Goal: Transaction & Acquisition: Obtain resource

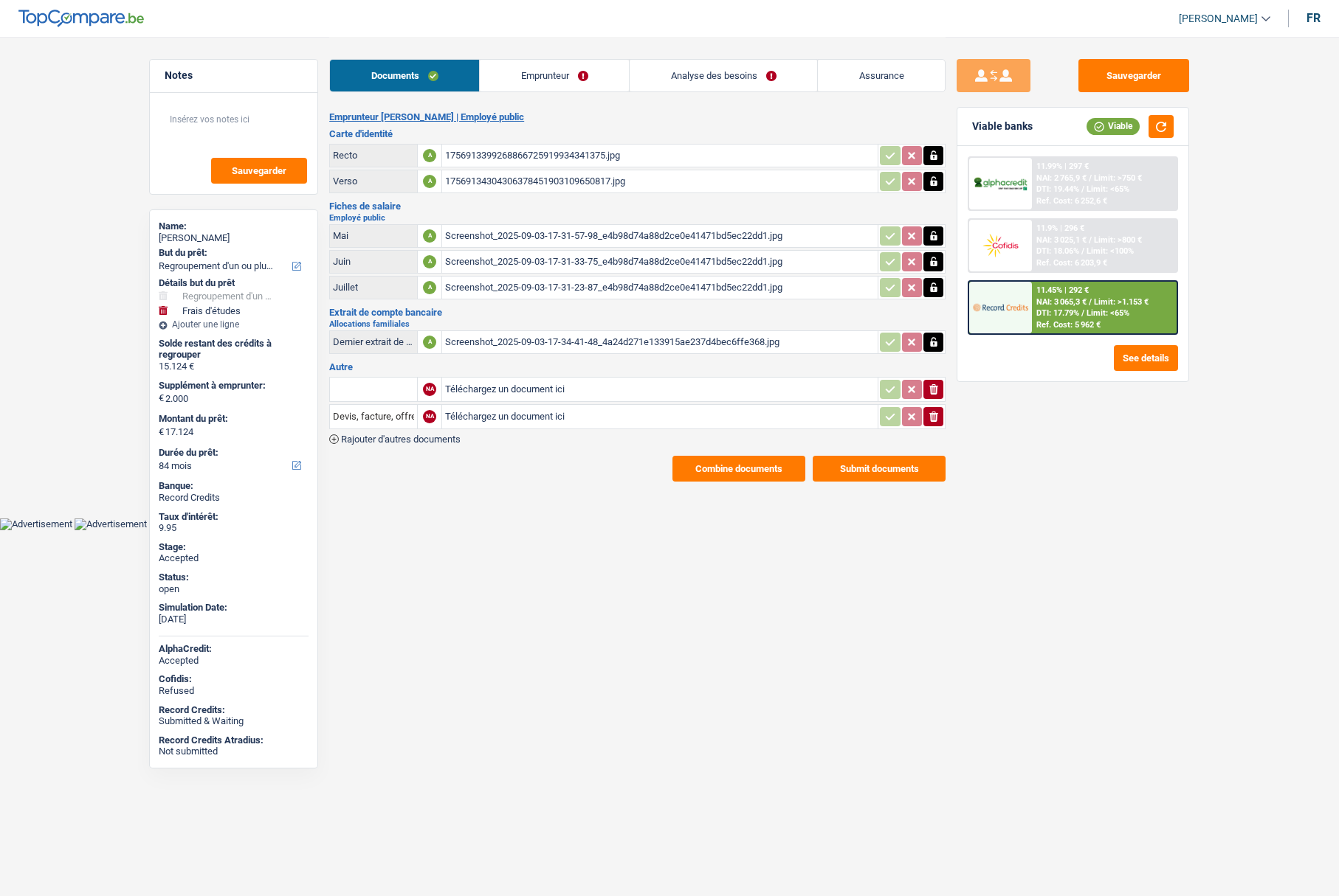
select select "refinancing"
select select "study"
select select "84"
click at [744, 472] on button "Combine documents" at bounding box center [739, 469] width 133 height 26
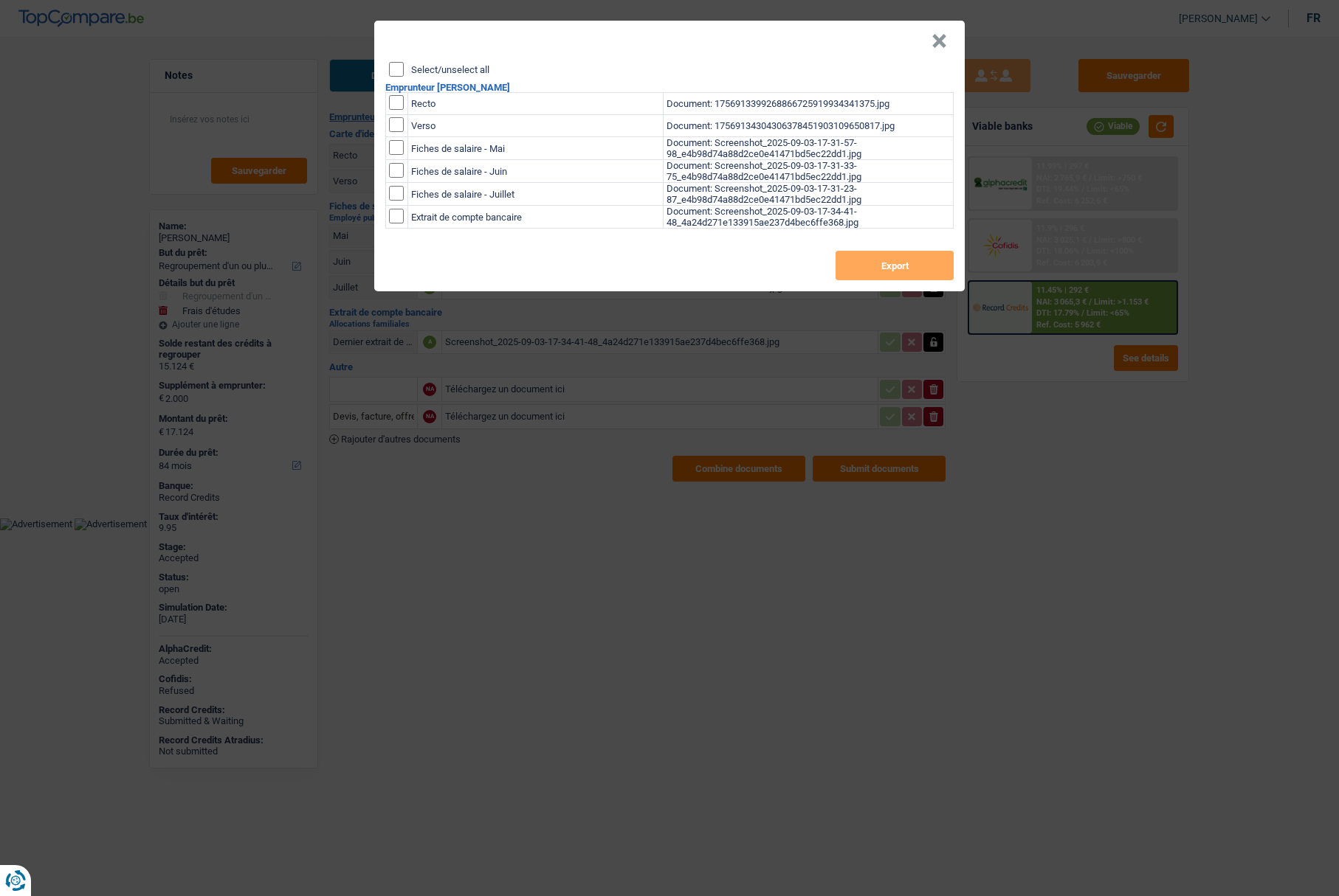
click at [401, 68] on input "Select/unselect all" at bounding box center [396, 69] width 15 height 15
checkbox input "true"
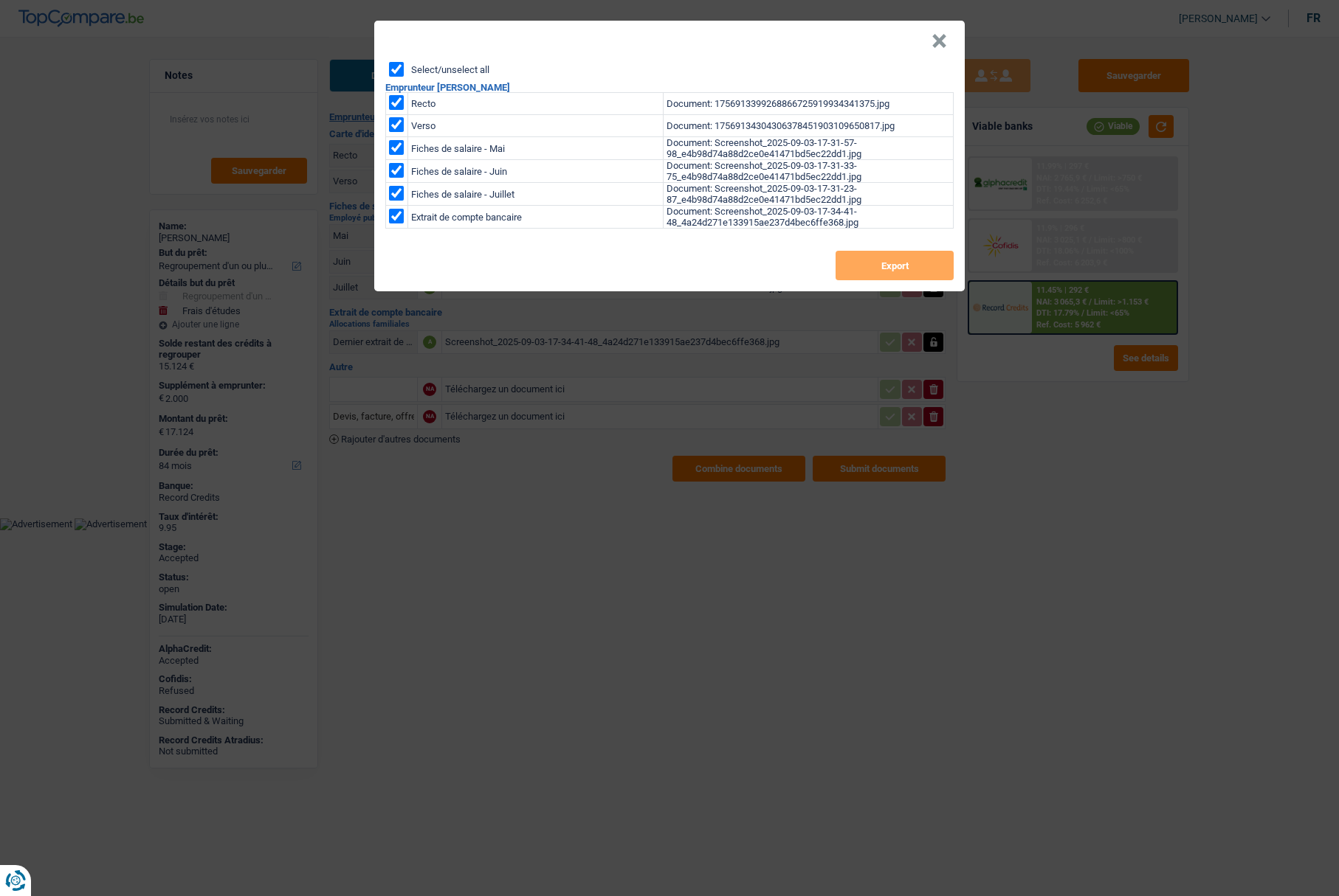
checkbox input "true"
click at [901, 265] on button "Export" at bounding box center [894, 265] width 118 height 29
click at [934, 42] on button "×" at bounding box center [939, 42] width 16 height 15
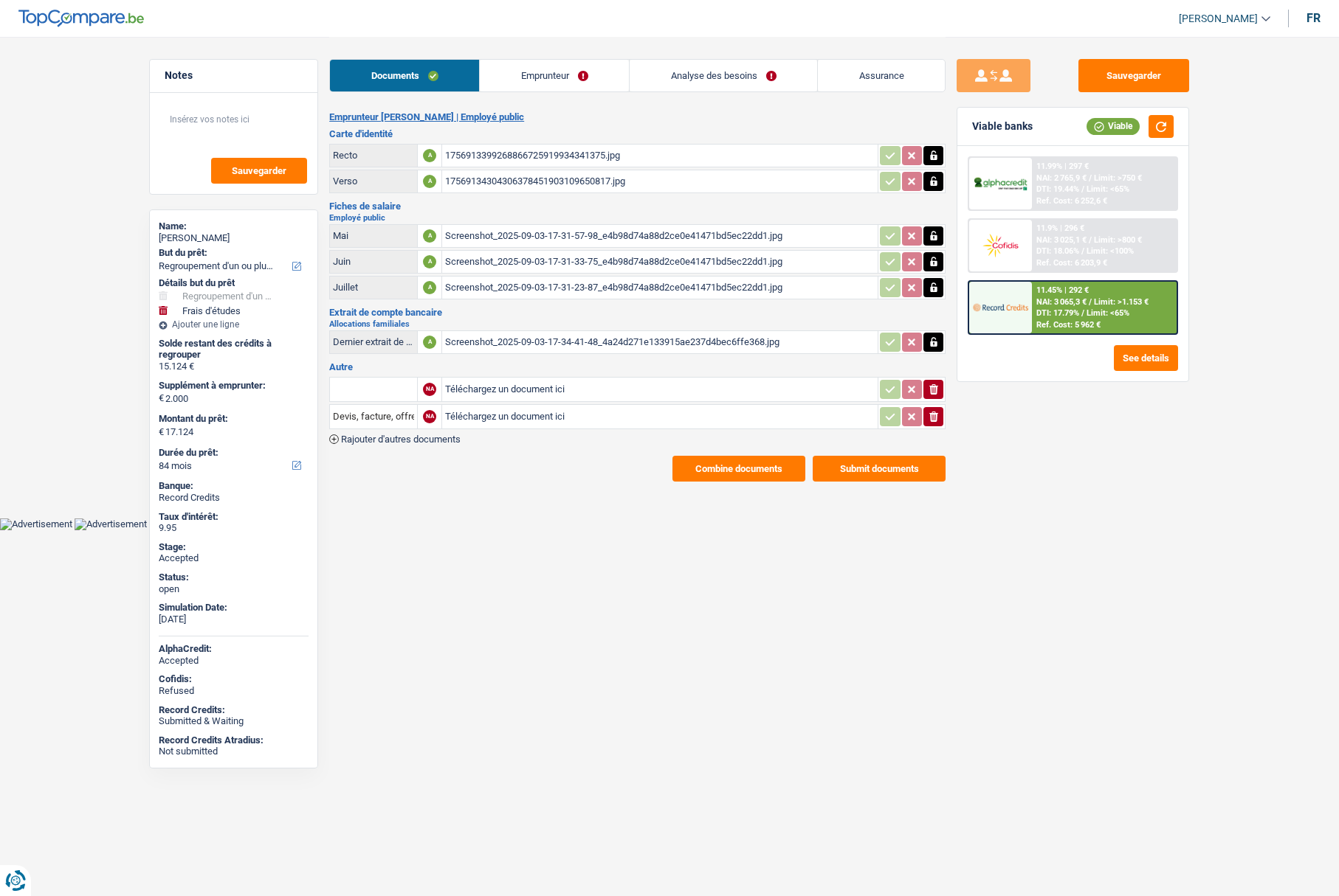
click at [523, 65] on link "Emprunteur" at bounding box center [554, 75] width 149 height 32
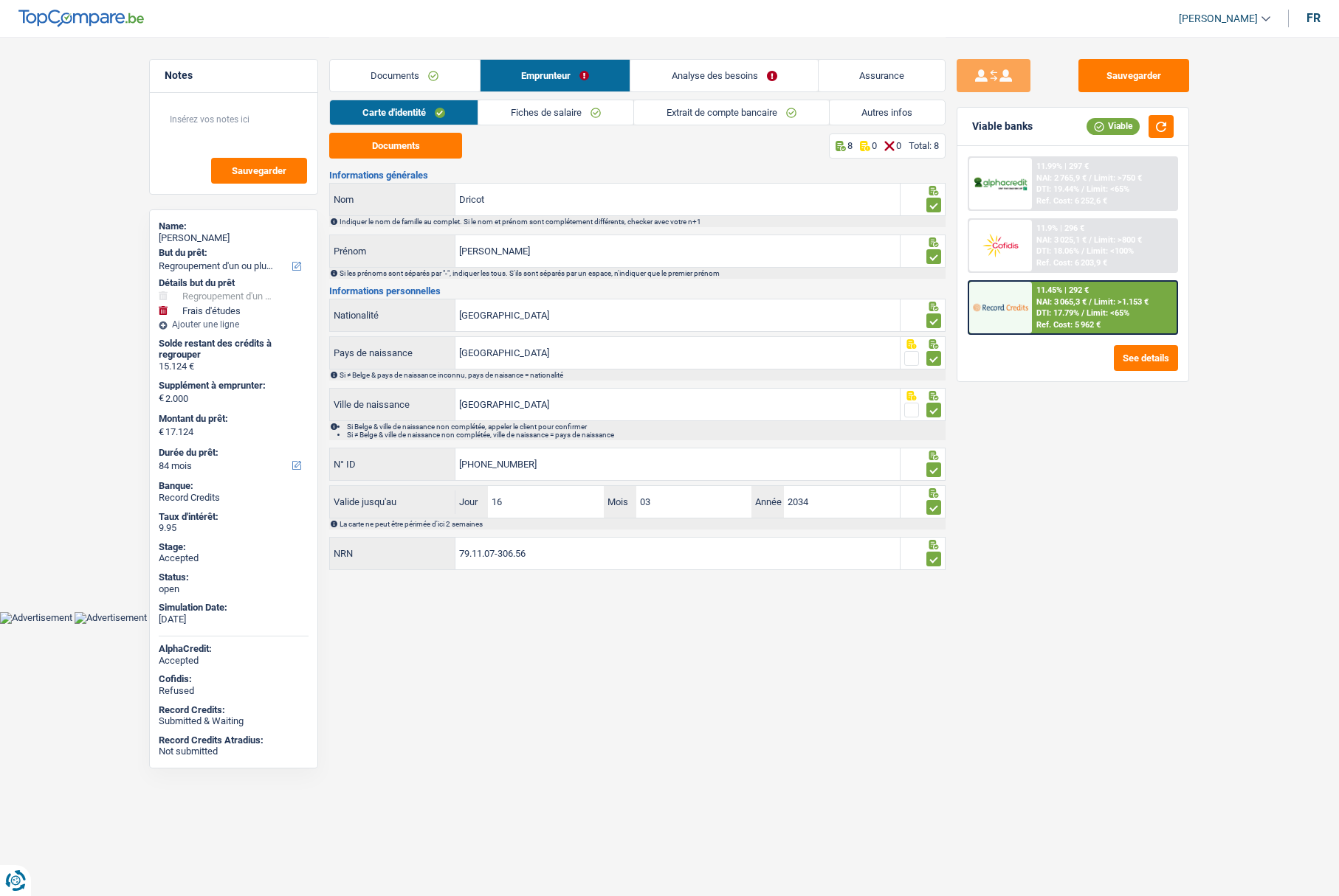
click at [527, 113] on link "Fiches de salaire" at bounding box center [556, 113] width 155 height 24
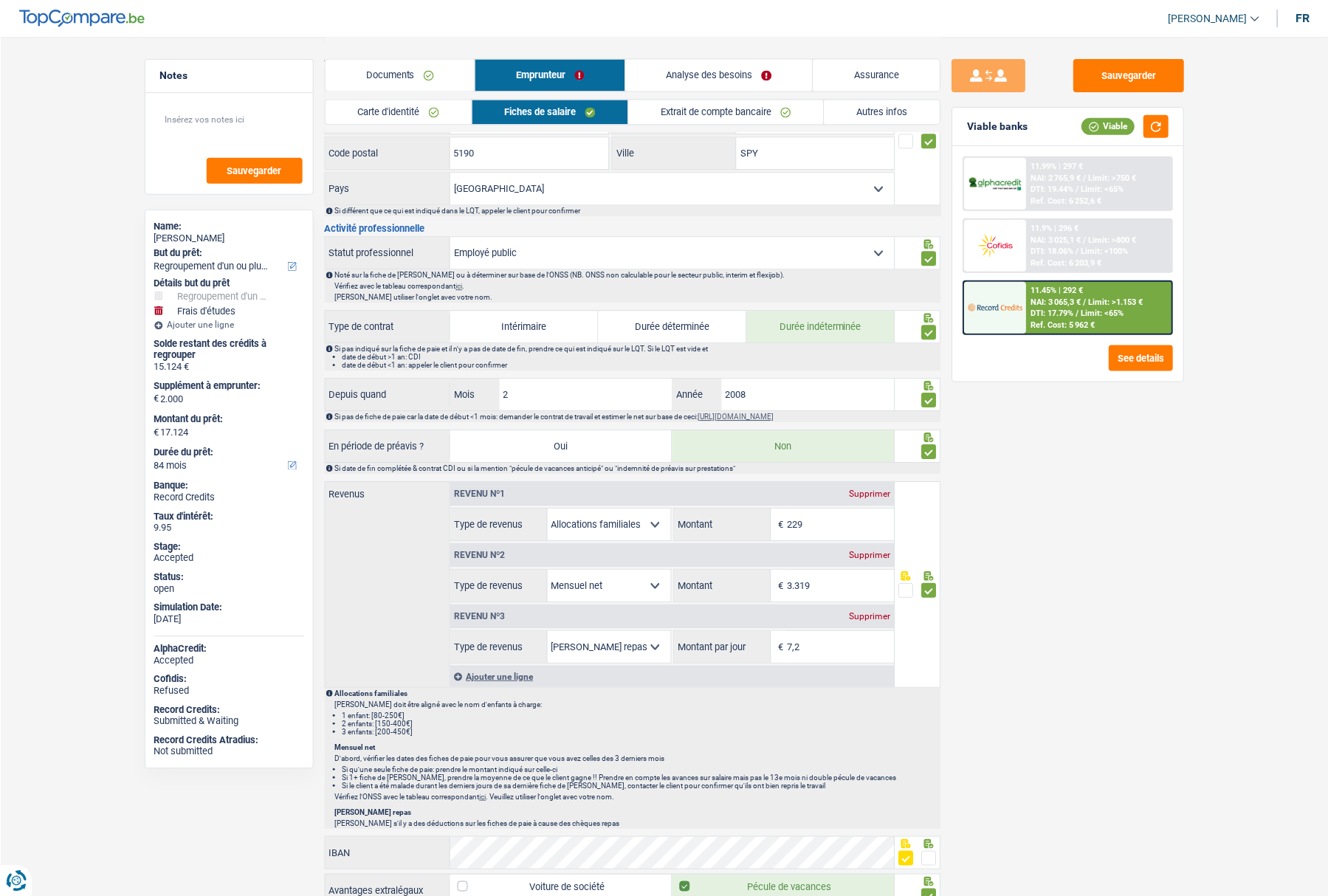
scroll to position [443, 0]
click at [809, 587] on input "3.319" at bounding box center [840, 585] width 107 height 32
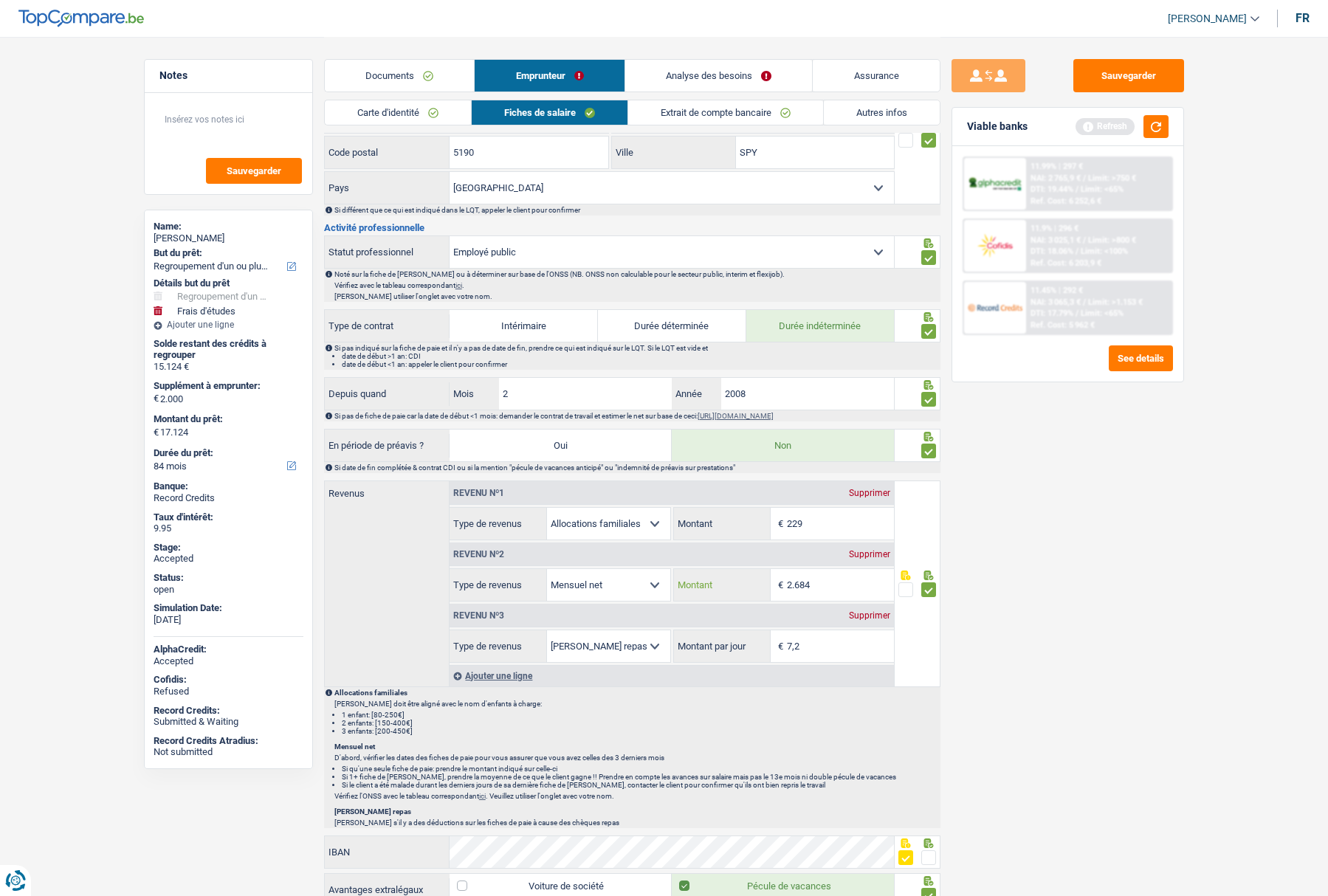
type input "2.684"
click at [1013, 619] on div "Sauvegarder Viable banks Refresh 11.99% | 297 € NAI: 2 765,9 € / Limit: >750 € …" at bounding box center [1068, 466] width 255 height 814
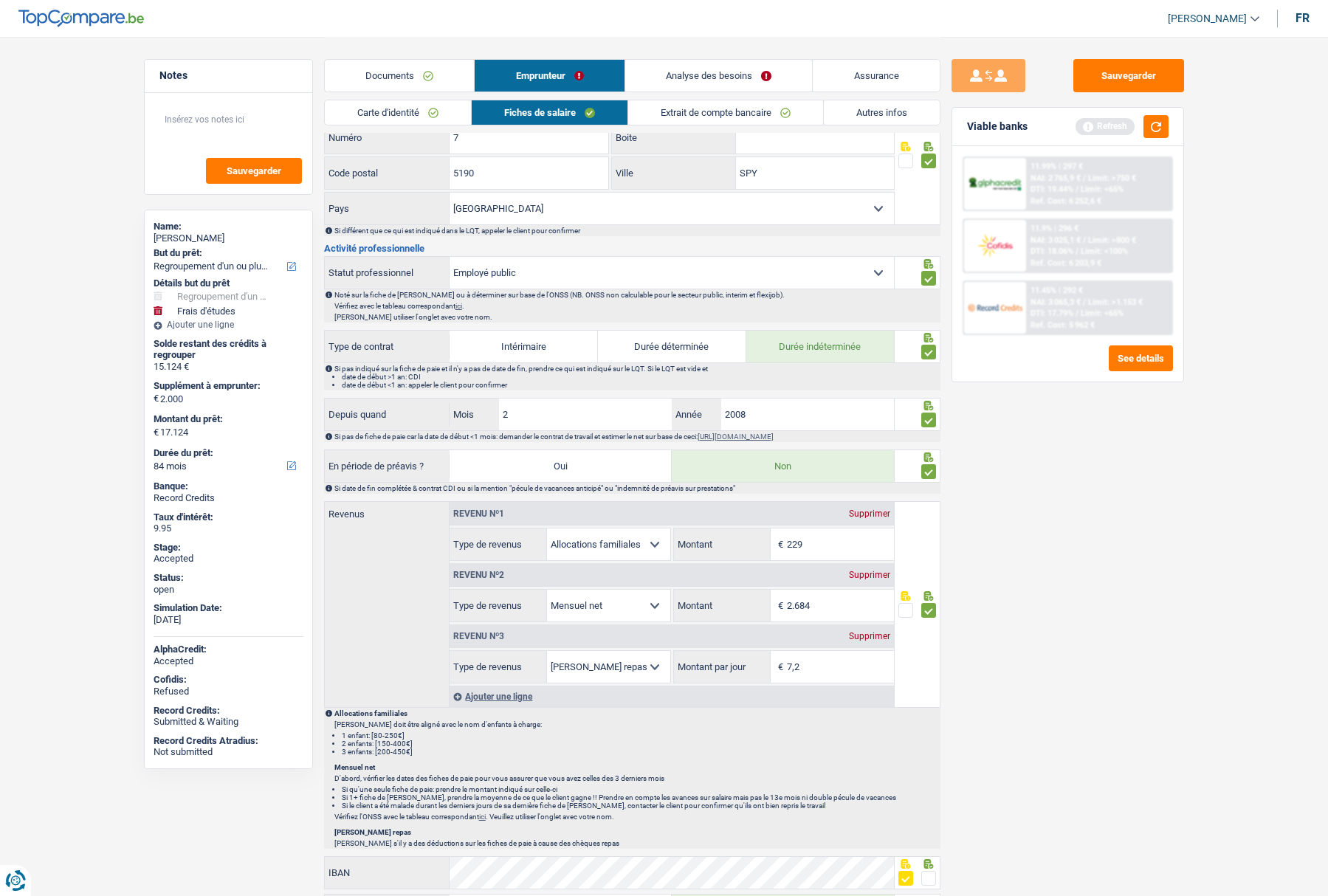
scroll to position [0, 0]
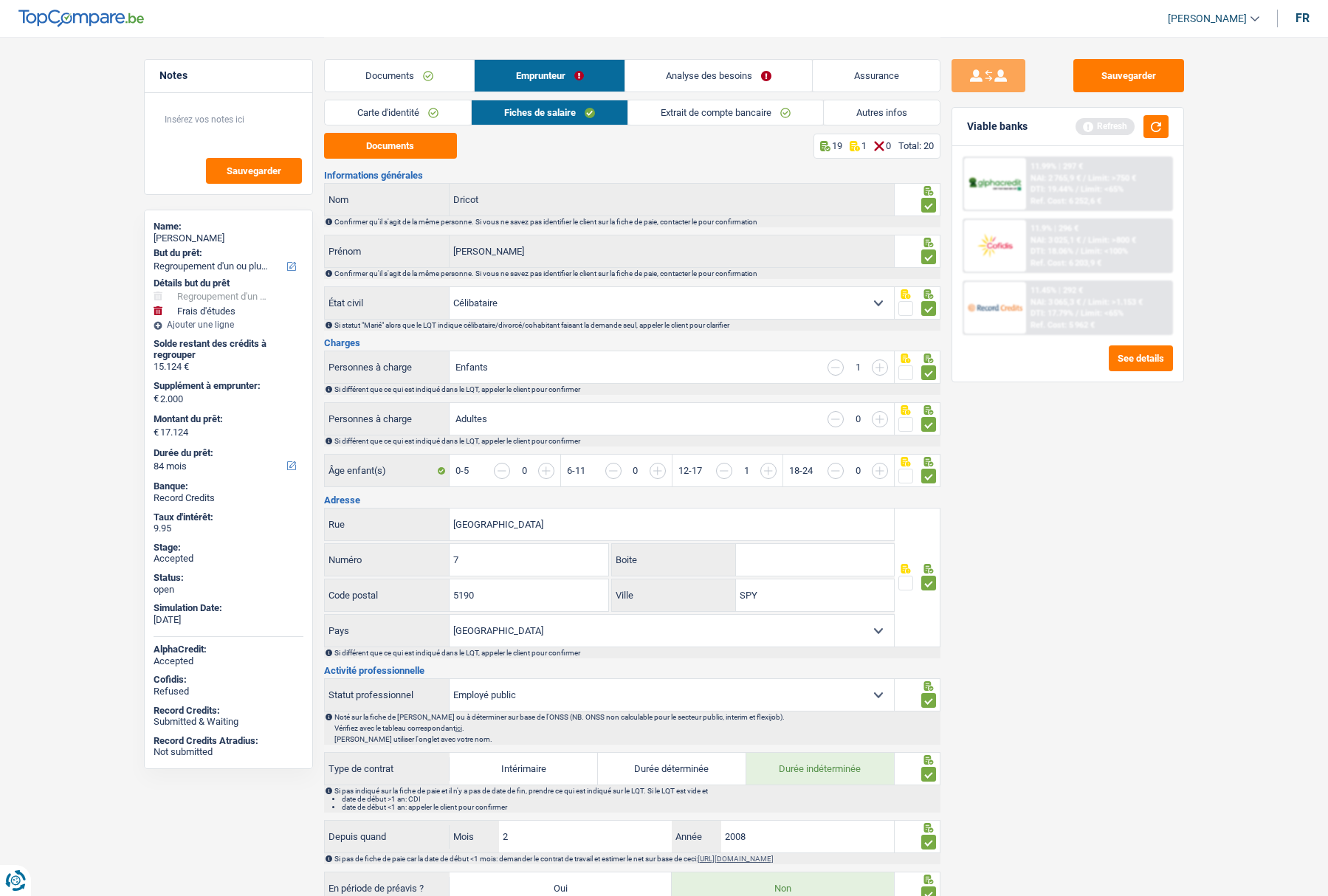
click at [729, 109] on link "Extrait de compte bancaire" at bounding box center [725, 113] width 195 height 25
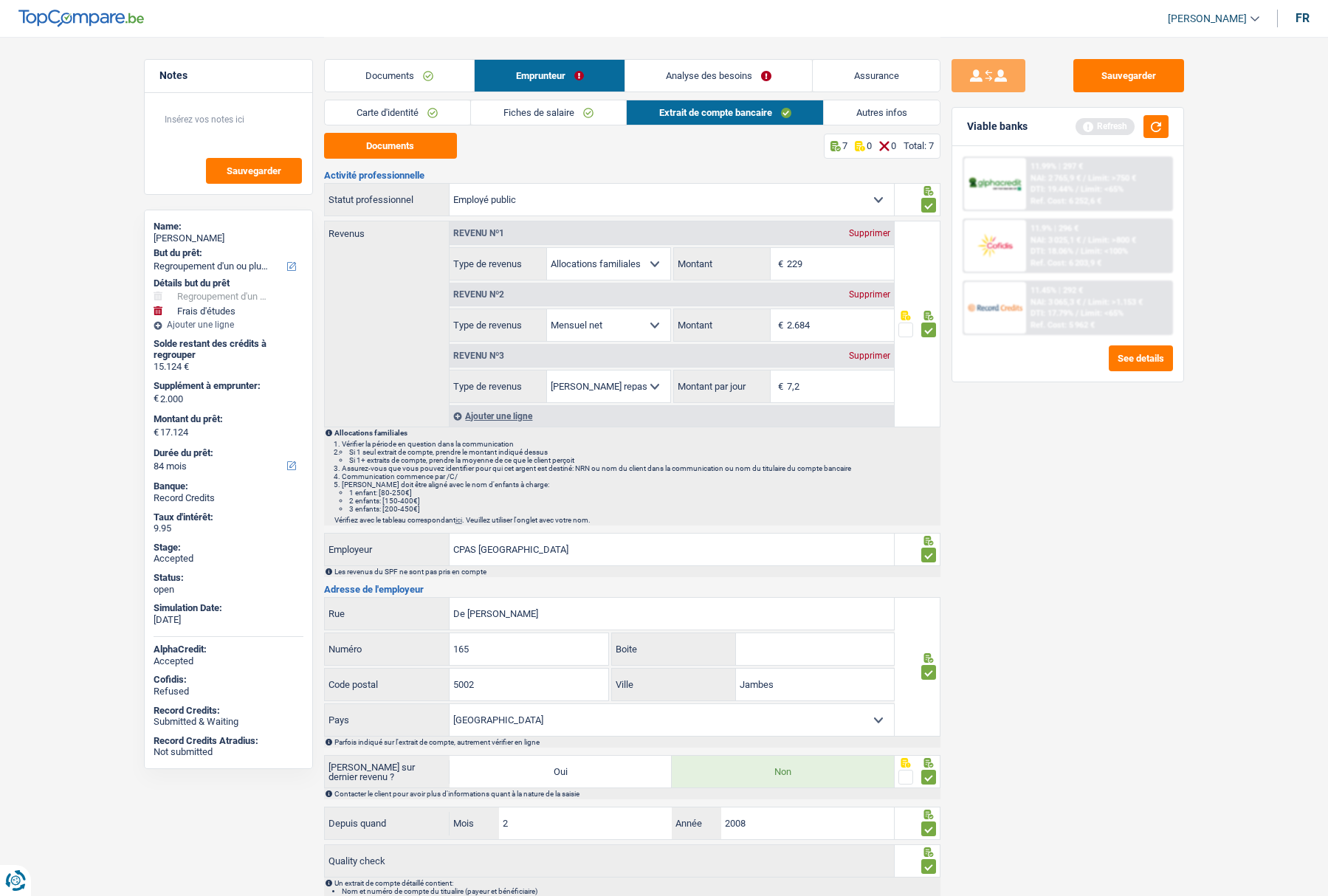
click at [501, 118] on link "Fiches de salaire" at bounding box center [549, 113] width 155 height 25
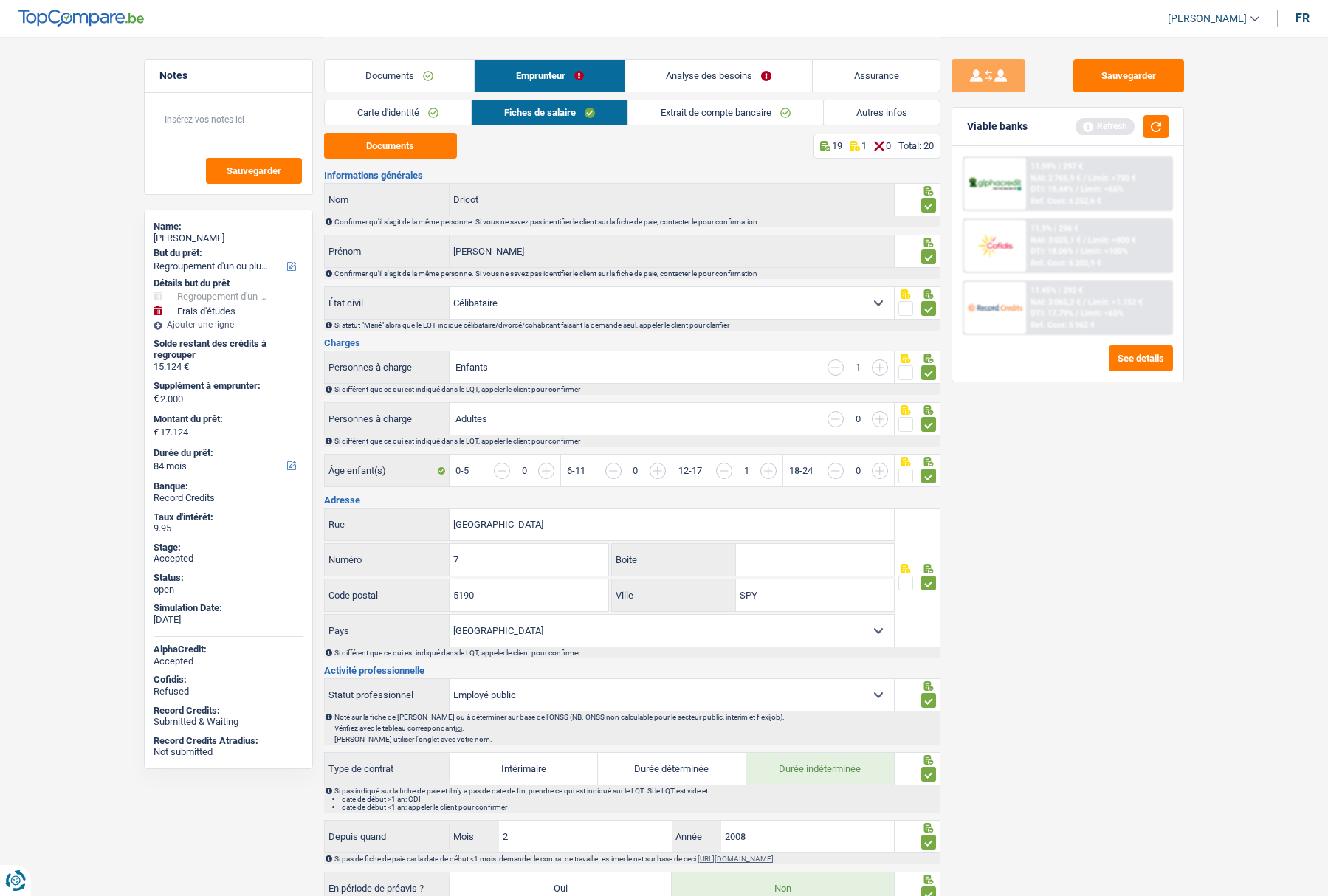
click at [166, 533] on div "9.95" at bounding box center [229, 528] width 150 height 11
click at [727, 82] on link "Analyse des besoins" at bounding box center [720, 75] width 188 height 32
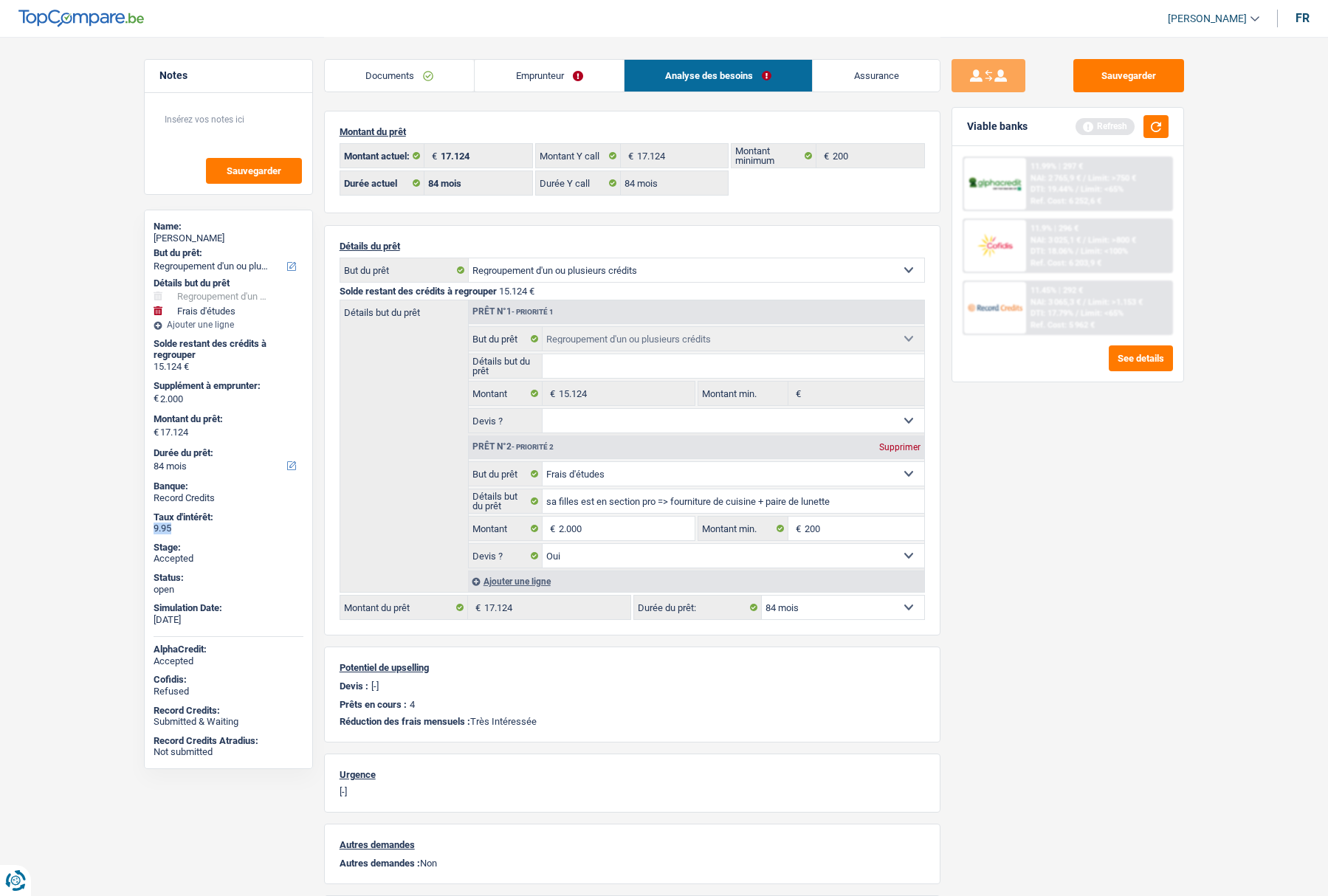
click at [522, 82] on link "Emprunteur" at bounding box center [549, 75] width 149 height 32
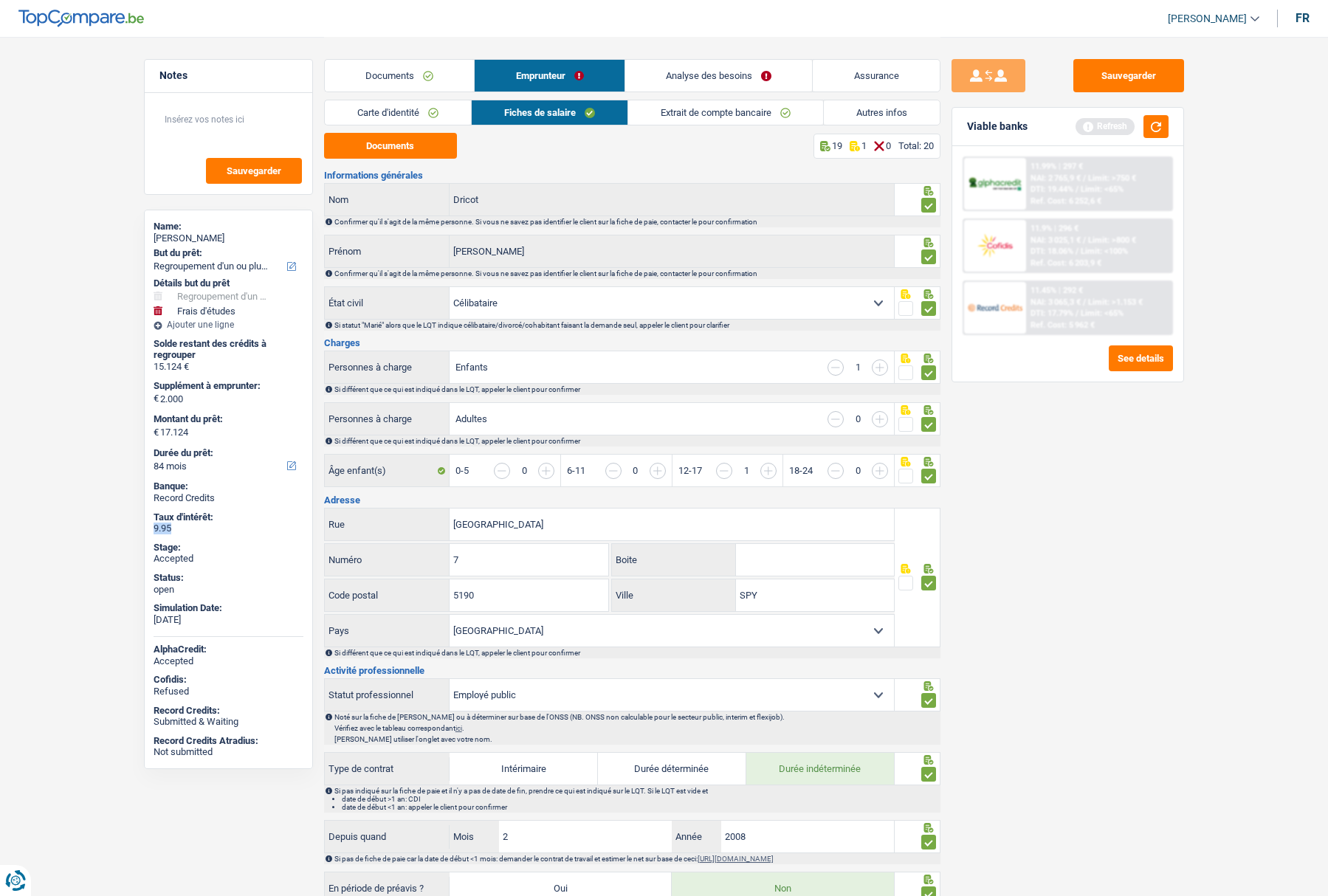
click at [842, 107] on link "Autres infos" at bounding box center [882, 113] width 116 height 25
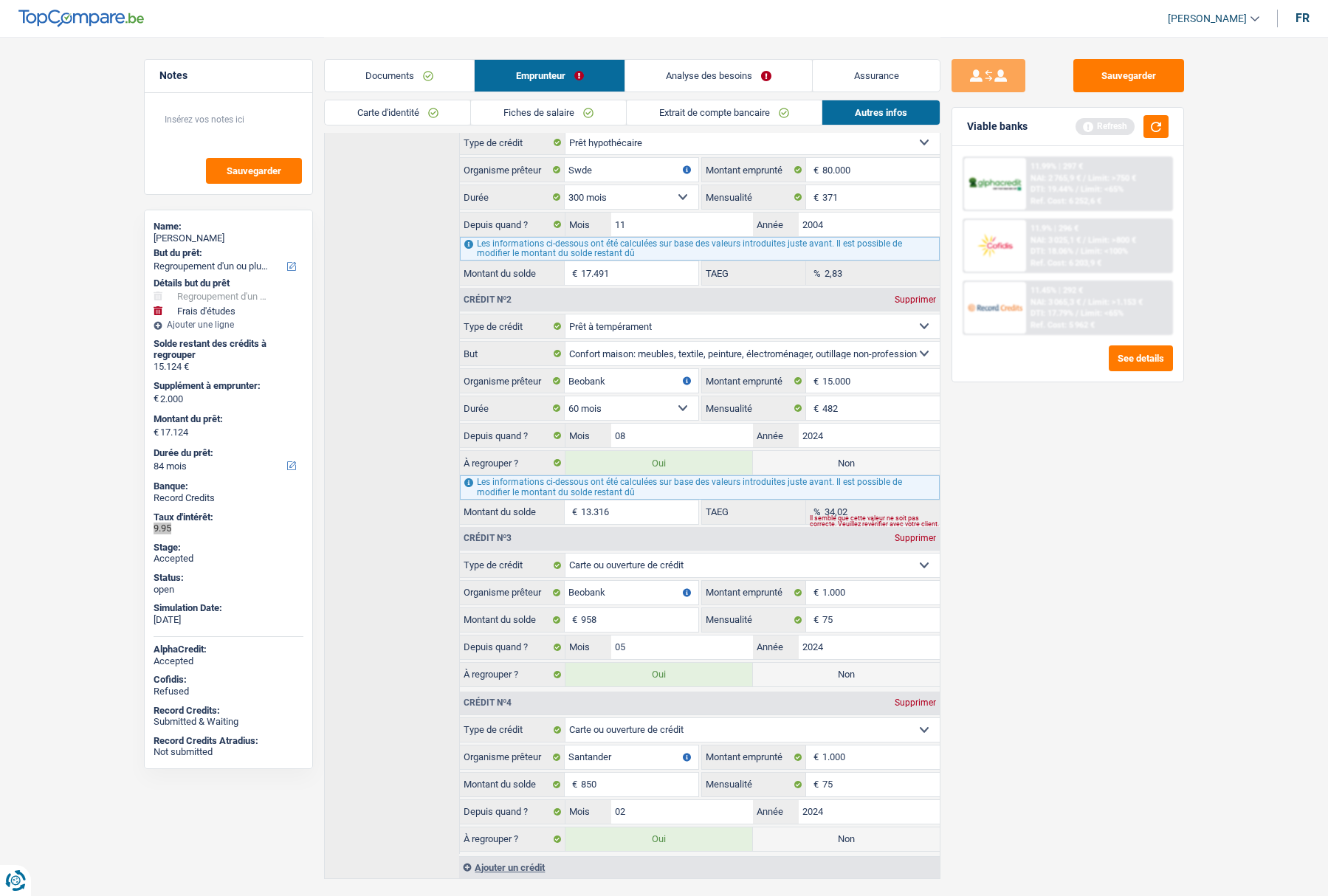
scroll to position [421, 0]
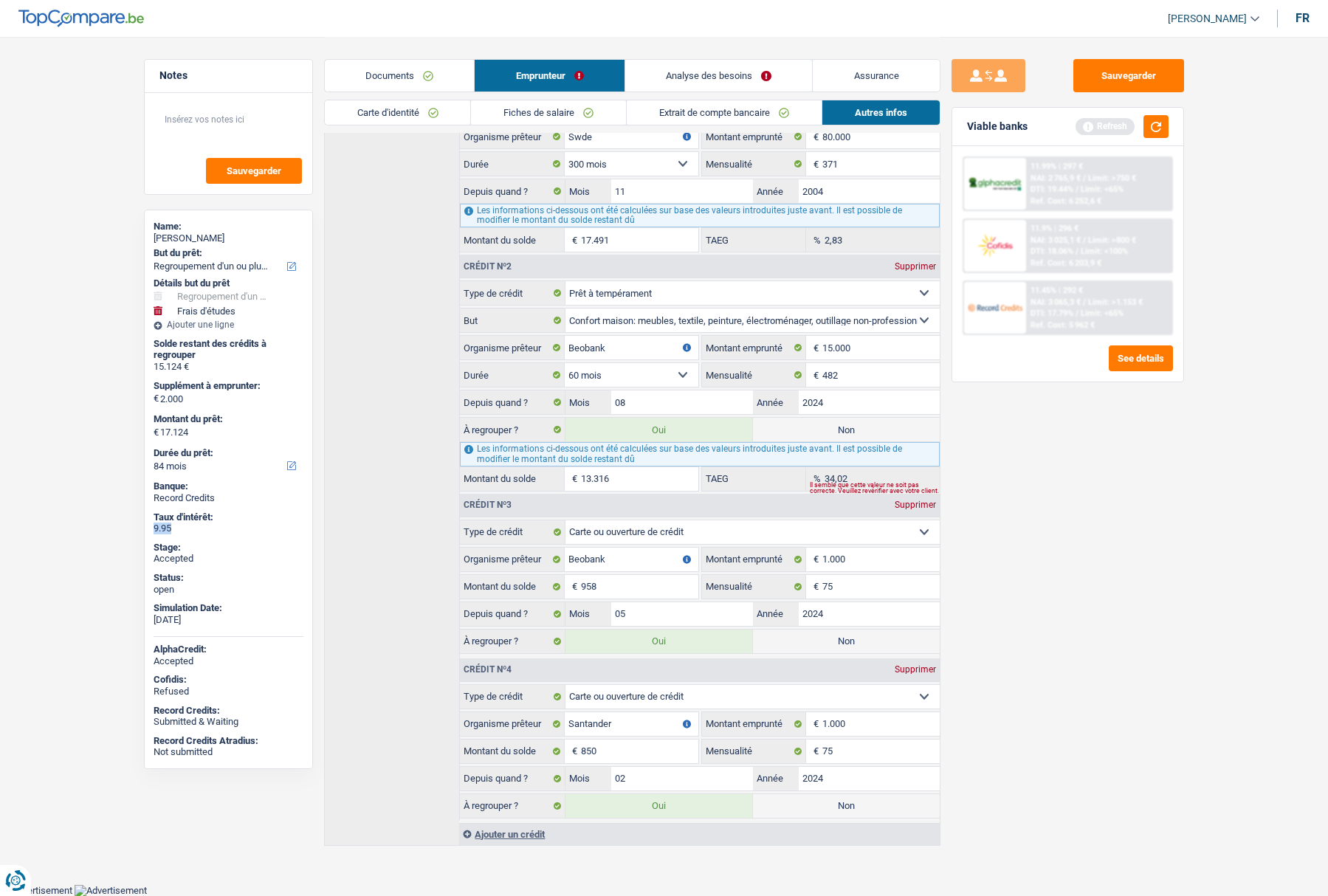
click at [689, 75] on link "Analyse des besoins" at bounding box center [720, 75] width 188 height 32
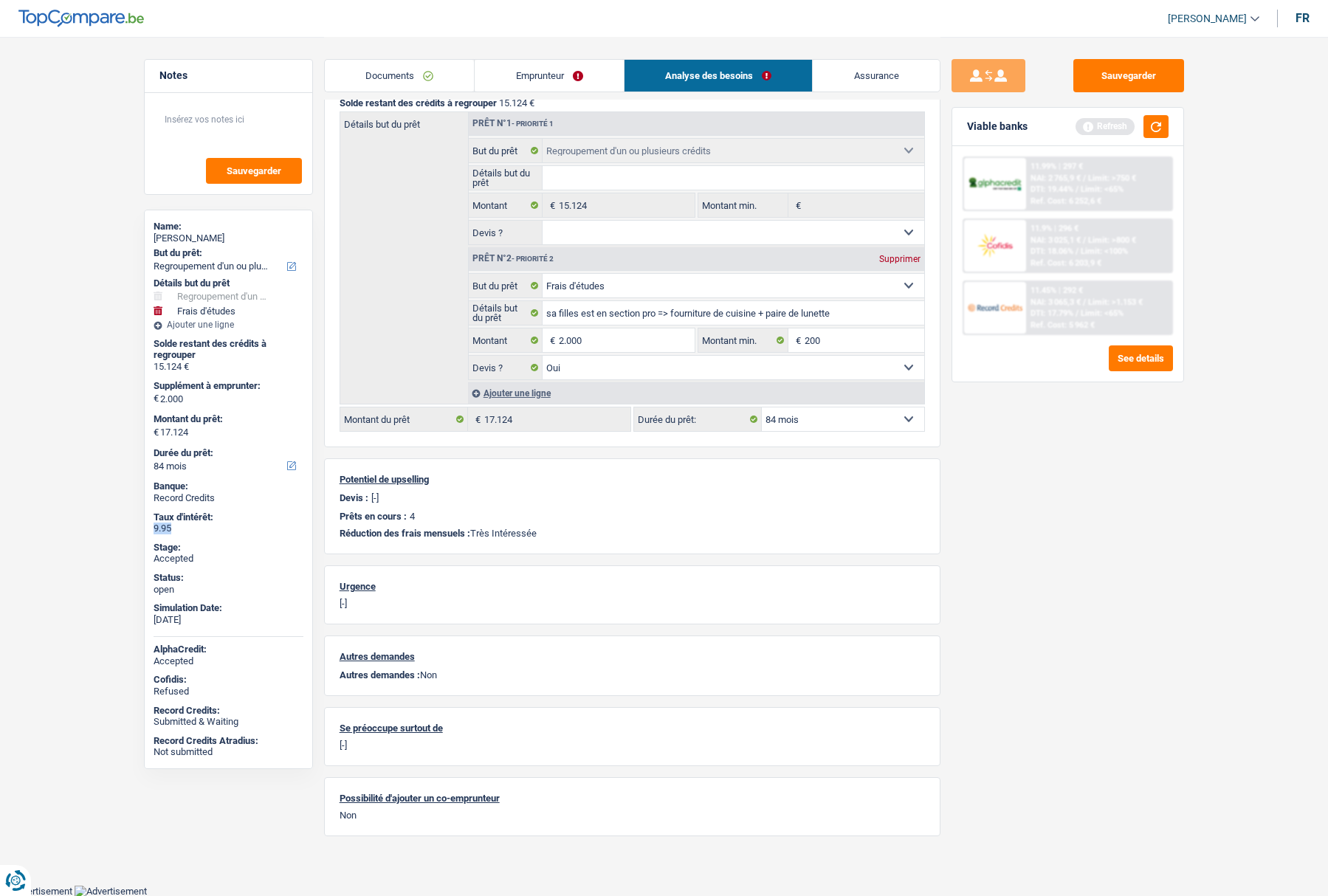
click at [863, 81] on link "Assurance" at bounding box center [876, 75] width 127 height 32
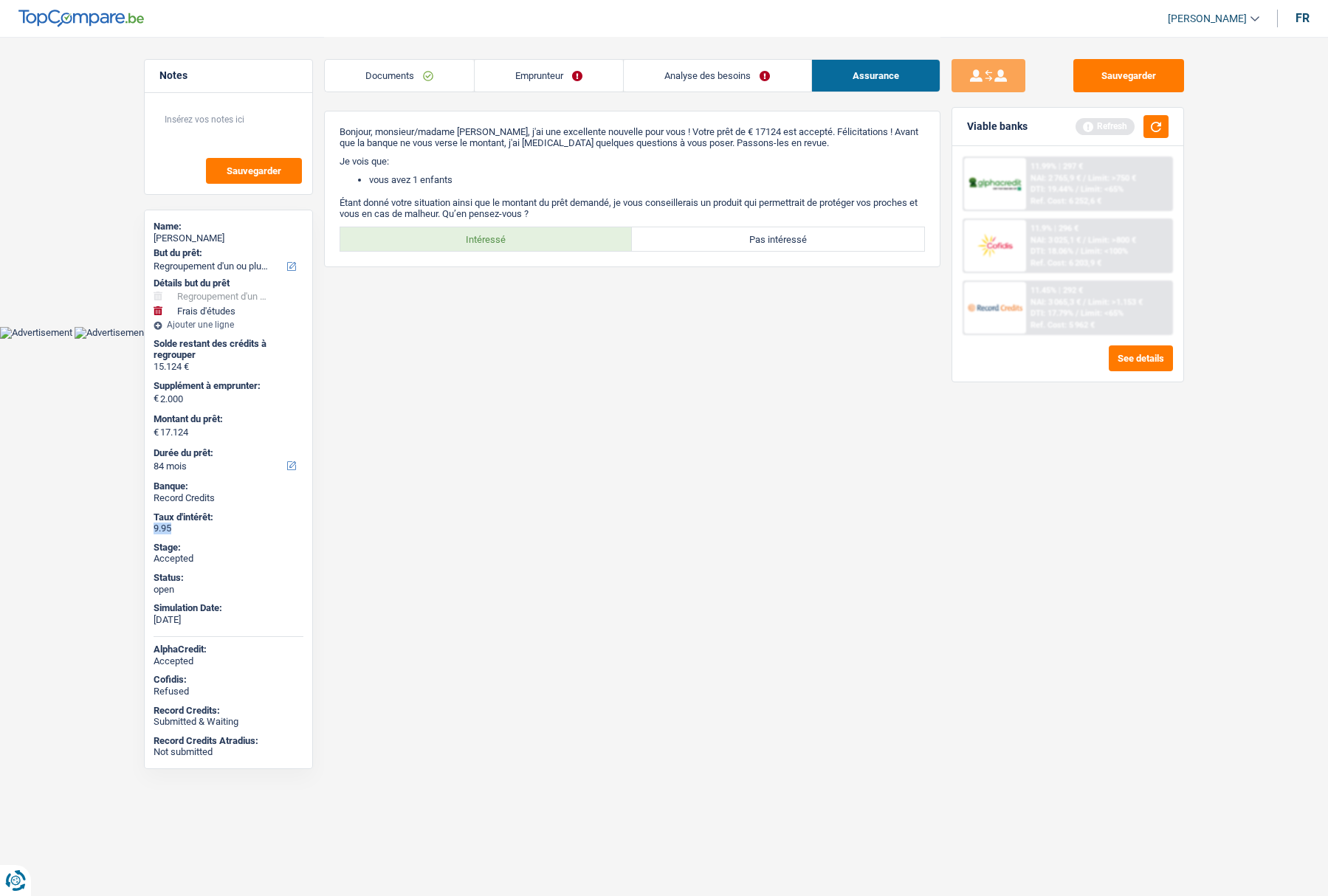
scroll to position [0, 0]
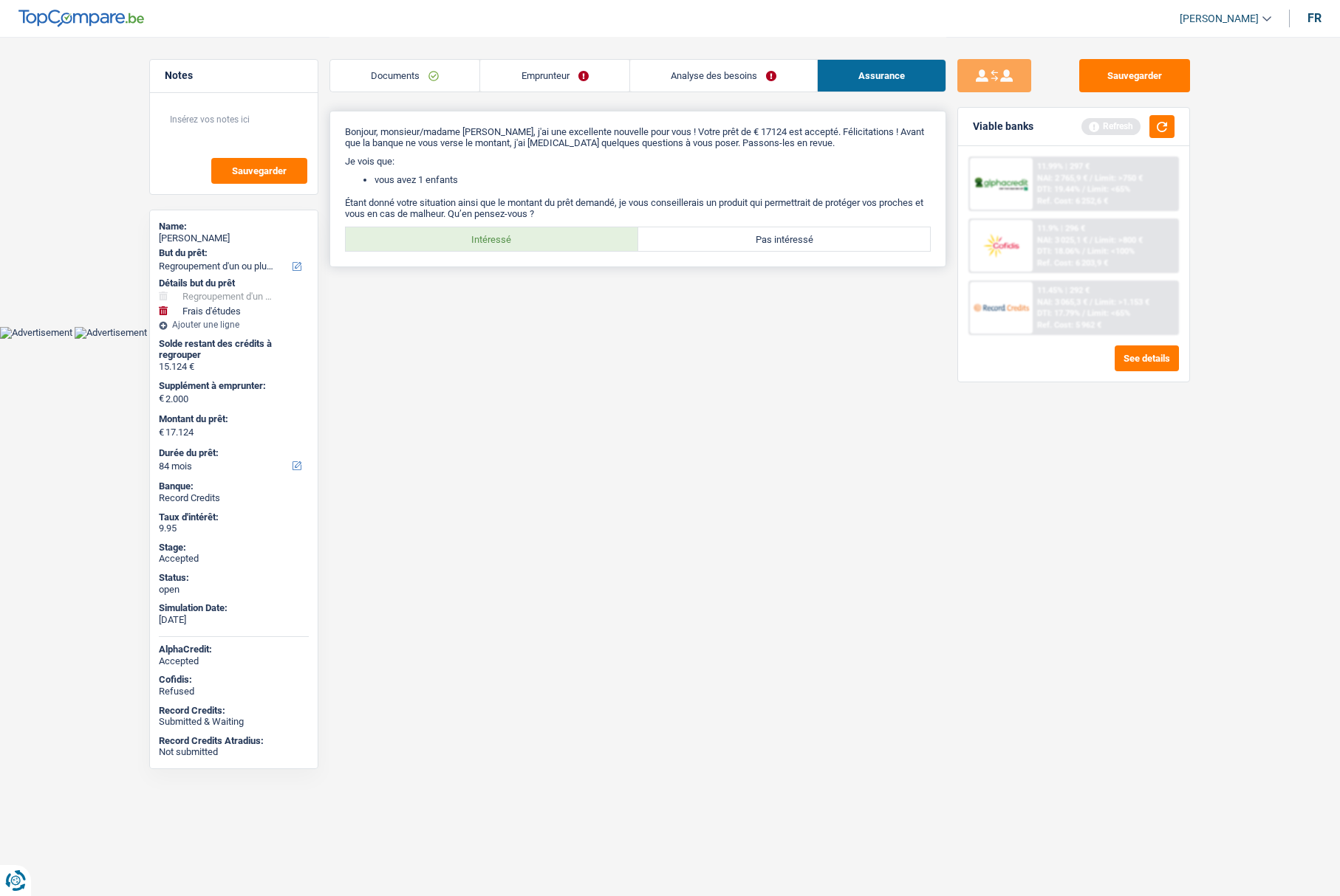
click at [562, 243] on label "Intéressé" at bounding box center [492, 238] width 293 height 24
click at [562, 243] on input "Intéressé" at bounding box center [492, 238] width 293 height 24
radio input "true"
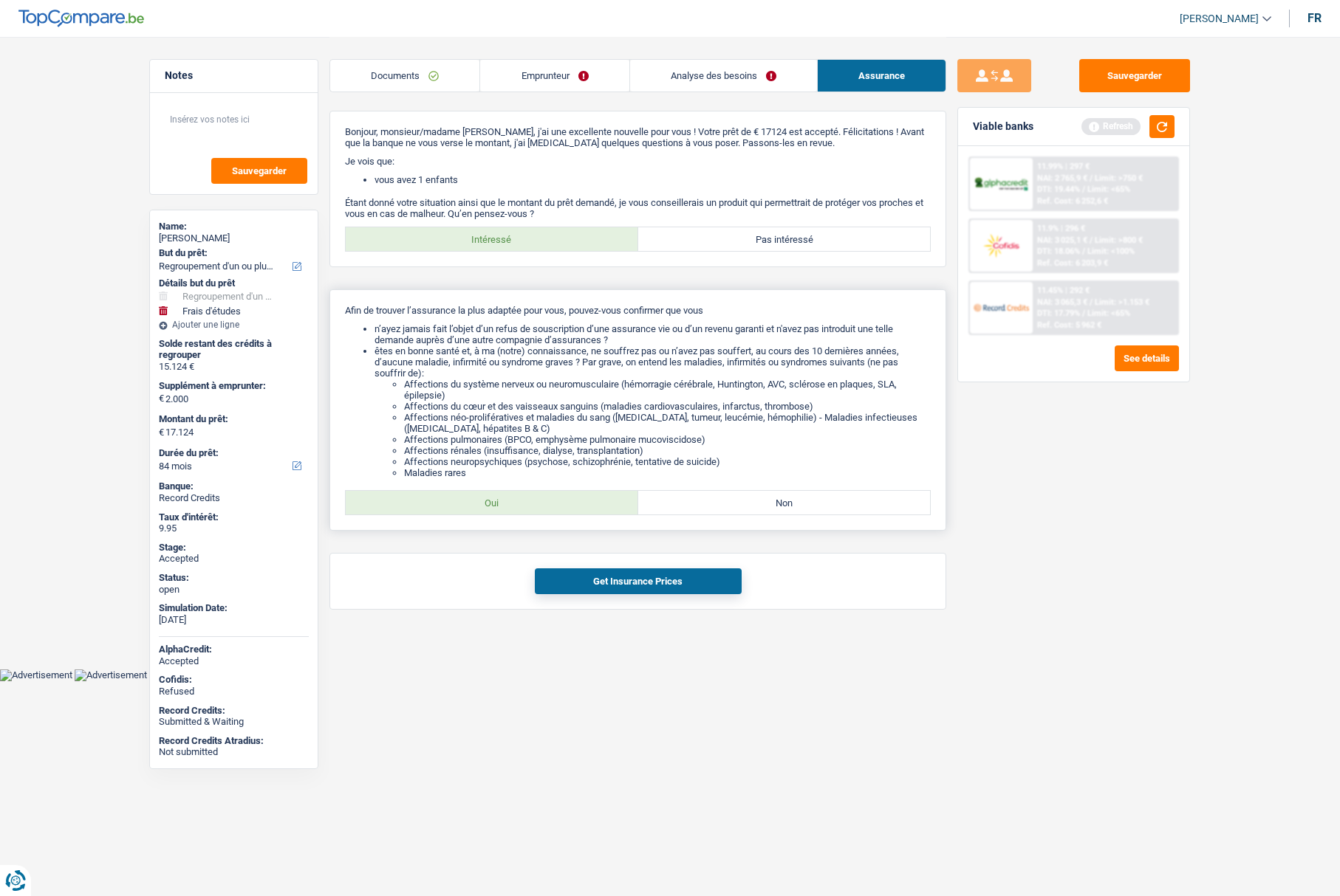
click at [532, 506] on label "Oui" at bounding box center [492, 502] width 293 height 24
click at [532, 506] on input "Oui" at bounding box center [492, 502] width 293 height 24
radio input "true"
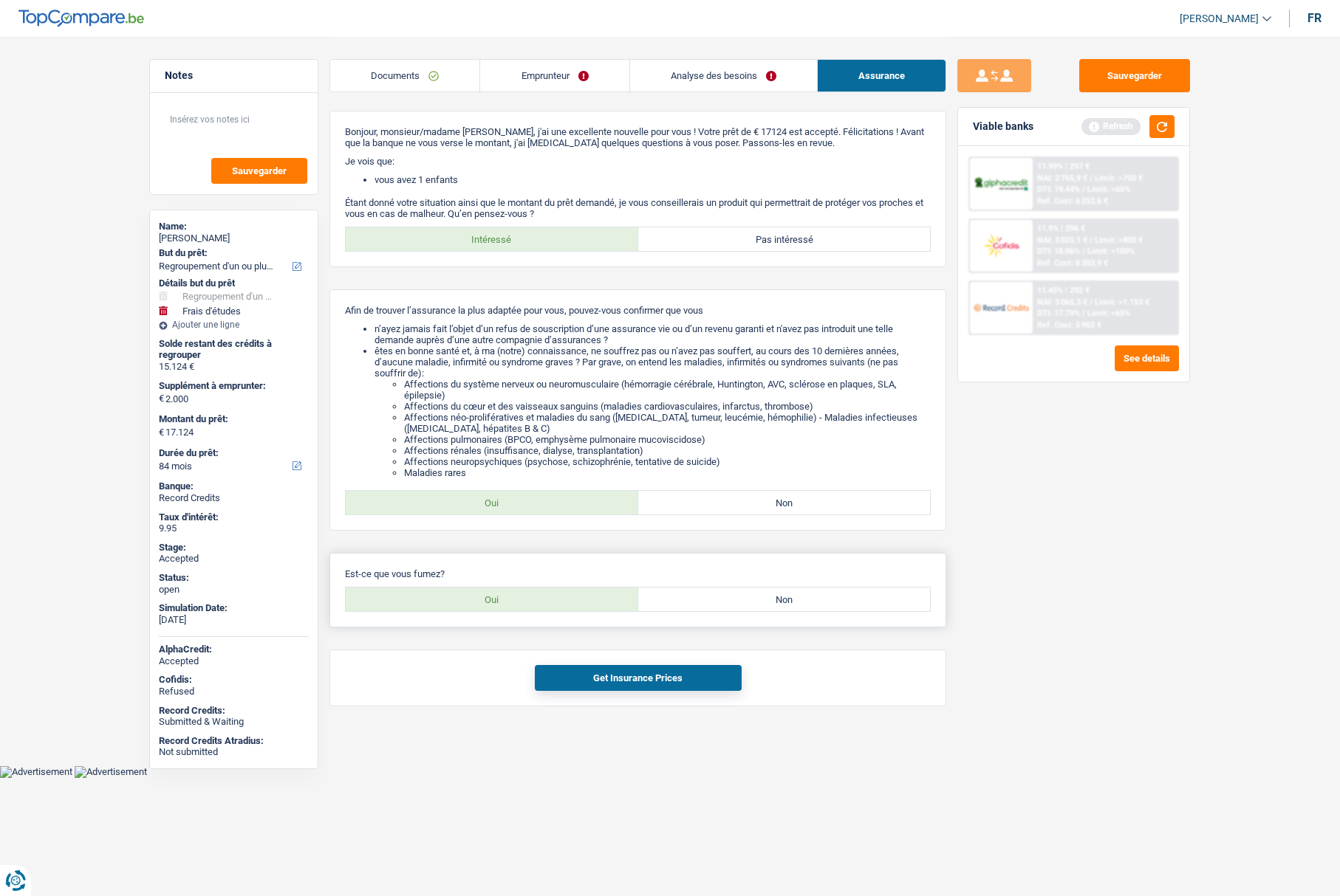
click at [502, 602] on label "Oui" at bounding box center [492, 600] width 293 height 24
click at [502, 602] on input "Oui" at bounding box center [492, 600] width 293 height 24
radio input "true"
click at [617, 684] on button "Get Insurance Prices" at bounding box center [638, 679] width 207 height 26
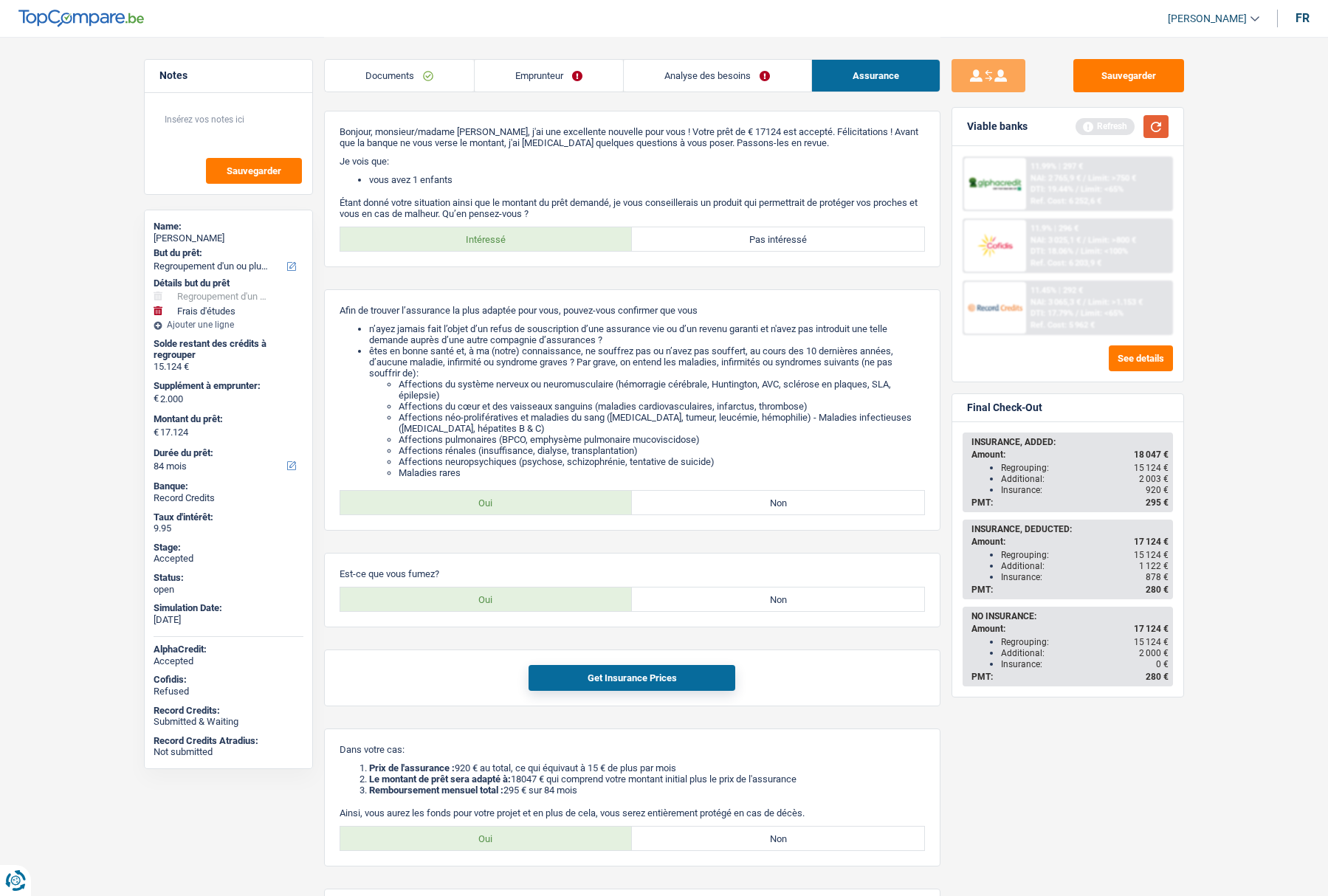
click at [1161, 126] on button "button" at bounding box center [1156, 127] width 25 height 23
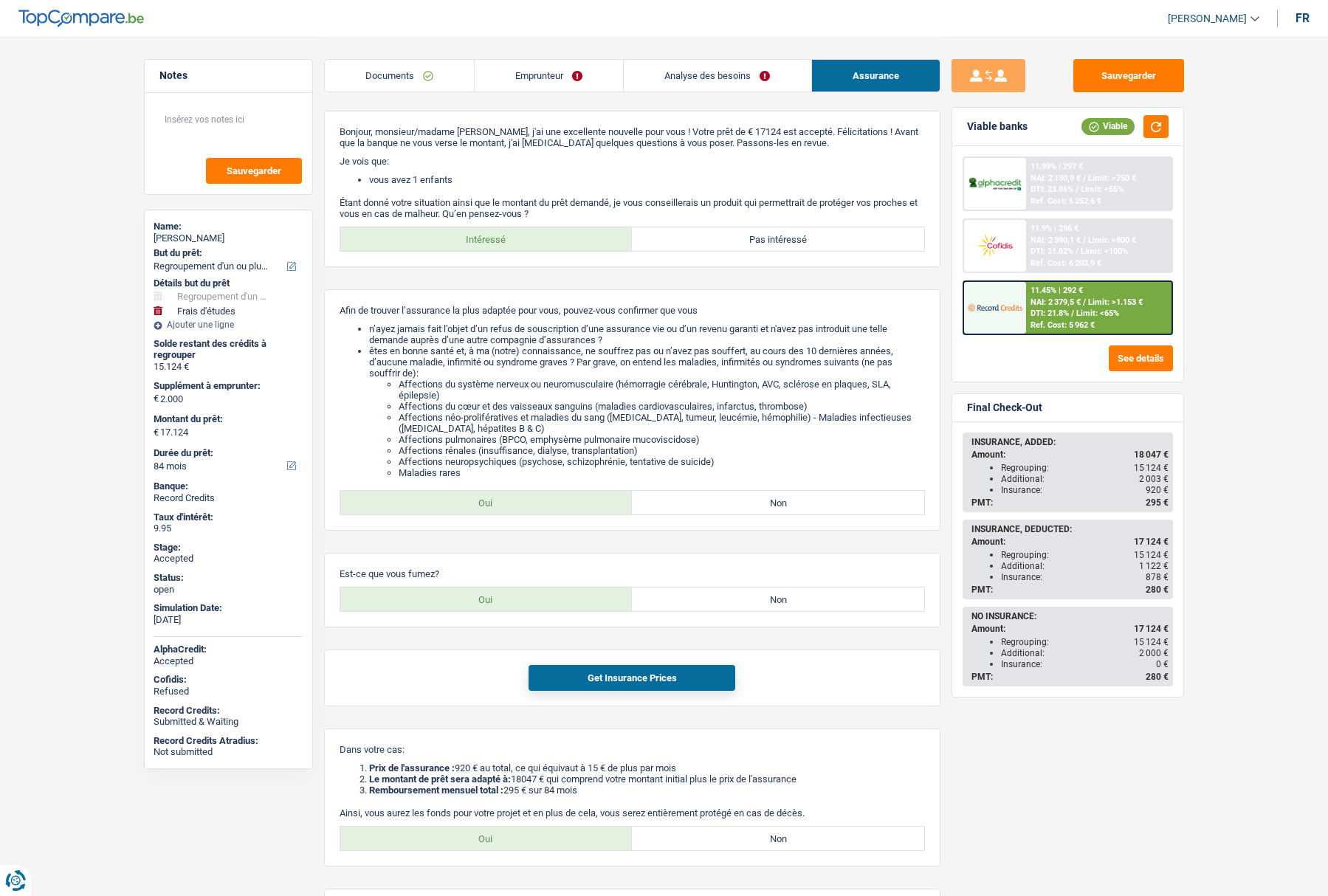
drag, startPoint x: 1000, startPoint y: 491, endPoint x: 1159, endPoint y: 497, distance: 159.1
click at [1159, 497] on div "INSURANCE, ADDED: Amount: 18 047 € Regrouping: 15 124 € Additional: 2 003 € Ins…" at bounding box center [1068, 473] width 207 height 77
click at [519, 82] on link "Emprunteur" at bounding box center [549, 75] width 149 height 32
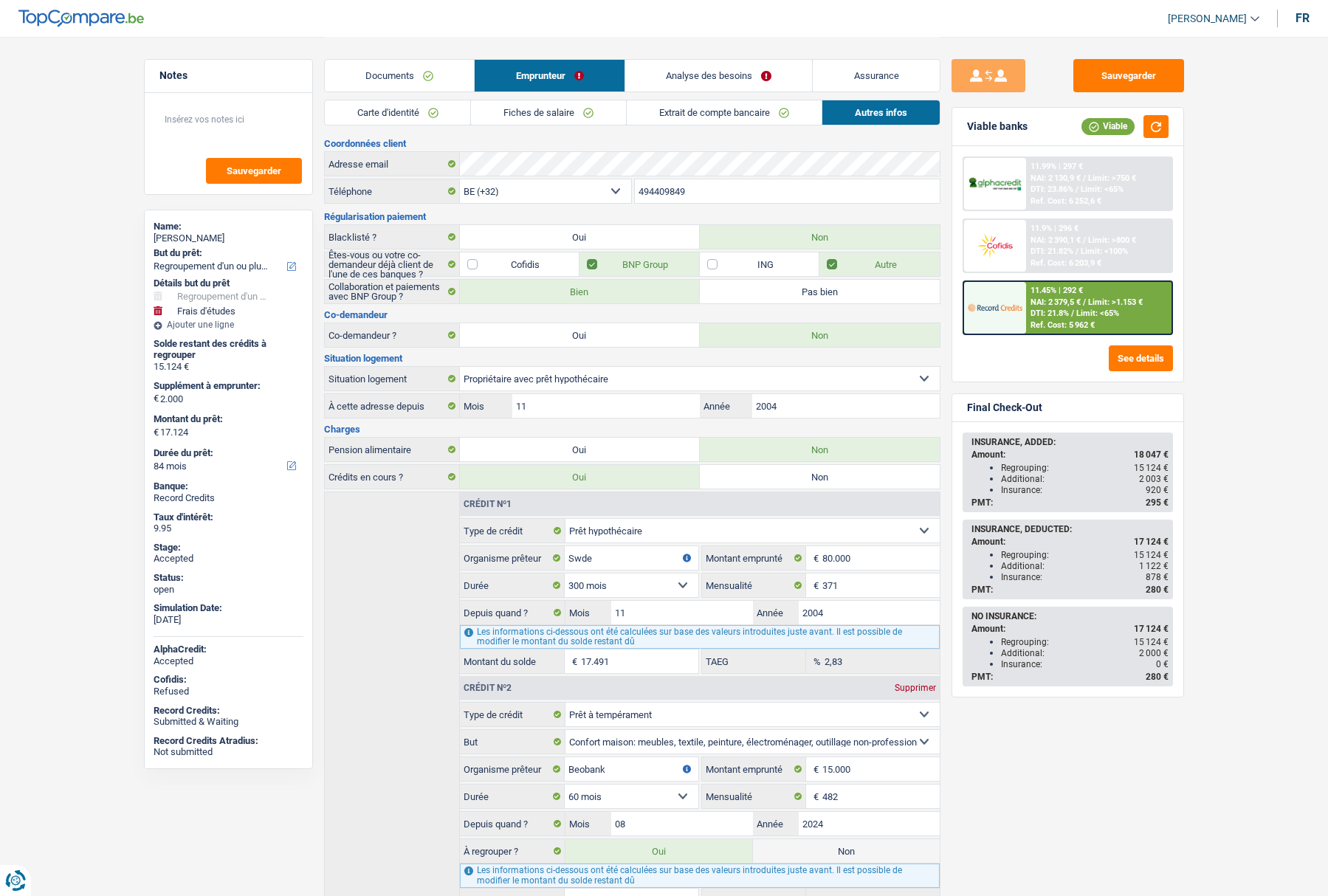
click at [413, 114] on link "Carte d'identité" at bounding box center [398, 113] width 146 height 25
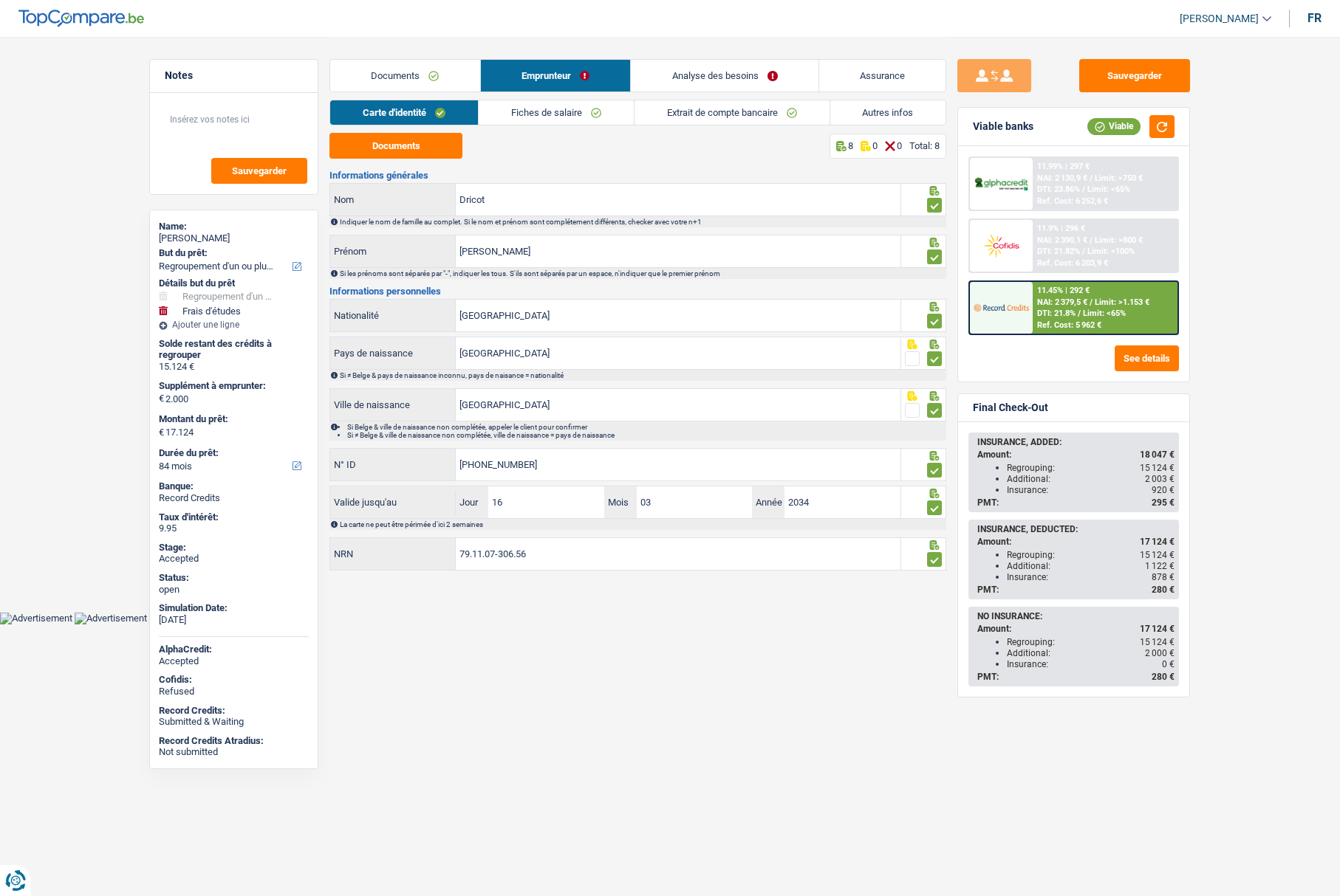
click at [708, 83] on link "Analyse des besoins" at bounding box center [725, 75] width 188 height 32
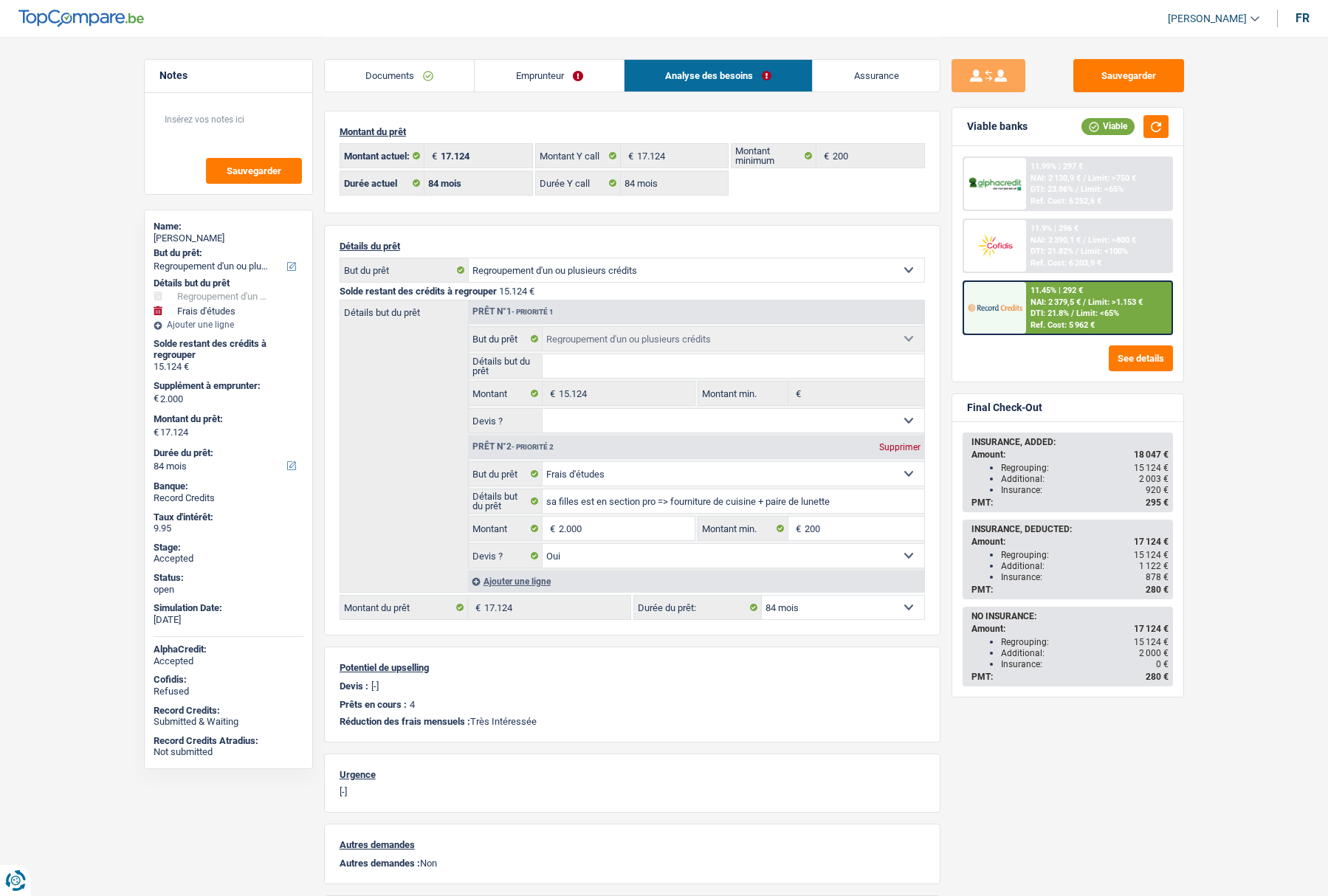
click at [1204, 266] on main "Notes Sauvegarder Name: Laurence Dricot But du prêt: Confort maison: meubles, t…" at bounding box center [664, 537] width 1328 height 1073
click at [844, 72] on link "Assurance" at bounding box center [876, 75] width 127 height 32
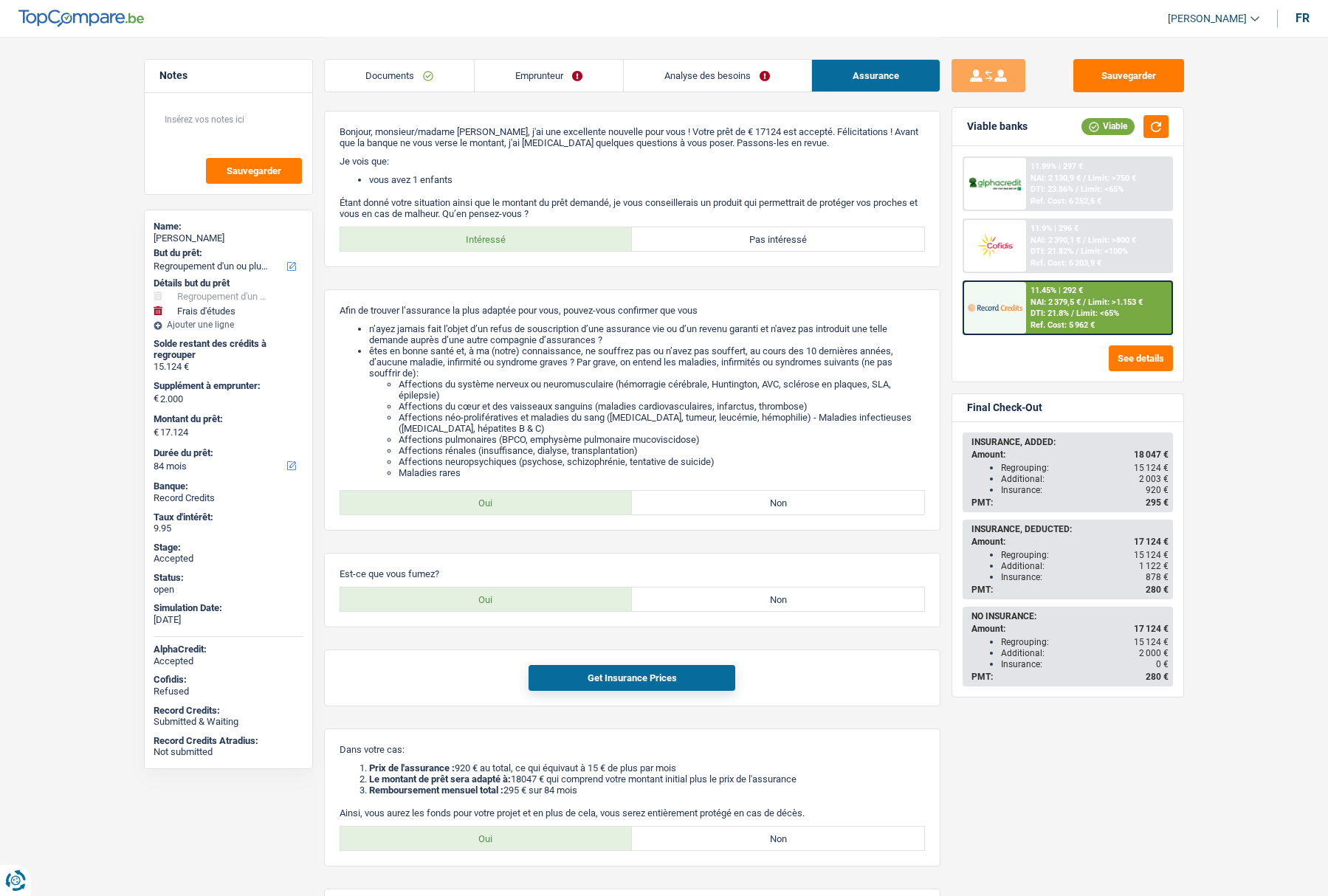
click at [627, 281] on div "Bonjour, monsieur/madame Laurence Dricot, j'ai une excellente nouvelle pour vou…" at bounding box center [632, 515] width 617 height 809
click at [1010, 573] on div "Insurance: 878 €" at bounding box center [1085, 577] width 167 height 11
click at [1012, 573] on div "Insurance: 878 €" at bounding box center [1085, 577] width 167 height 11
click at [573, 413] on li "Affections néo-prolifératives et maladies du sang (cancer, tumeur, leucémie, hé…" at bounding box center [662, 422] width 527 height 22
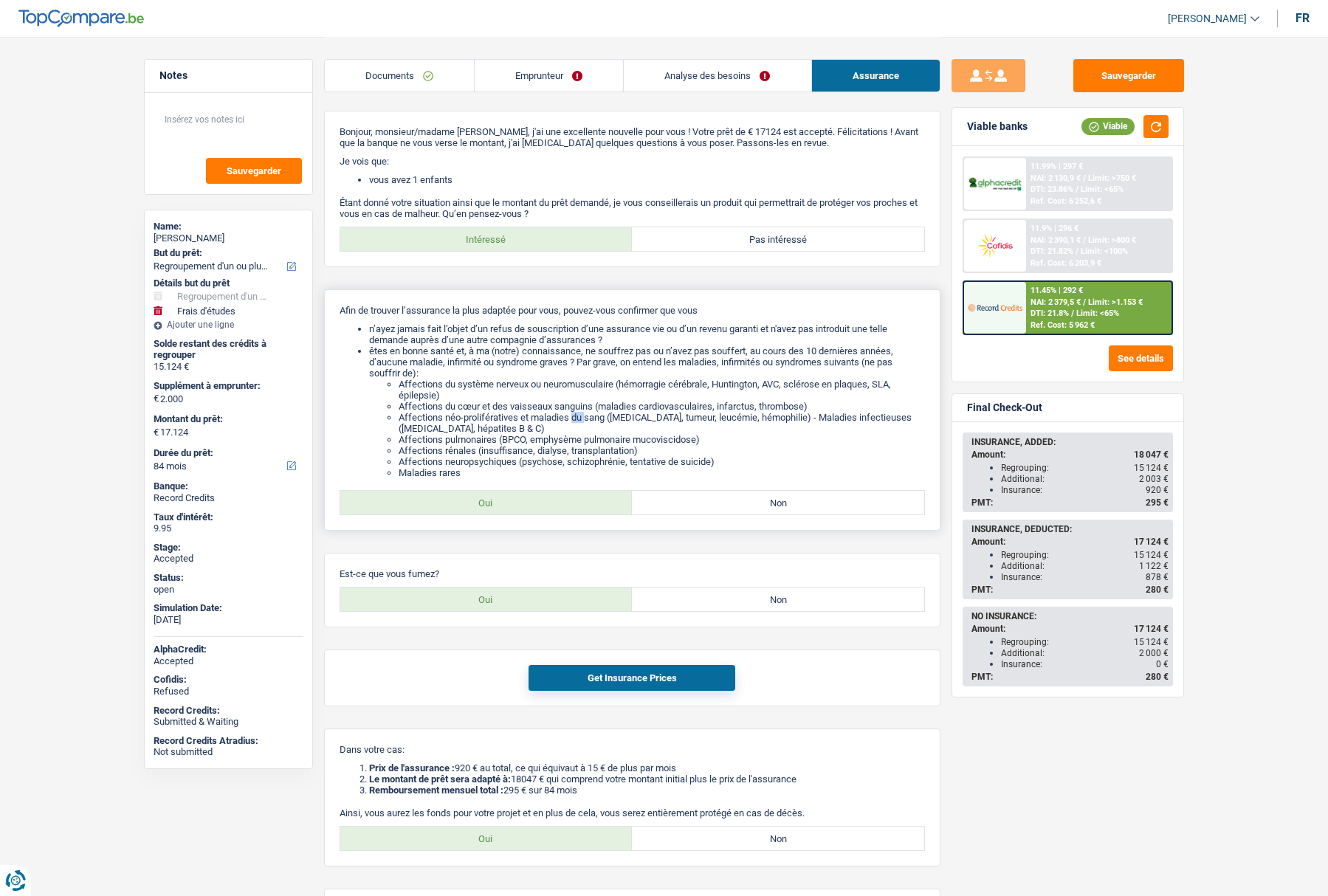
click at [573, 413] on li "Affections néo-prolifératives et maladies du sang (cancer, tumeur, leucémie, hé…" at bounding box center [662, 422] width 527 height 22
drag, startPoint x: 1007, startPoint y: 577, endPoint x: 1174, endPoint y: 576, distance: 167.0
click at [1174, 576] on div "INSURANCE, ADDED: Amount: 18 047 € Regrouping: 15 124 € Additional: 2 003 € Ins…" at bounding box center [1067, 559] width 231 height 274
click at [1149, 578] on span "878 €" at bounding box center [1157, 577] width 23 height 11
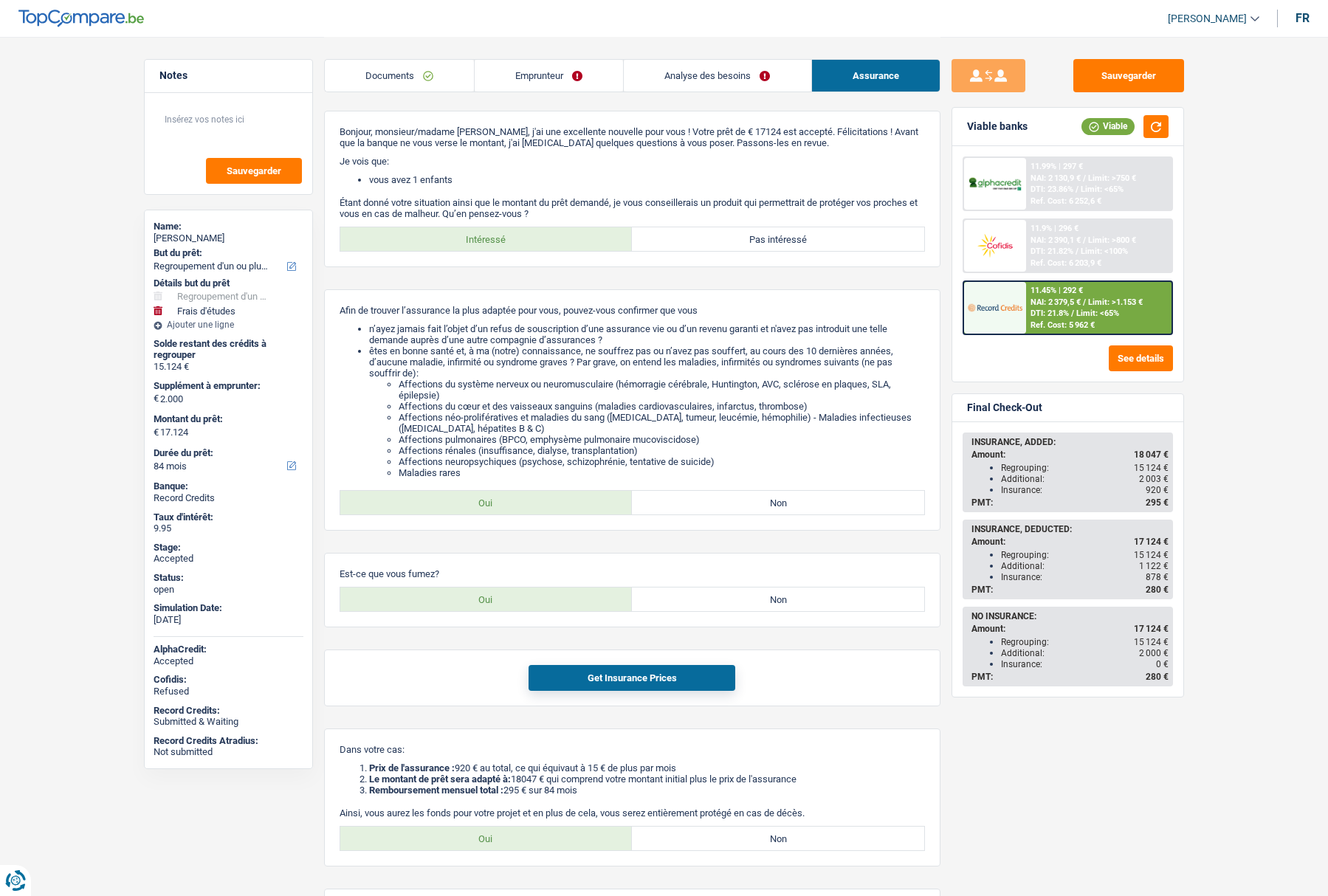
drag, startPoint x: 1165, startPoint y: 493, endPoint x: 1009, endPoint y: 488, distance: 156.1
click at [1009, 488] on div "Insurance: 920 €" at bounding box center [1085, 490] width 167 height 11
drag, startPoint x: 1000, startPoint y: 493, endPoint x: 1165, endPoint y: 491, distance: 165.0
click at [1165, 491] on div "Insurance: 920 €" at bounding box center [1085, 490] width 167 height 11
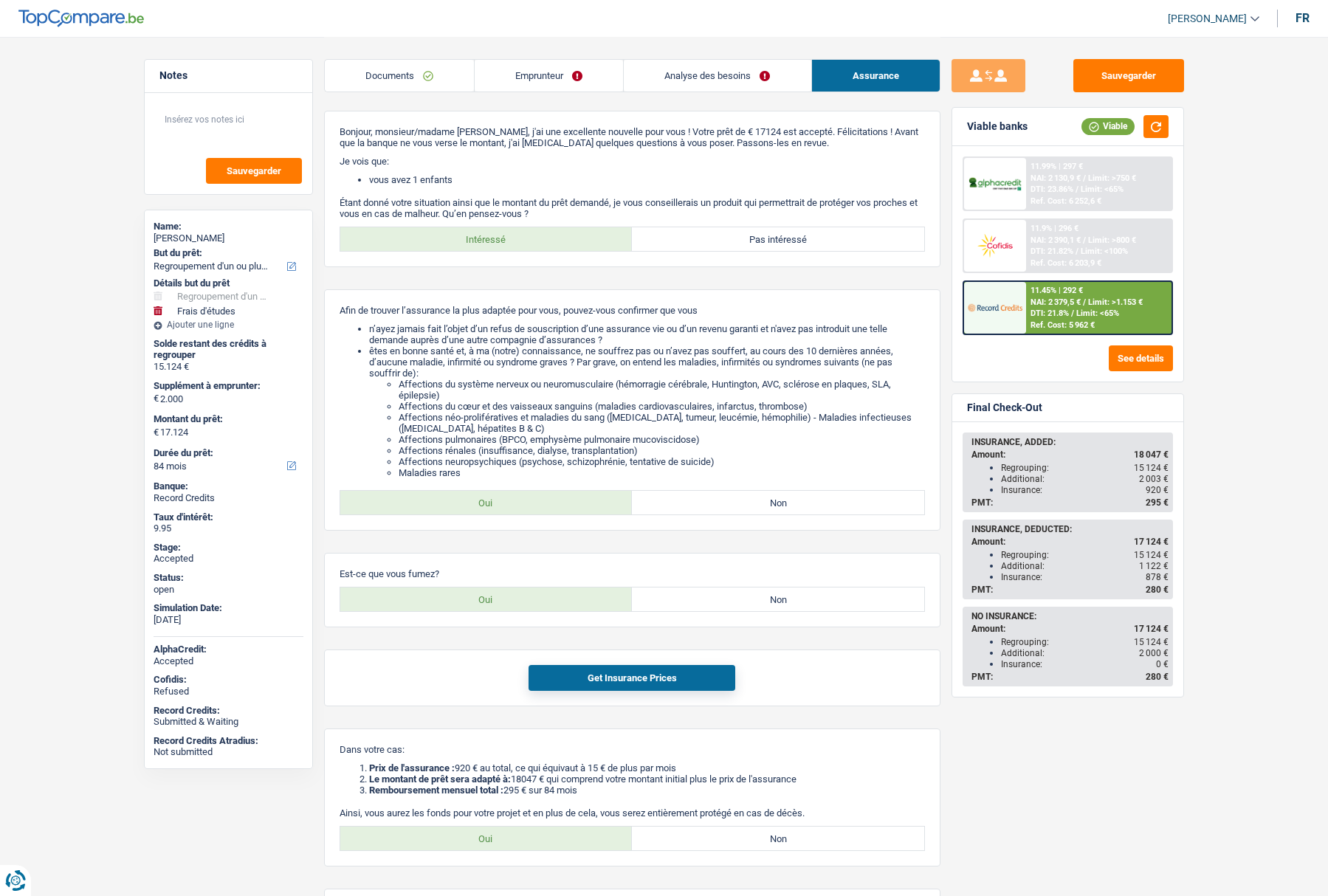
click at [1018, 499] on div "PMT: 295 €" at bounding box center [1070, 502] width 197 height 11
click at [1152, 501] on span "295 €" at bounding box center [1157, 502] width 23 height 11
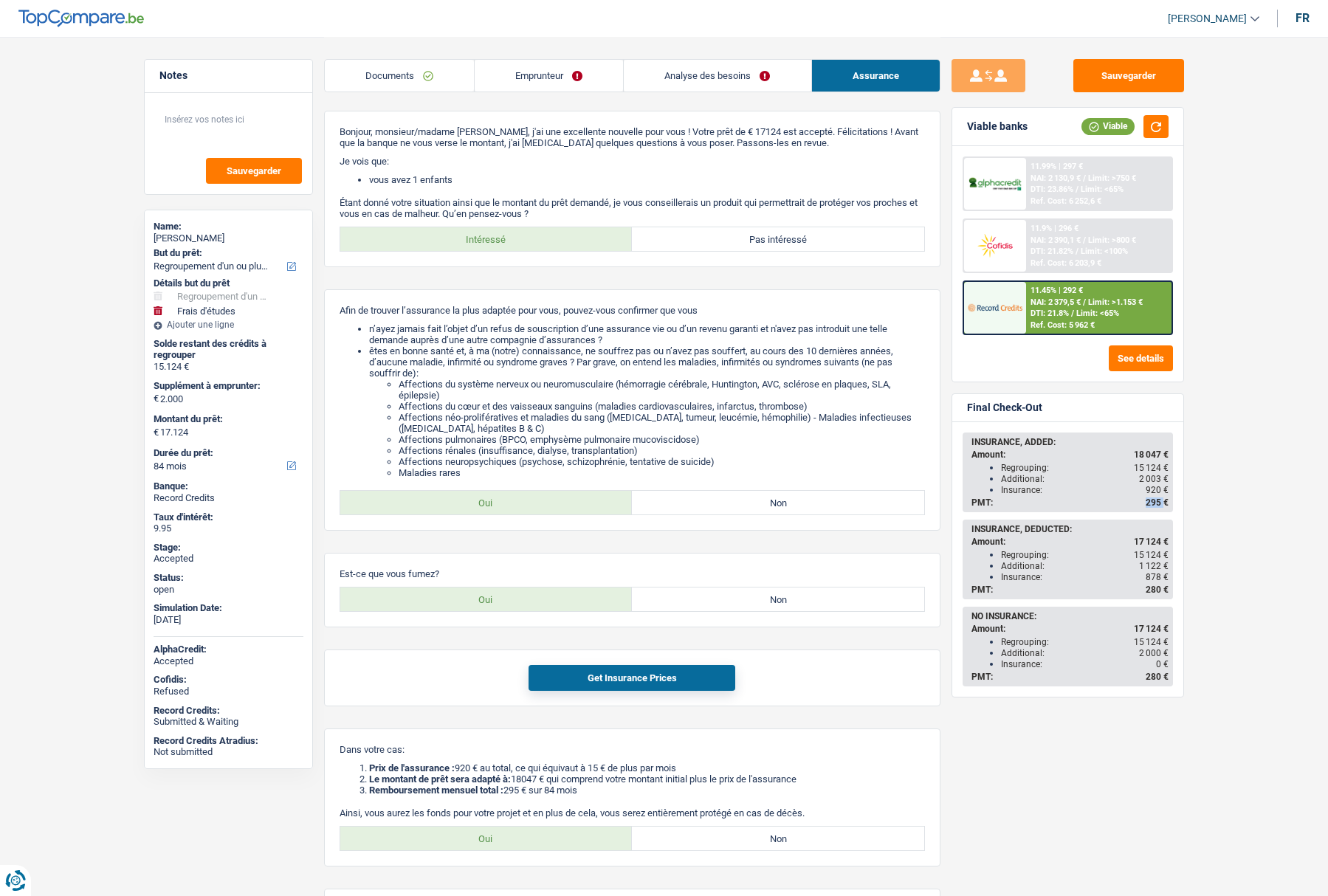
click at [1152, 501] on span "295 €" at bounding box center [1157, 502] width 23 height 11
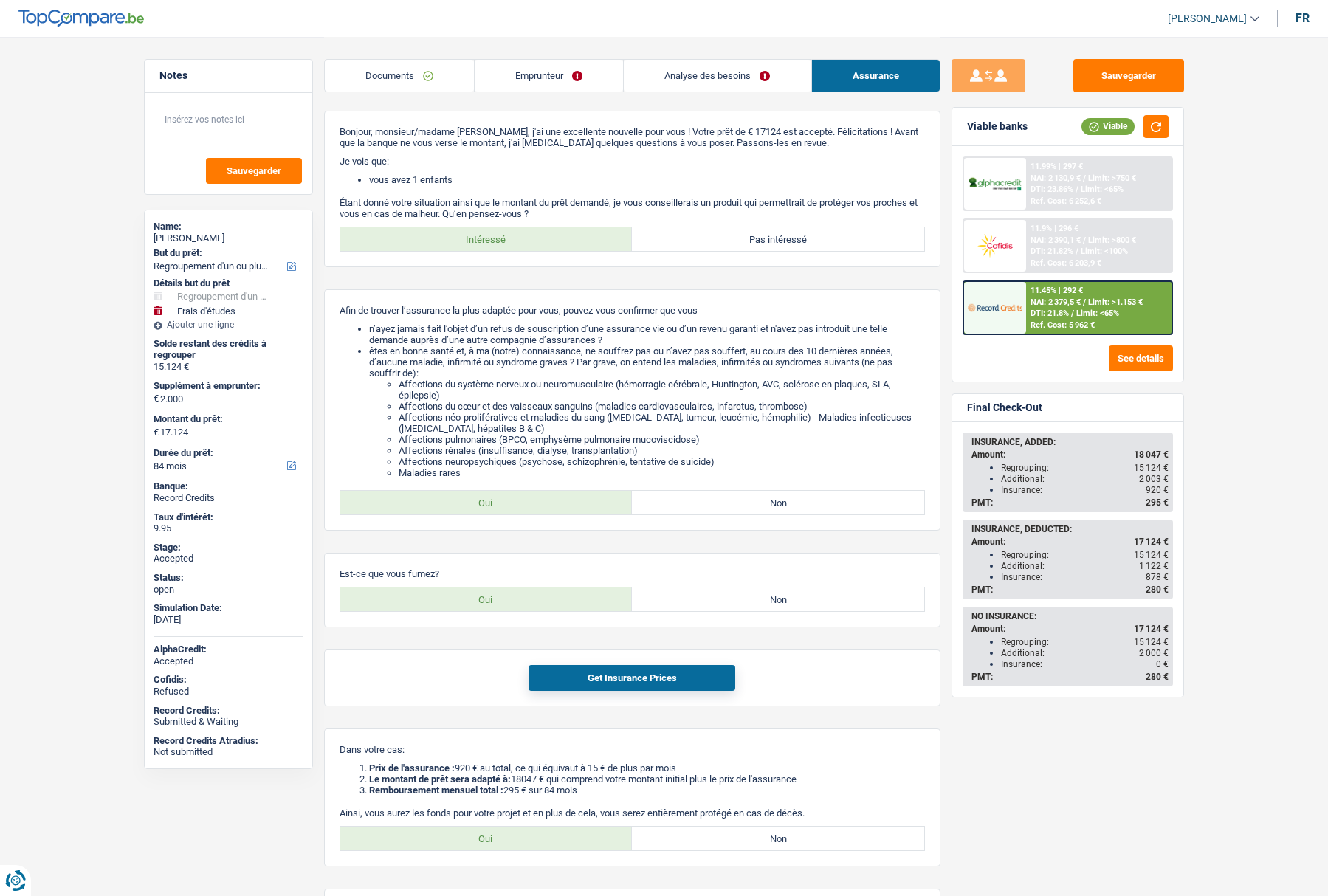
click at [1027, 296] on div "11.45% | 292 € NAI: 2 379,5 € / Limit: >1.153 € DTI: 21.8% / Limit: <65% Ref. C…" at bounding box center [1099, 307] width 145 height 51
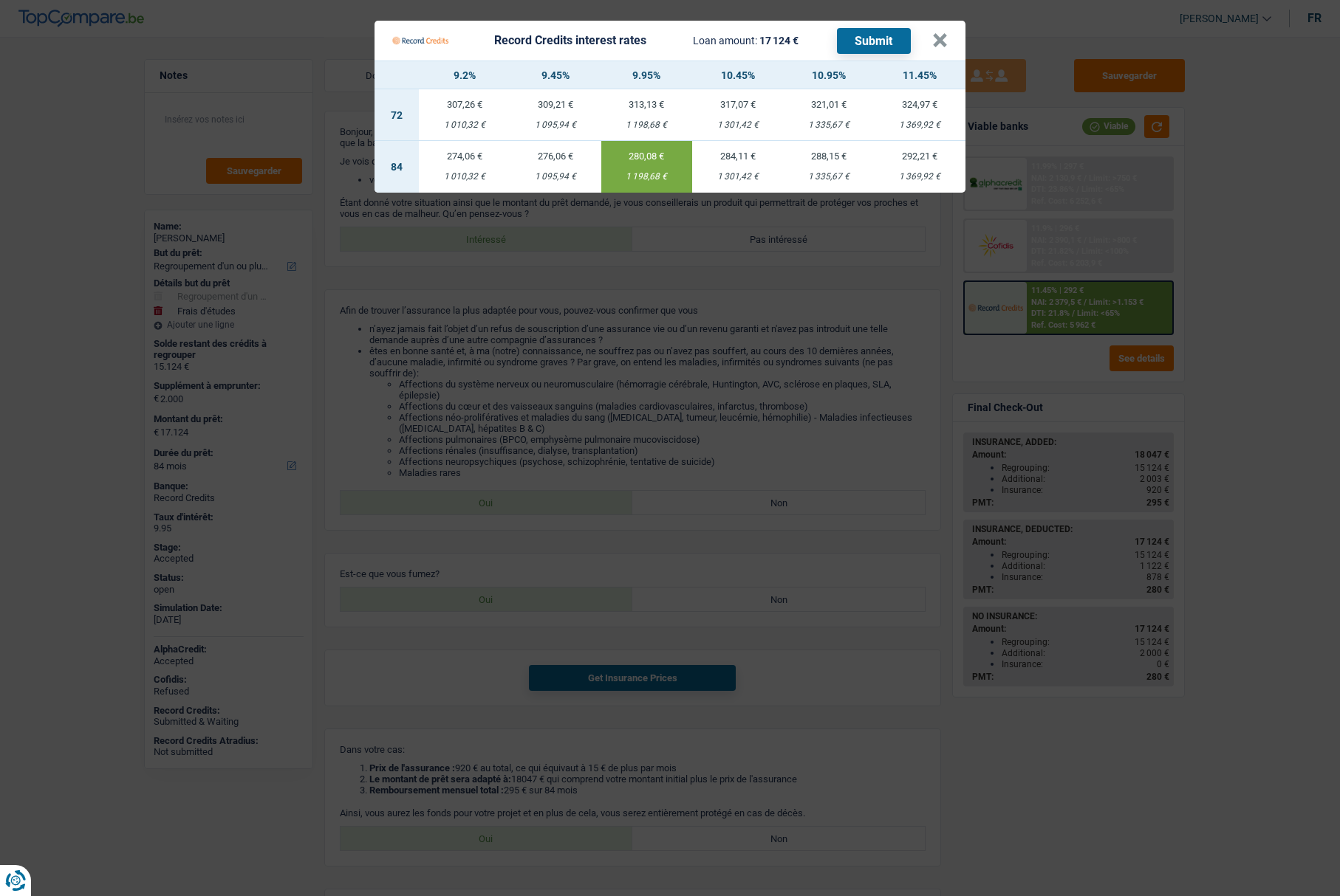
click at [457, 171] on td "274,06 € 1 010,32 €" at bounding box center [464, 167] width 91 height 51
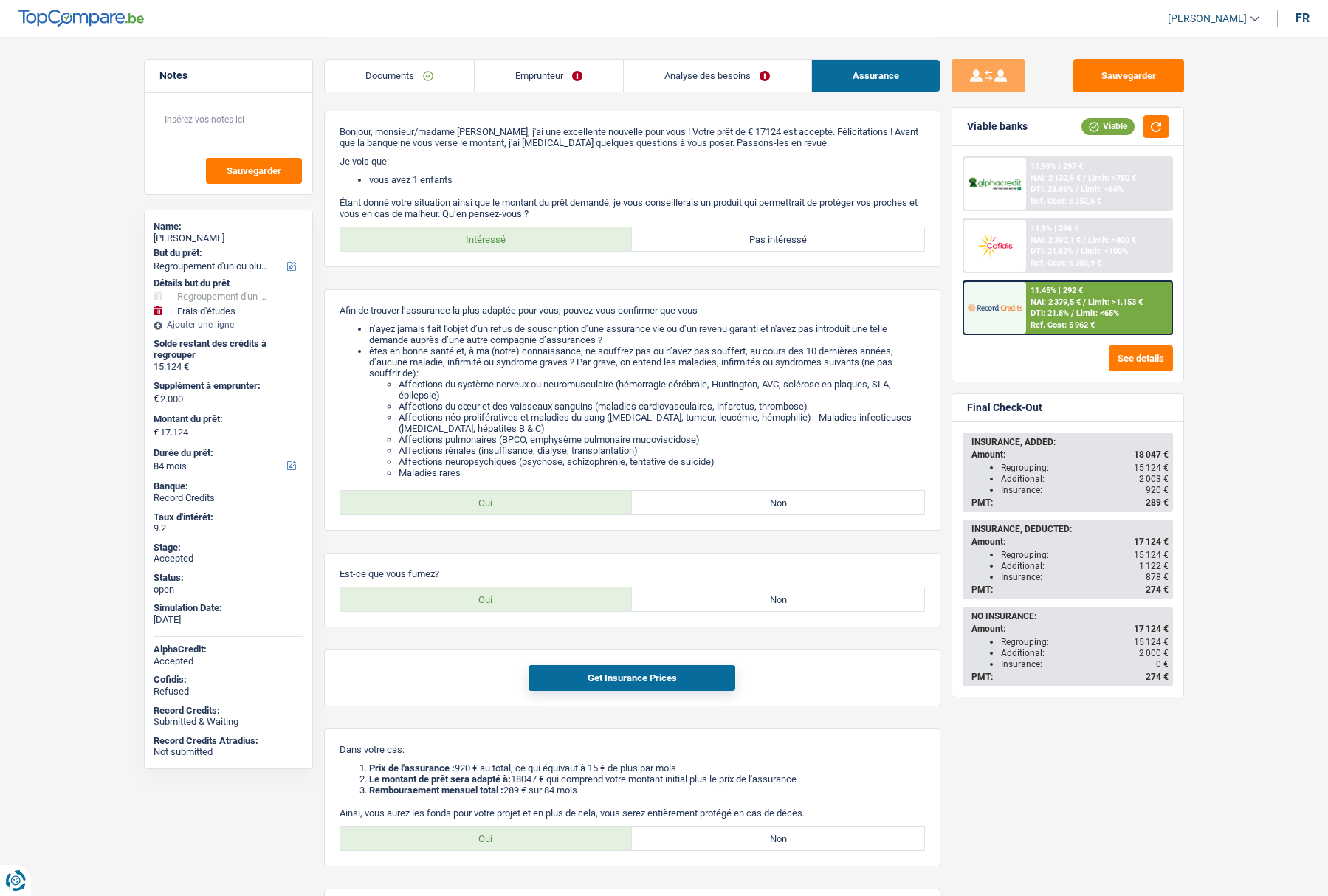
drag, startPoint x: 1139, startPoint y: 504, endPoint x: 1169, endPoint y: 503, distance: 30.0
click at [1169, 503] on div "INSURANCE, ADDED: Amount: 18 047 € Regrouping: 15 124 € Additional: 2 003 € Ins…" at bounding box center [1068, 473] width 207 height 77
click at [1149, 502] on span "289 €" at bounding box center [1157, 502] width 23 height 11
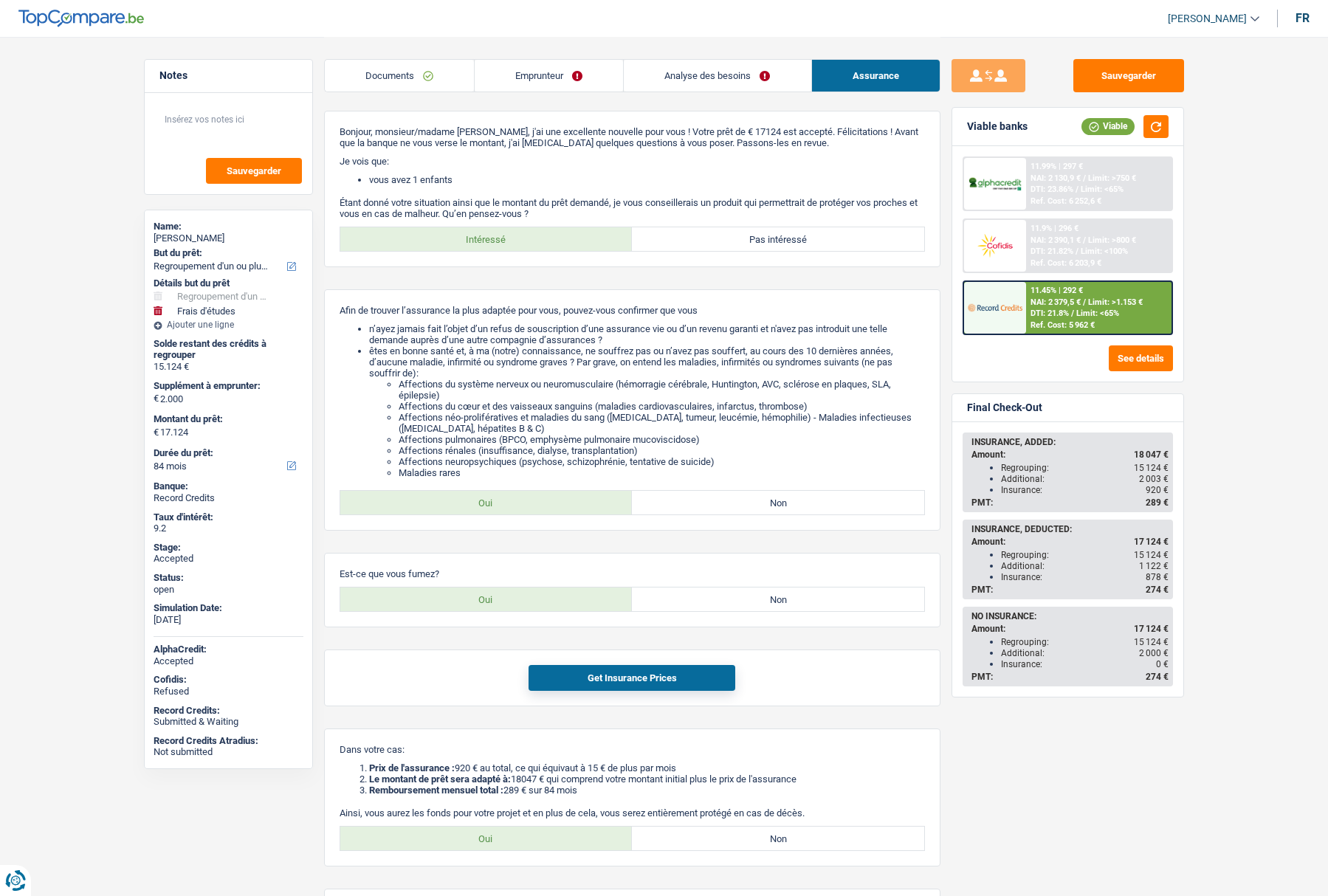
click at [1148, 454] on span "18 047 €" at bounding box center [1152, 455] width 34 height 11
copy span "18 047"
click at [1155, 501] on span "289 €" at bounding box center [1157, 502] width 23 height 11
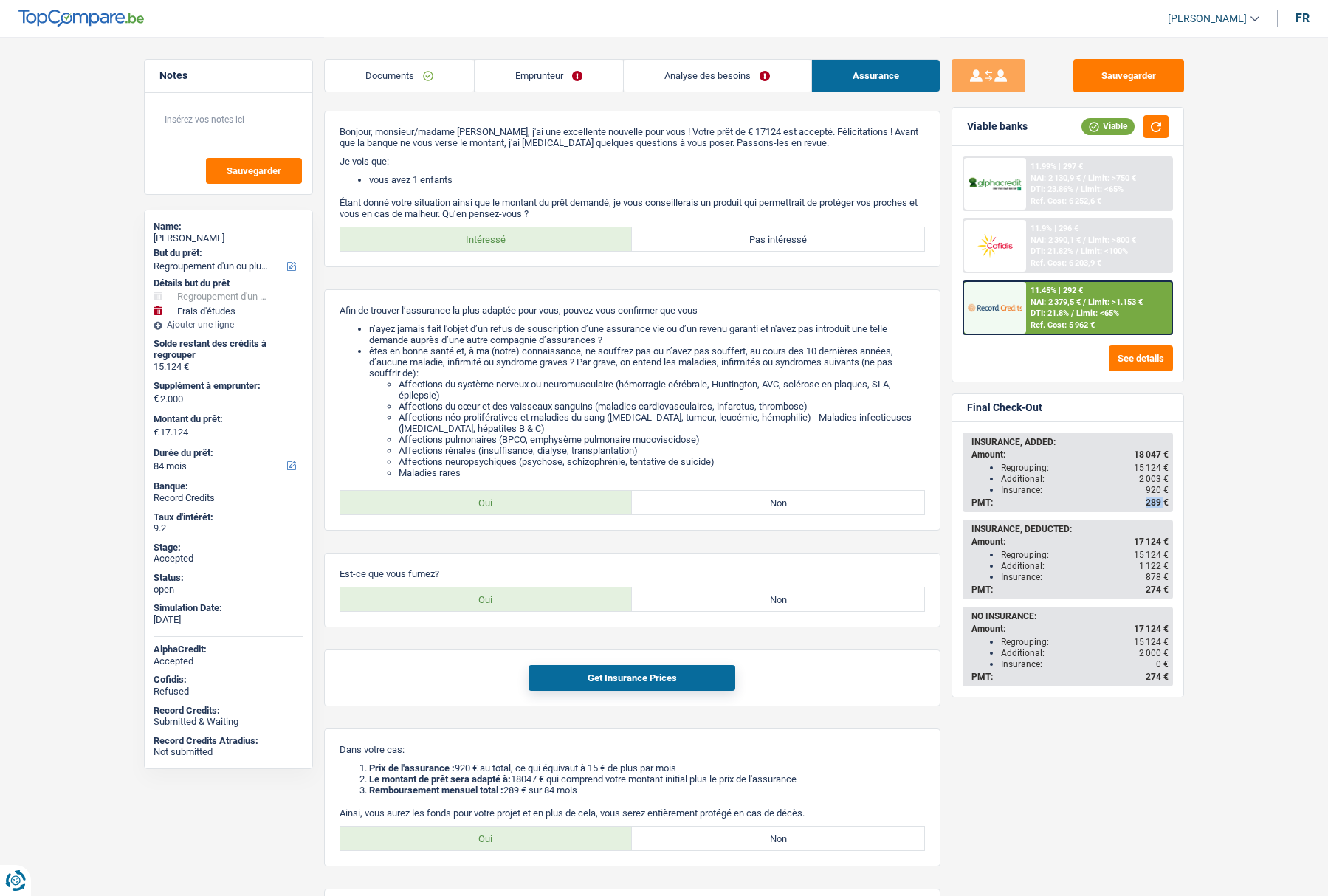
copy span "289"
click at [1150, 483] on span "2 003 €" at bounding box center [1154, 479] width 29 height 11
click at [1150, 487] on span "920 €" at bounding box center [1157, 490] width 23 height 11
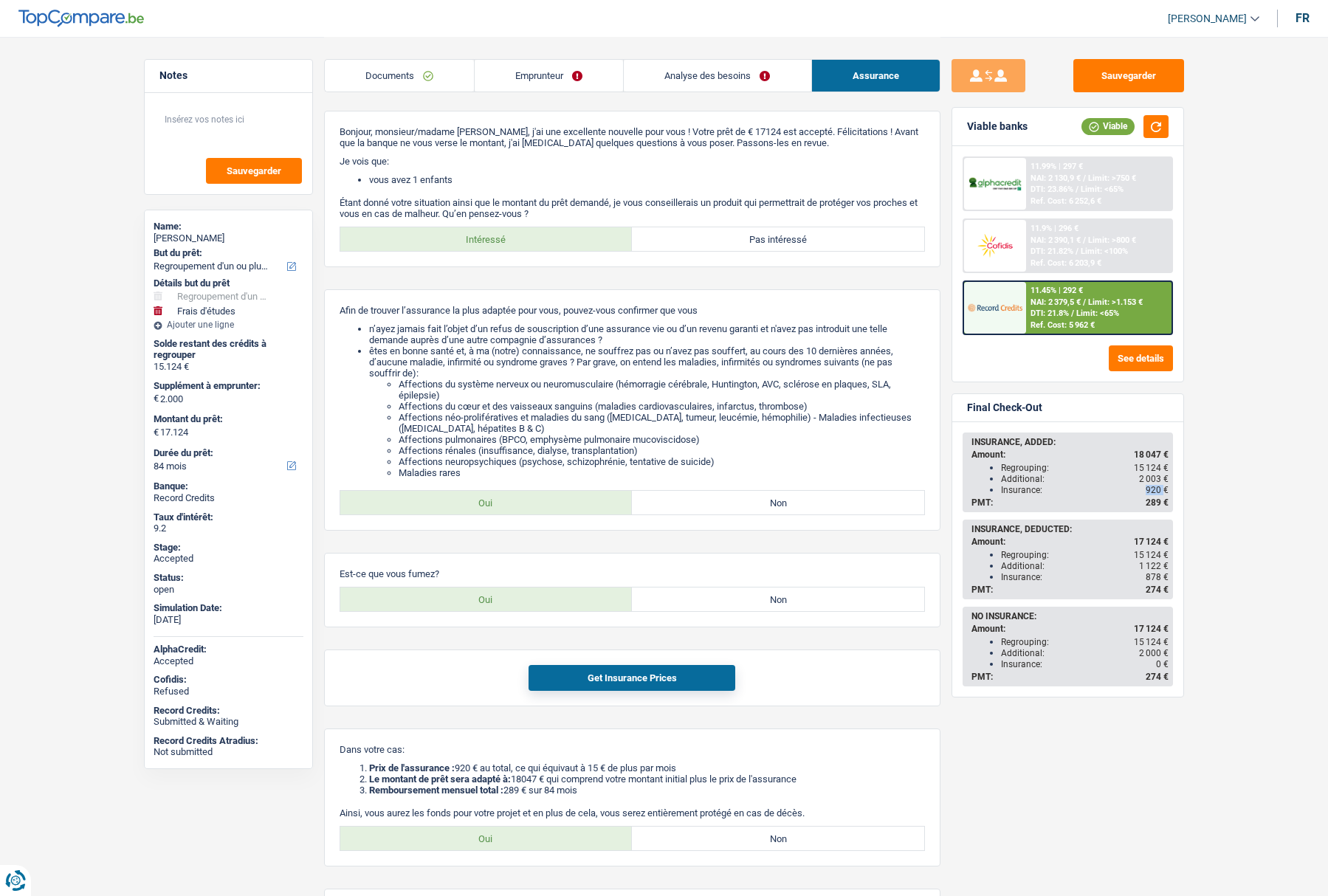
copy span "920"
click at [394, 80] on link "Documents" at bounding box center [399, 75] width 149 height 32
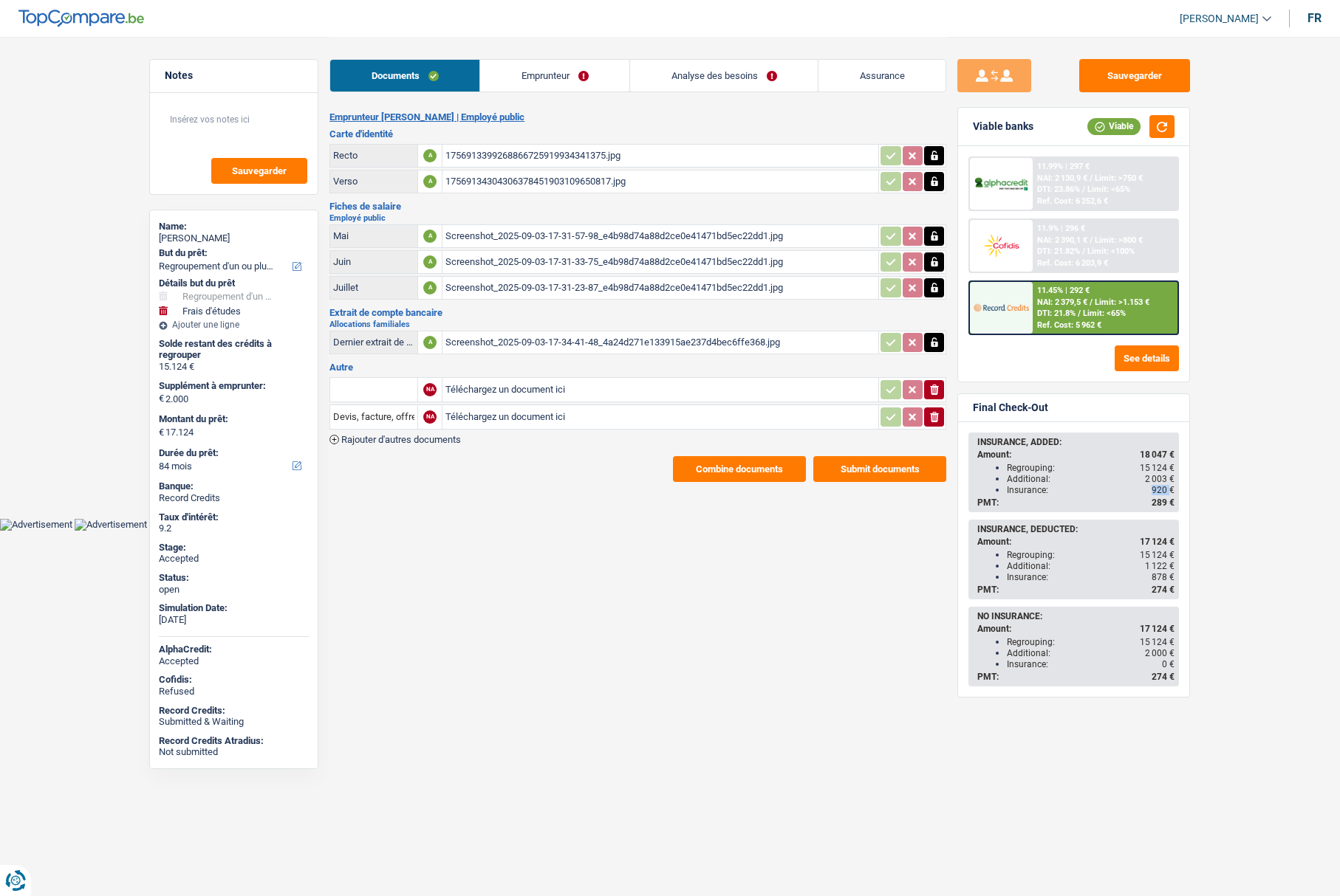
click at [543, 69] on link "Emprunteur" at bounding box center [555, 75] width 150 height 32
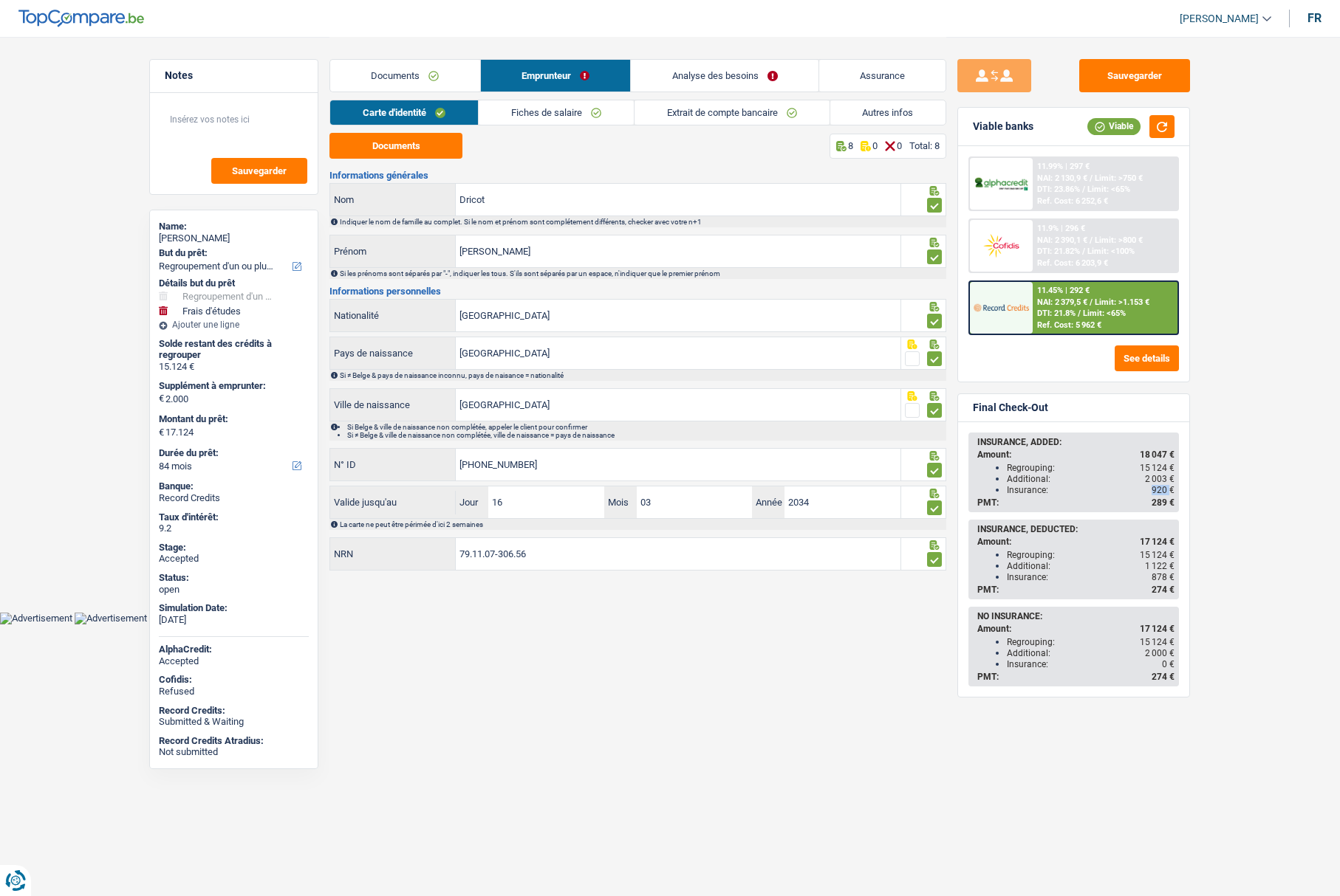
click at [869, 113] on link "Autres infos" at bounding box center [888, 113] width 116 height 25
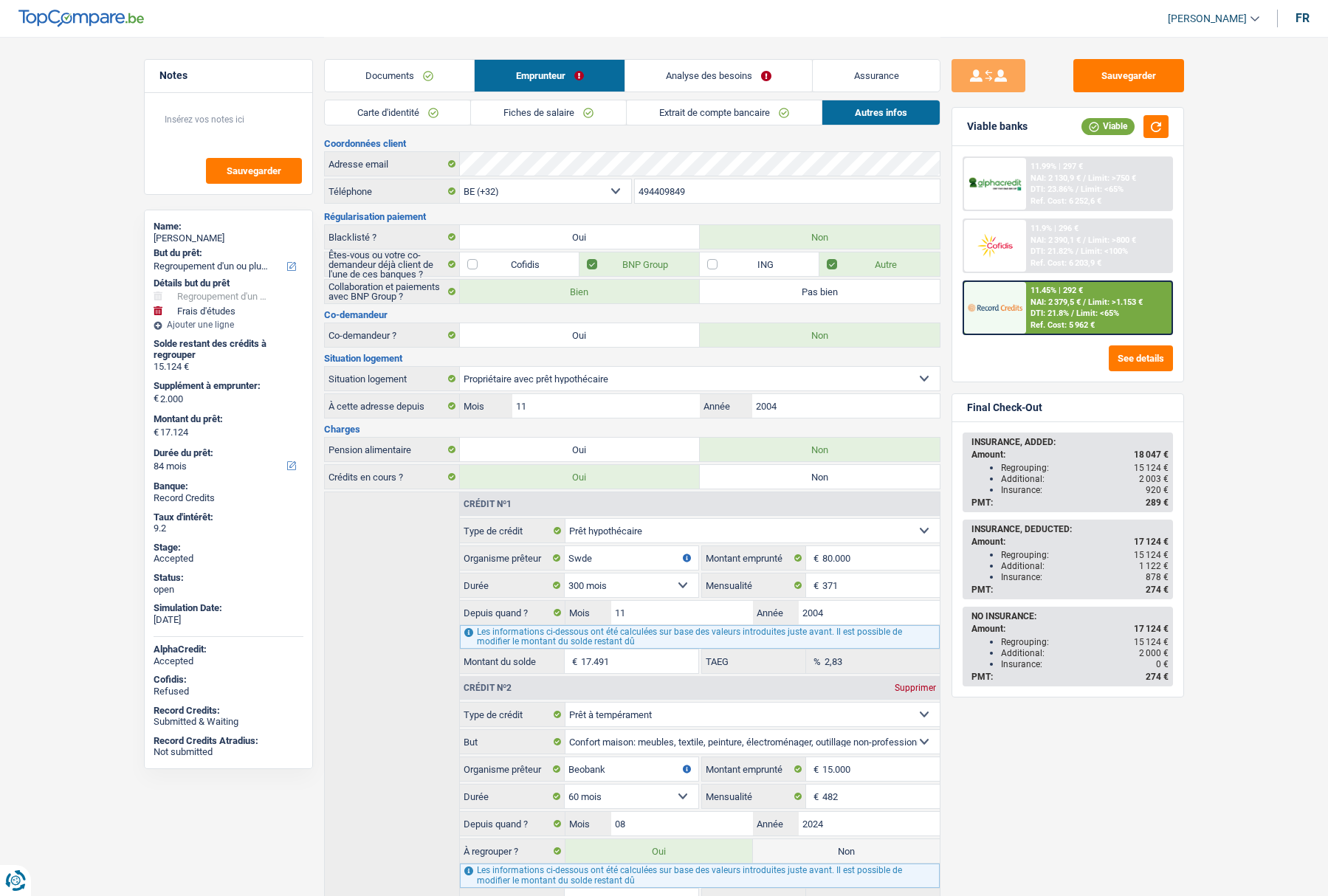
click at [663, 186] on input "494409849" at bounding box center [787, 191] width 305 height 24
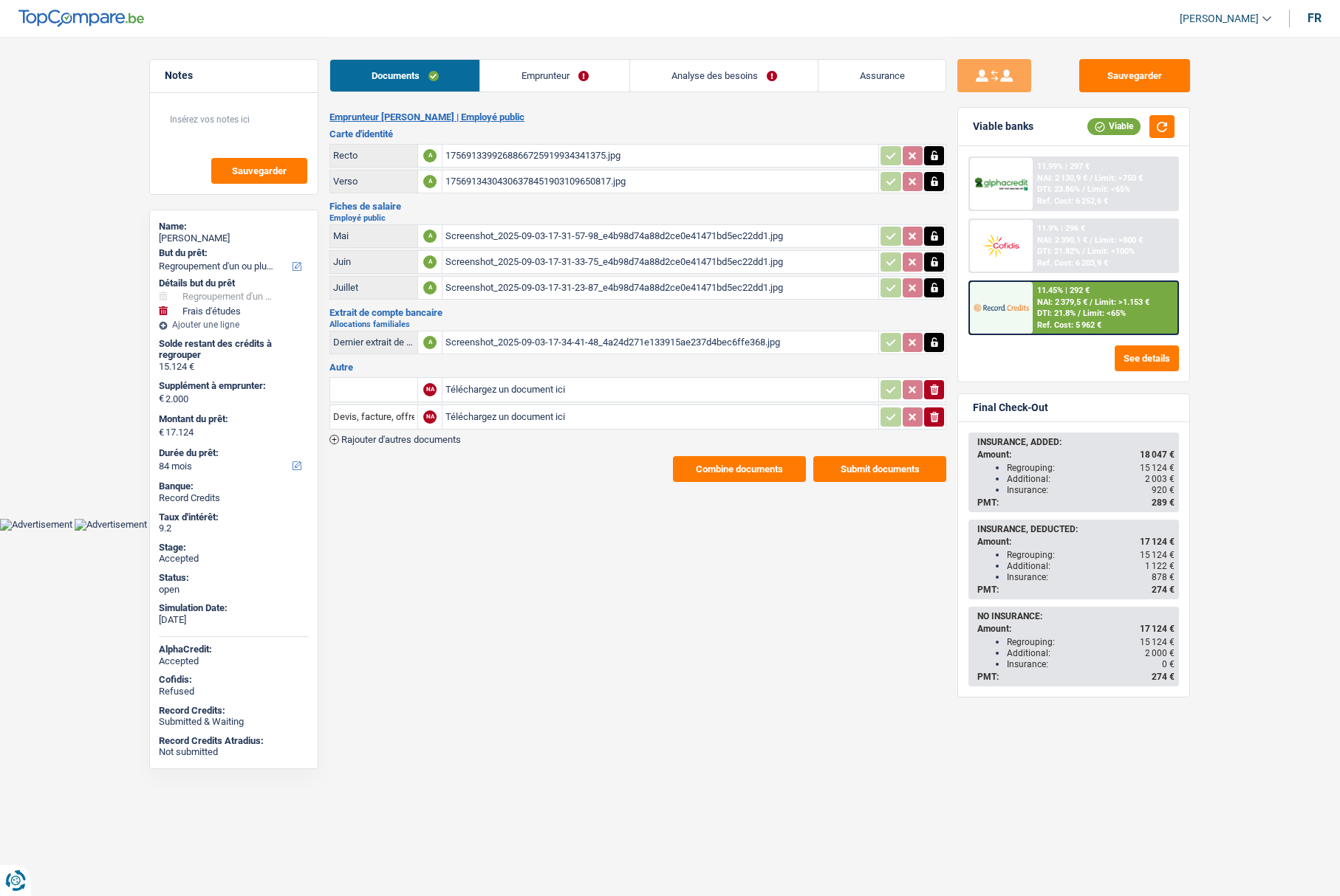
select select "refinancing"
select select "study"
select select "84"
select select "32"
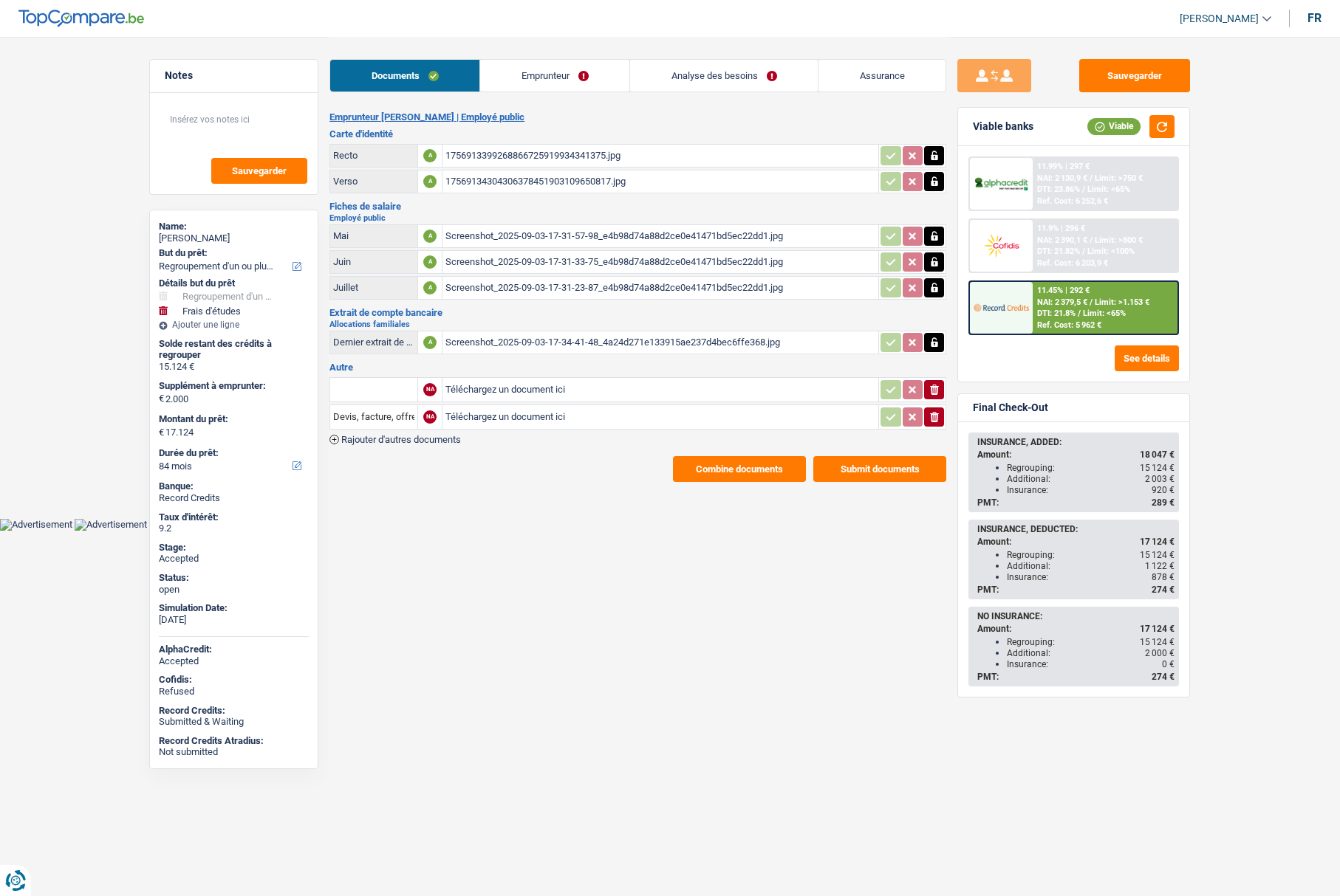
select select "ownerWithMortgage"
select select "mortgage"
select select "300"
select select "personalLoan"
select select "homeFurnishingOrRelocation"
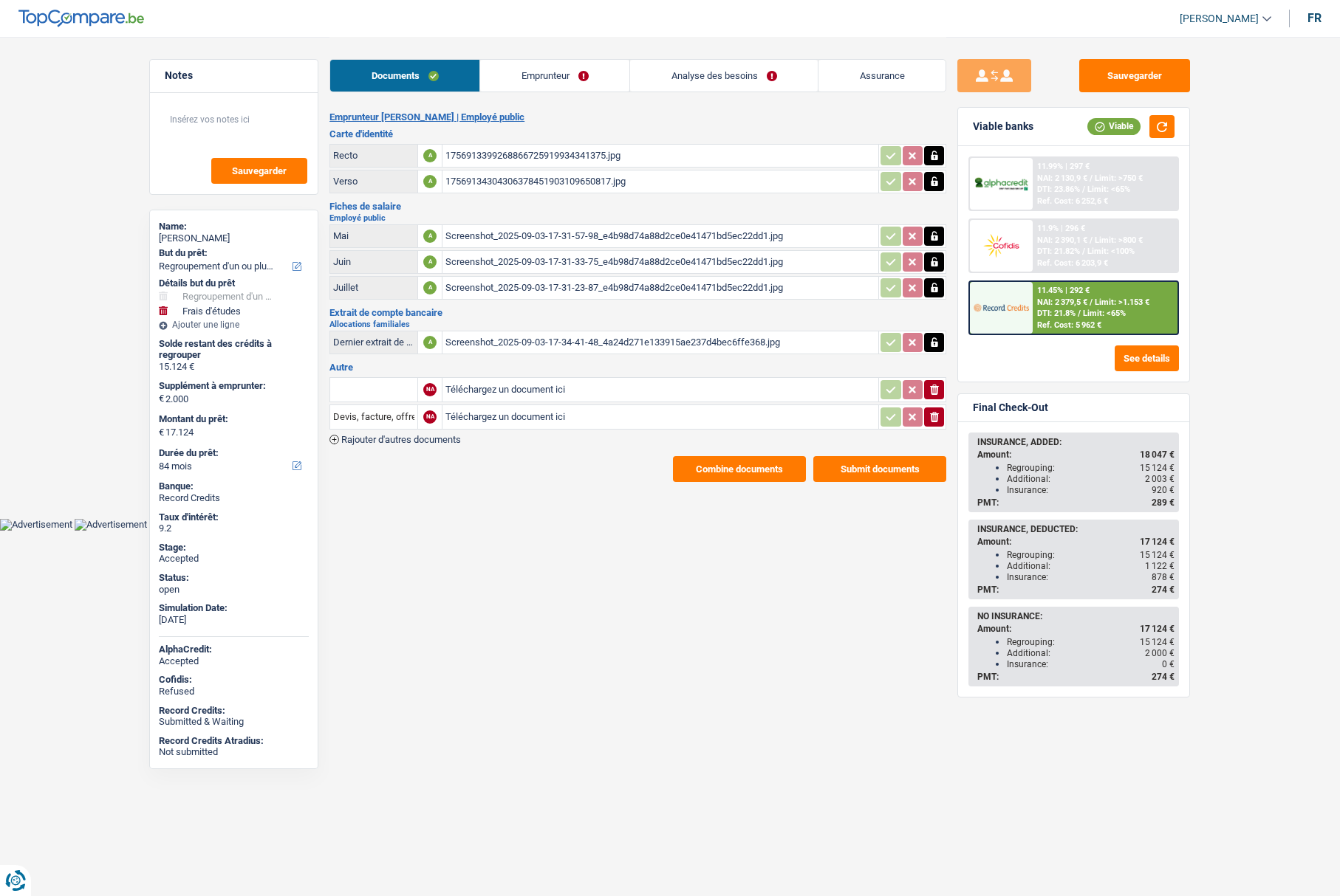
select select "60"
select select "cardOrCredit"
click at [558, 81] on link "Emprunteur" at bounding box center [555, 75] width 150 height 32
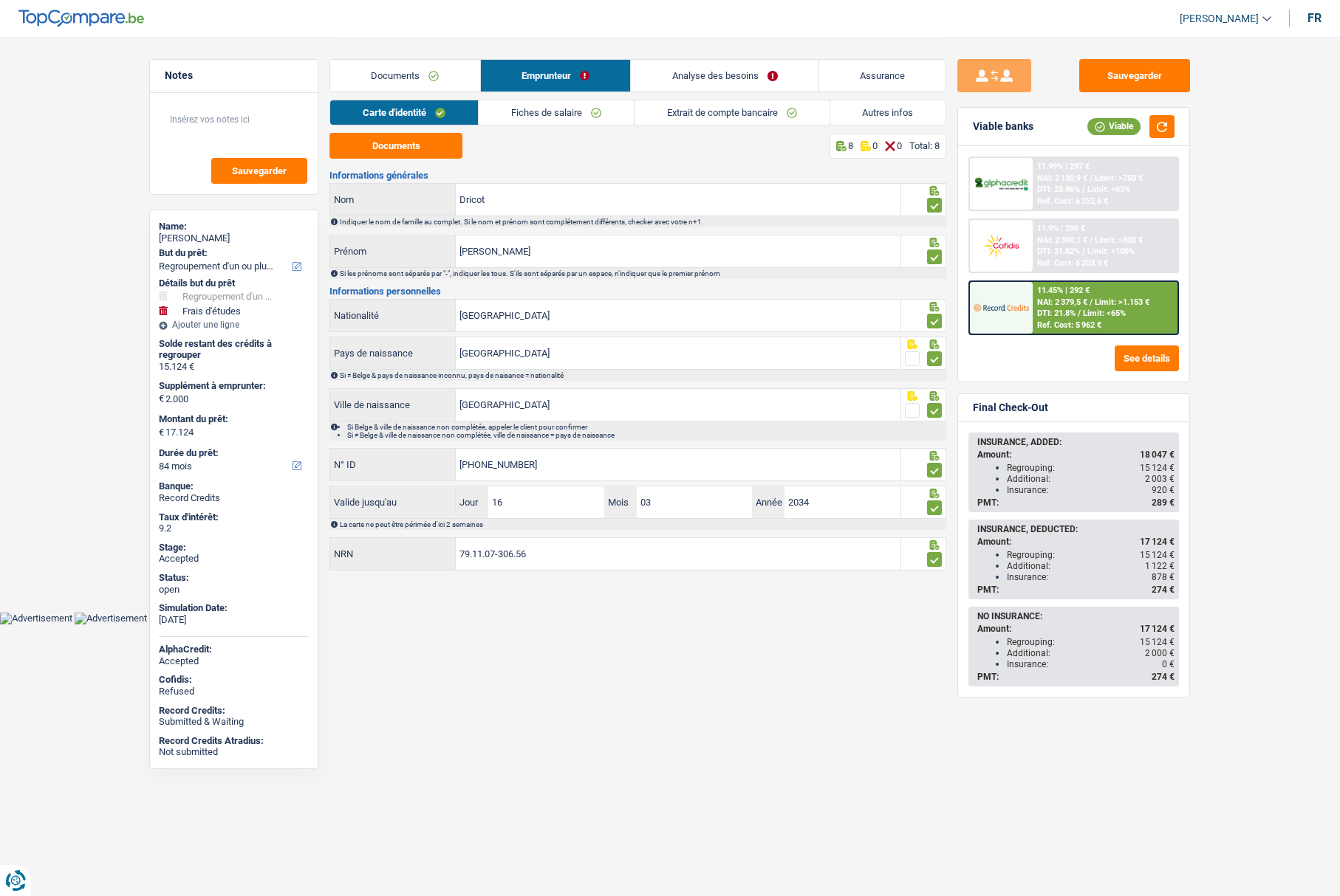
click at [860, 101] on link "Autres infos" at bounding box center [888, 113] width 116 height 25
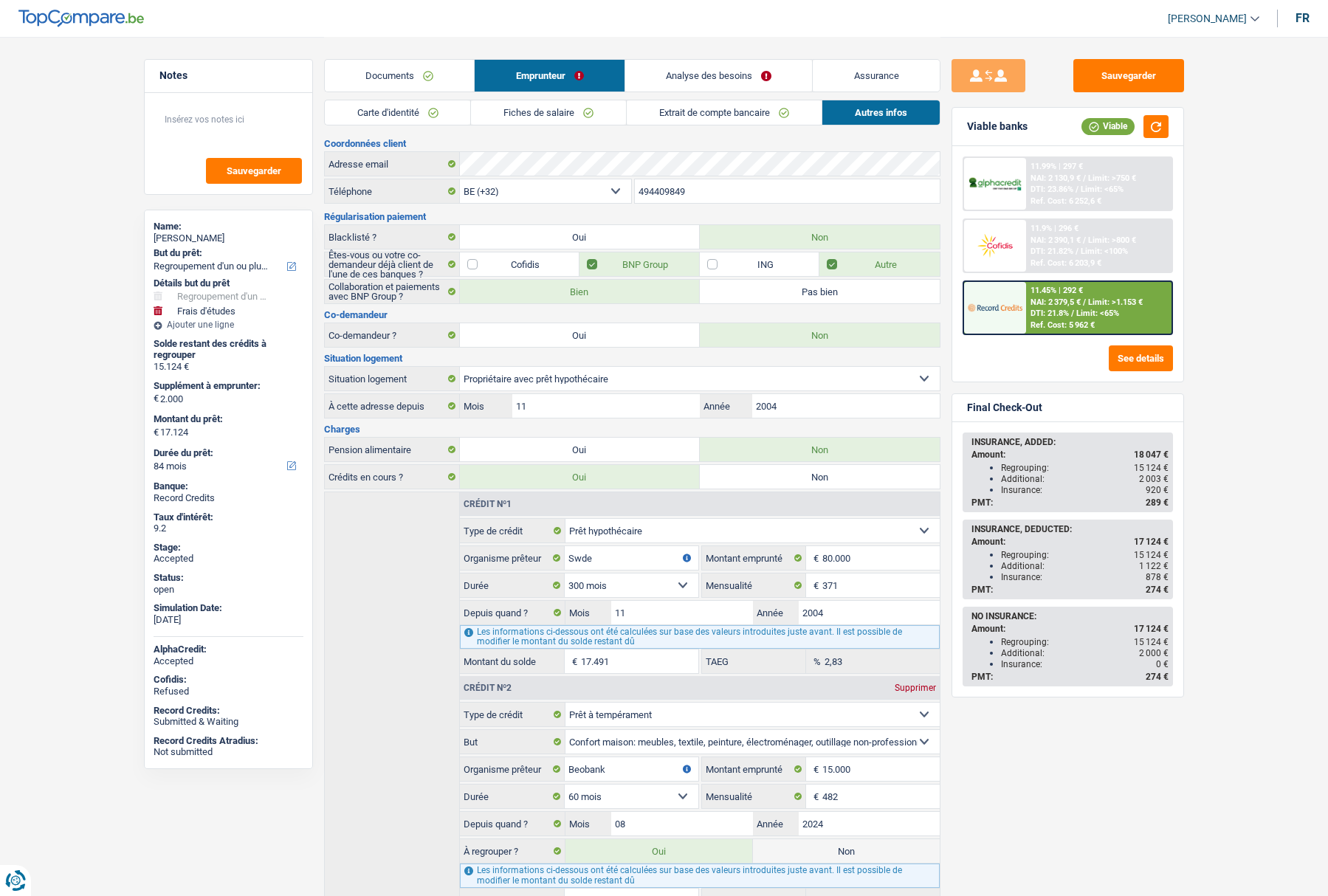
click at [524, 112] on link "Fiches de salaire" at bounding box center [549, 113] width 155 height 25
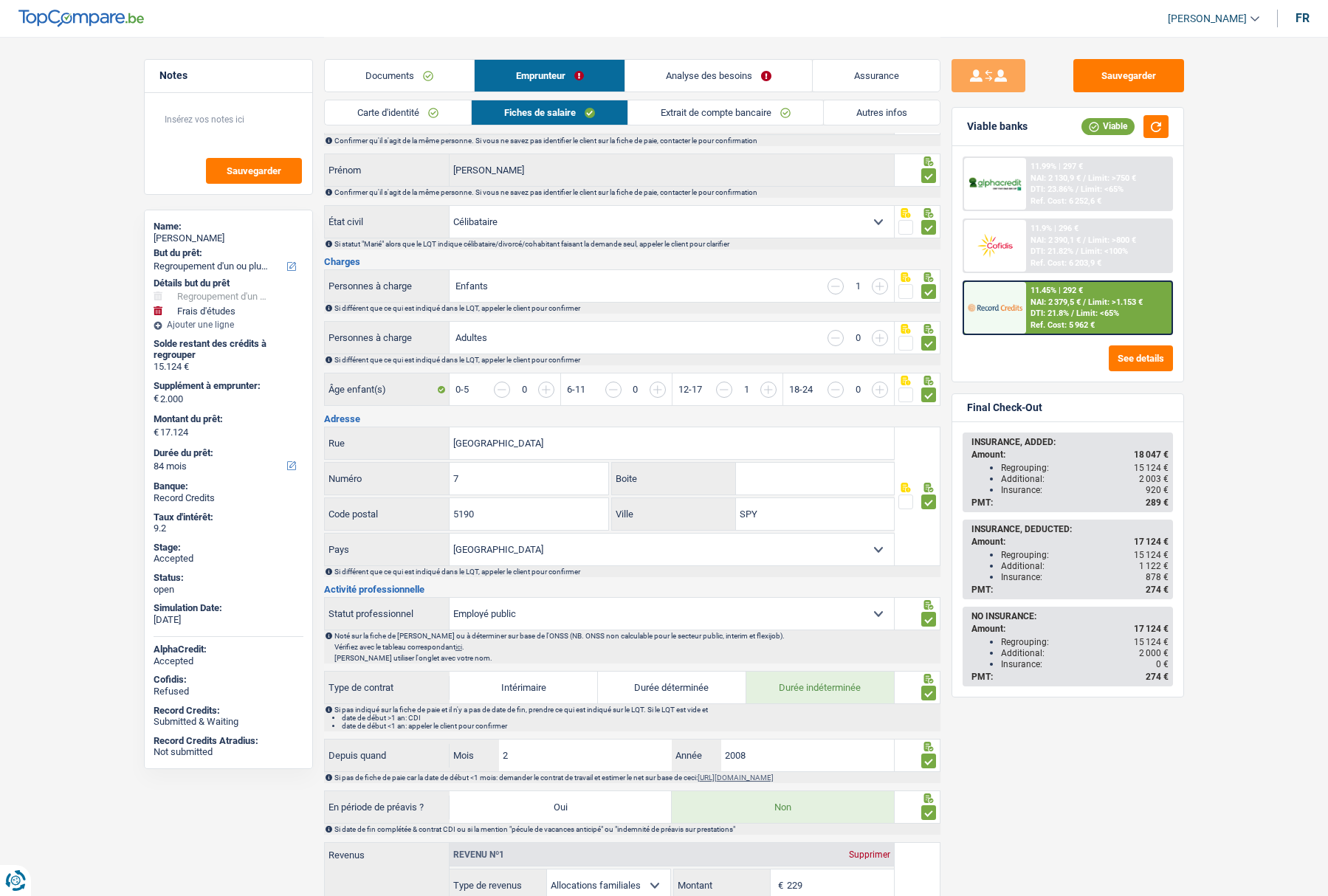
scroll to position [296, 0]
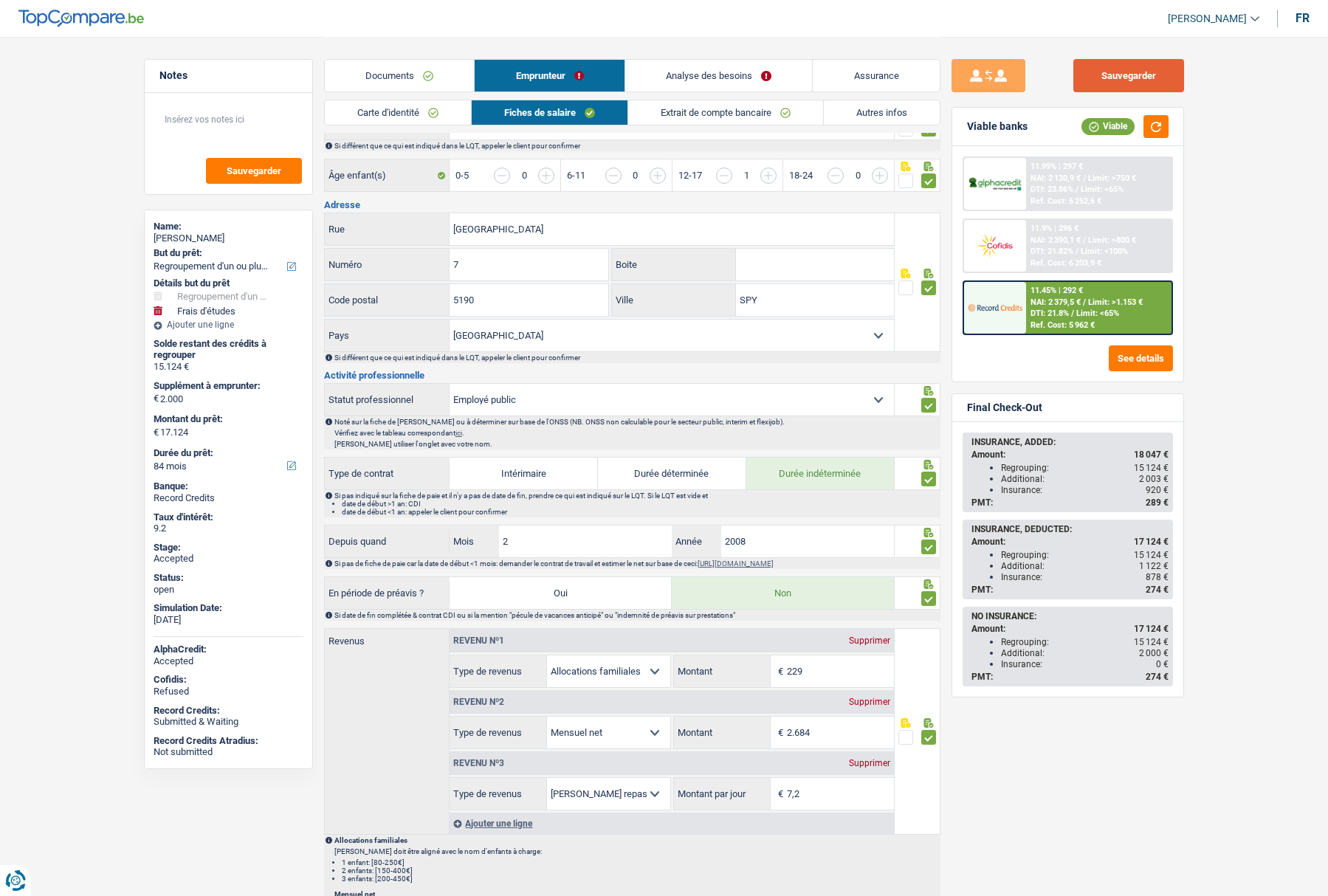
click at [1085, 75] on button "Sauvegarder" at bounding box center [1129, 75] width 111 height 33
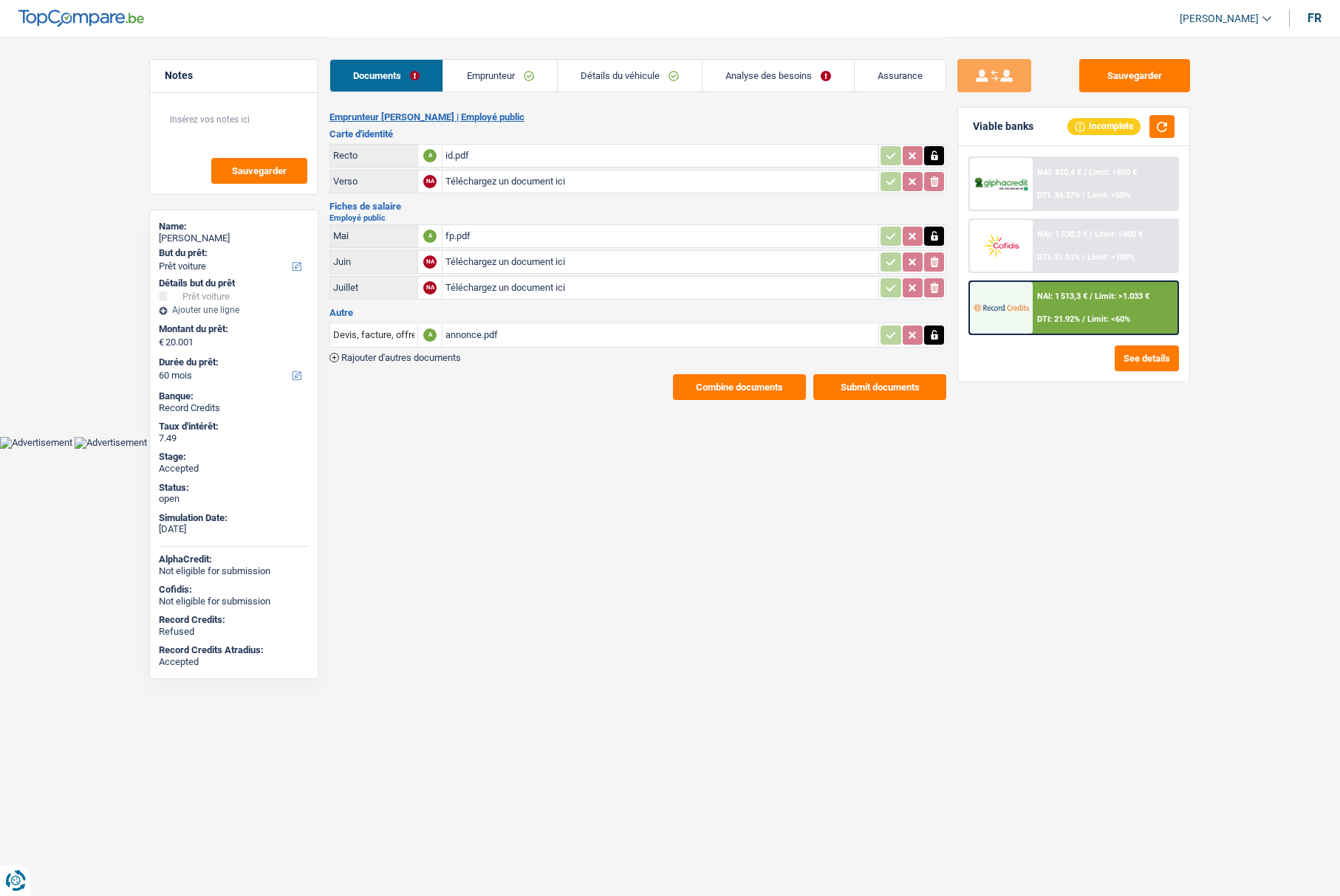
select select "car"
select select "60"
click at [688, 389] on button "Combine documents" at bounding box center [739, 387] width 133 height 26
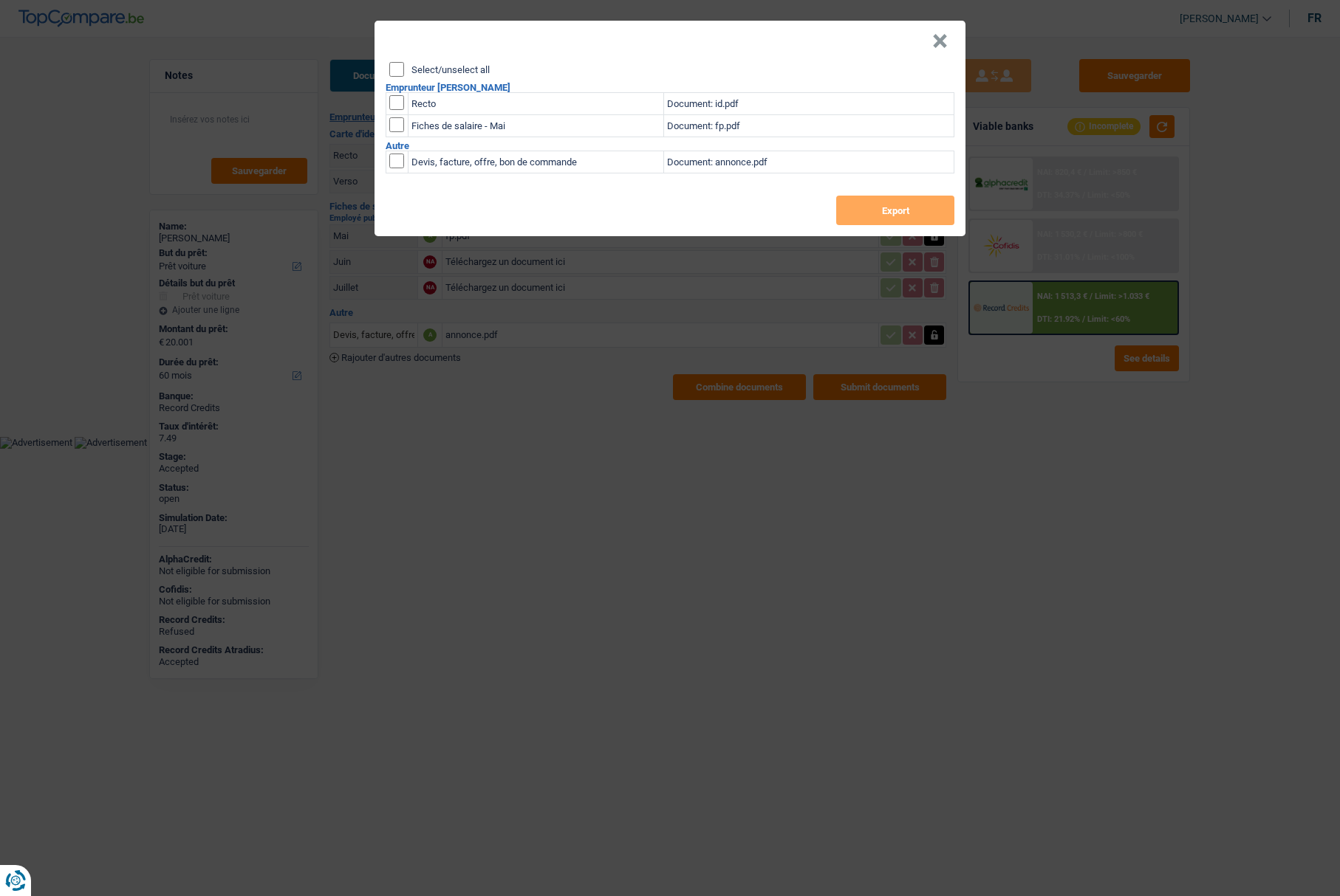
click at [438, 63] on div "Select/unselect all" at bounding box center [672, 69] width 565 height 15
click at [436, 65] on label "Select/unselect all" at bounding box center [451, 70] width 78 height 10
click at [404, 65] on input "Select/unselect all" at bounding box center [396, 69] width 15 height 15
checkbox input "true"
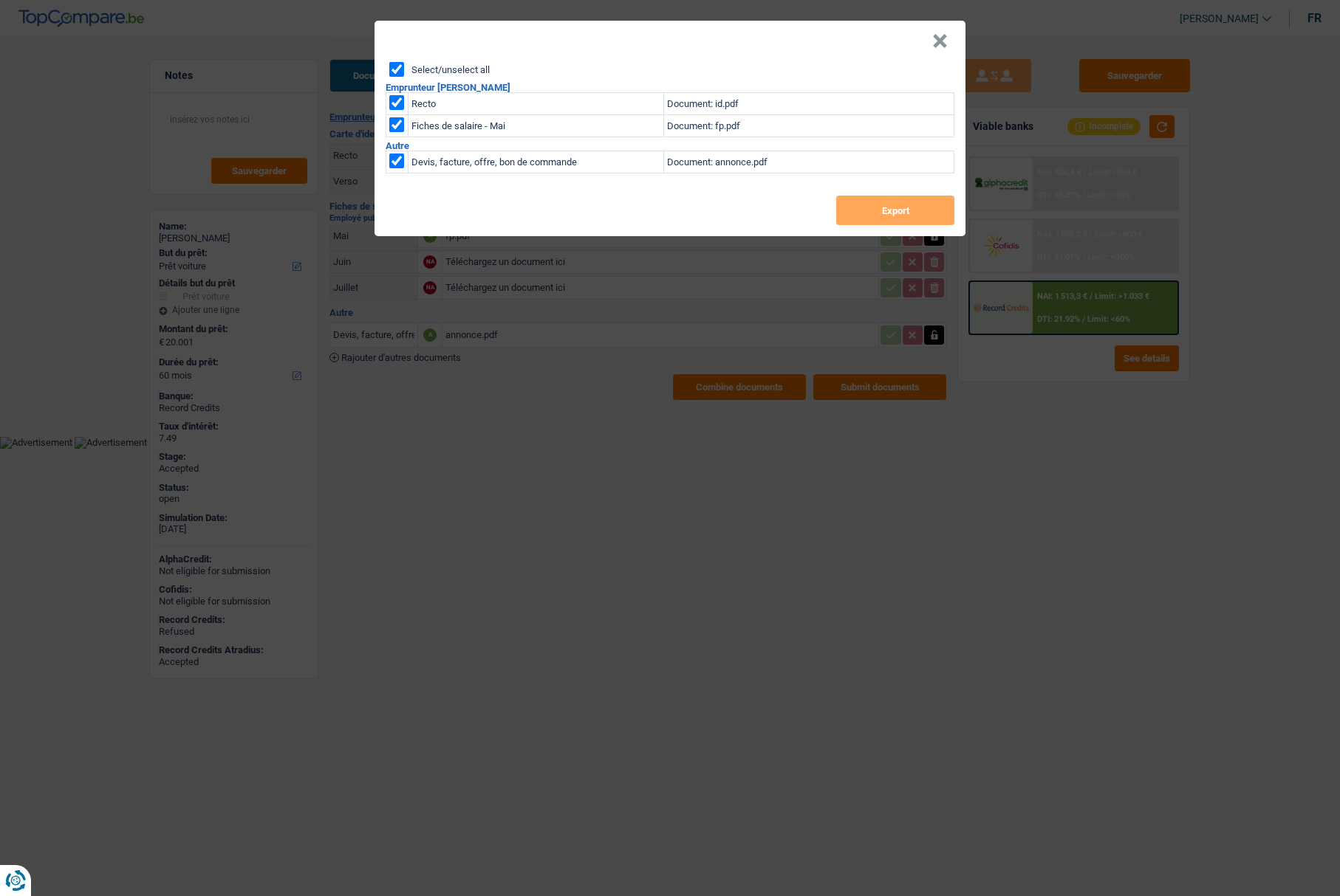
checkbox input "true"
click at [878, 212] on button "Export" at bounding box center [895, 211] width 118 height 29
drag, startPoint x: 933, startPoint y: 42, endPoint x: 874, endPoint y: 32, distance: 59.8
click at [933, 42] on button "×" at bounding box center [940, 42] width 16 height 15
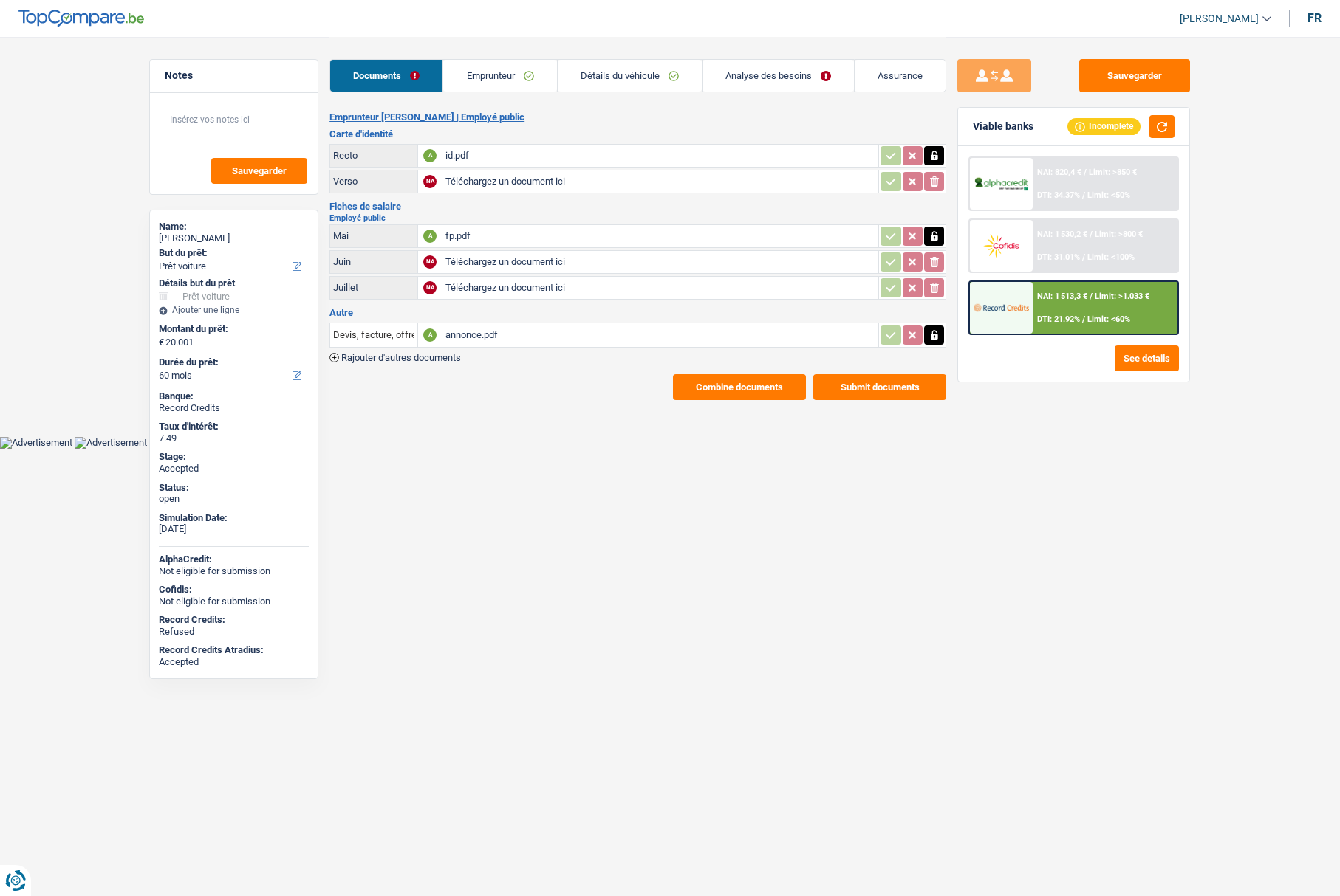
click at [480, 76] on link "Emprunteur" at bounding box center [499, 75] width 113 height 32
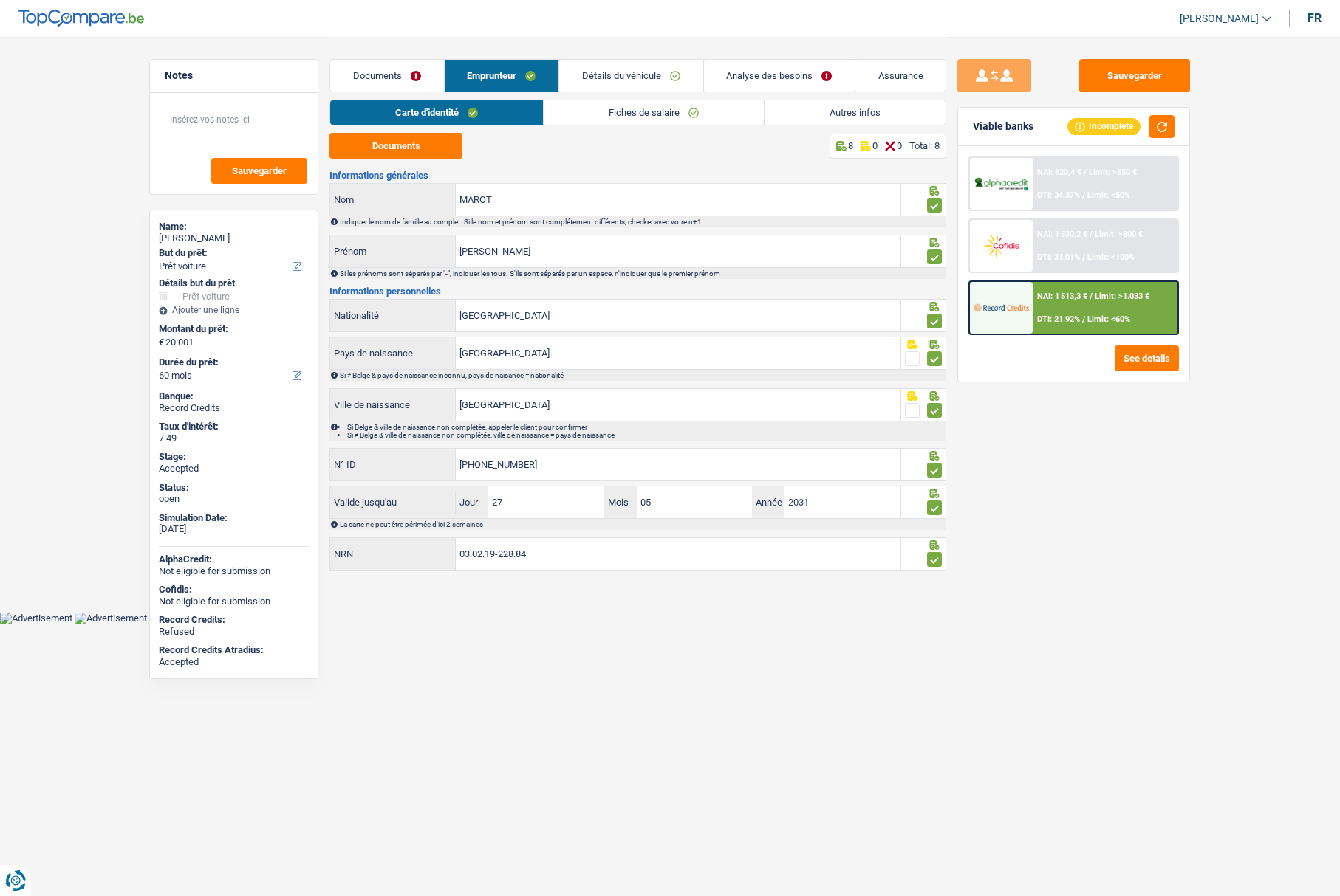
click at [586, 111] on link "Fiches de salaire" at bounding box center [653, 113] width 220 height 25
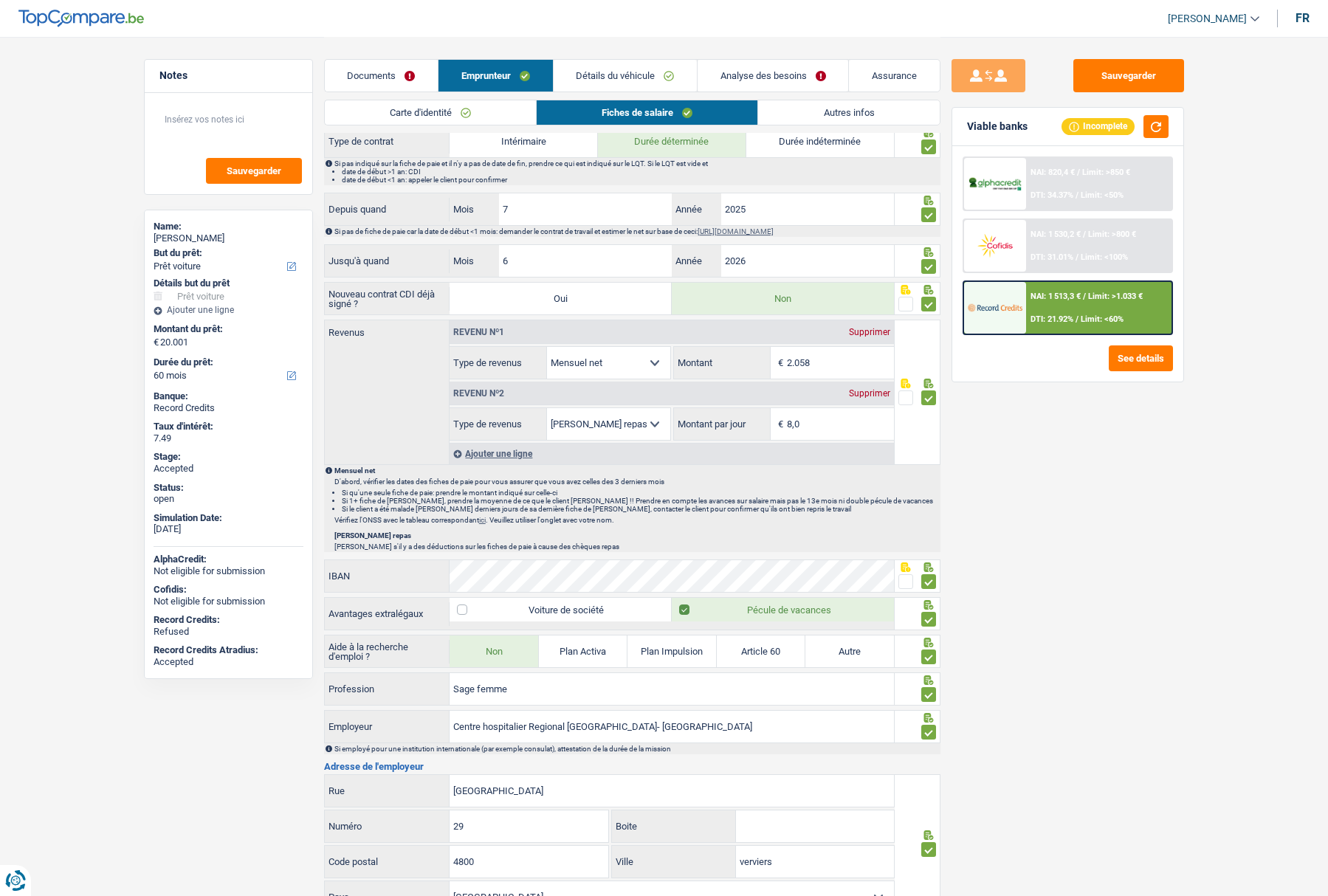
scroll to position [585, 0]
click at [617, 79] on link "Détails du véhicule" at bounding box center [625, 75] width 143 height 32
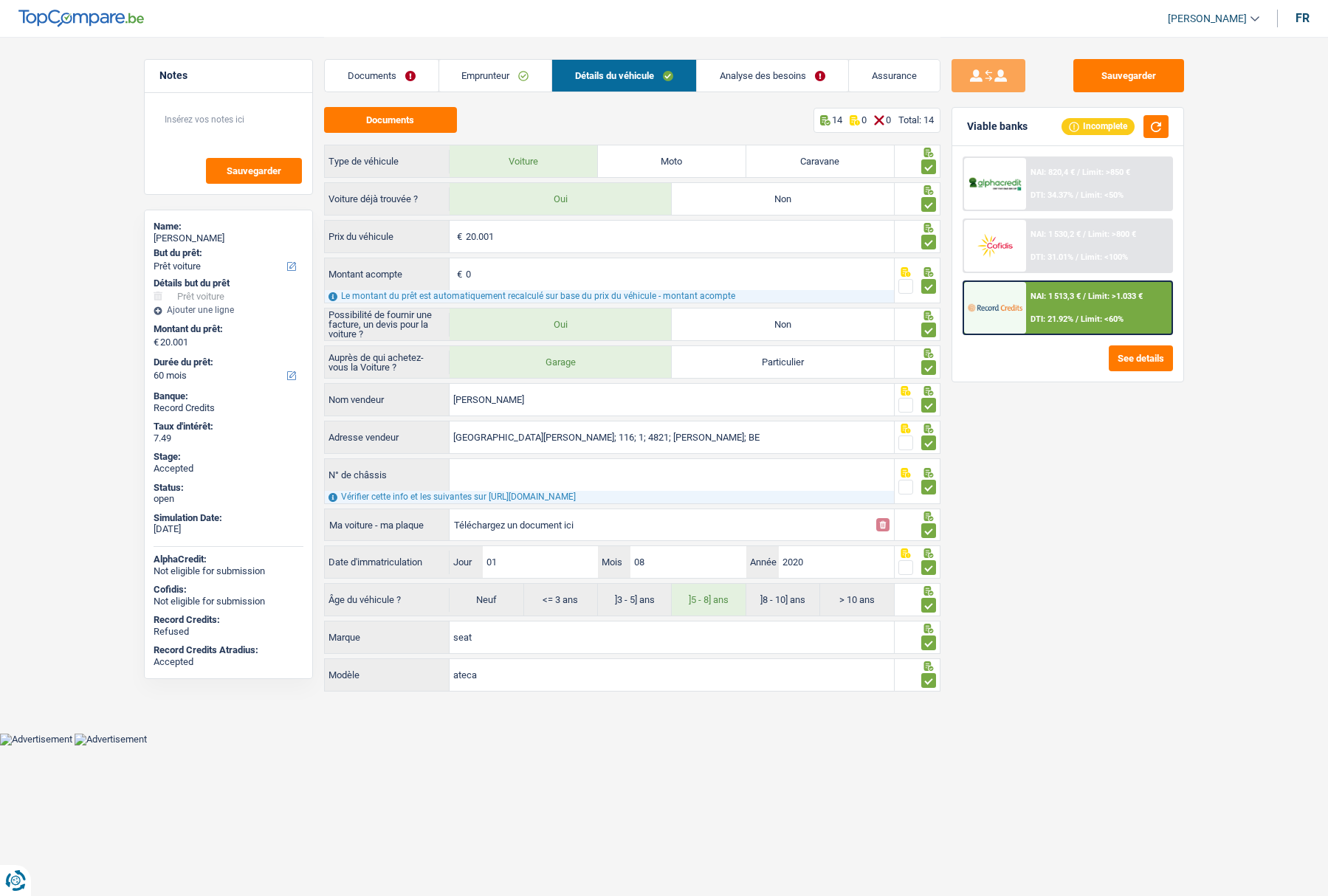
scroll to position [0, 0]
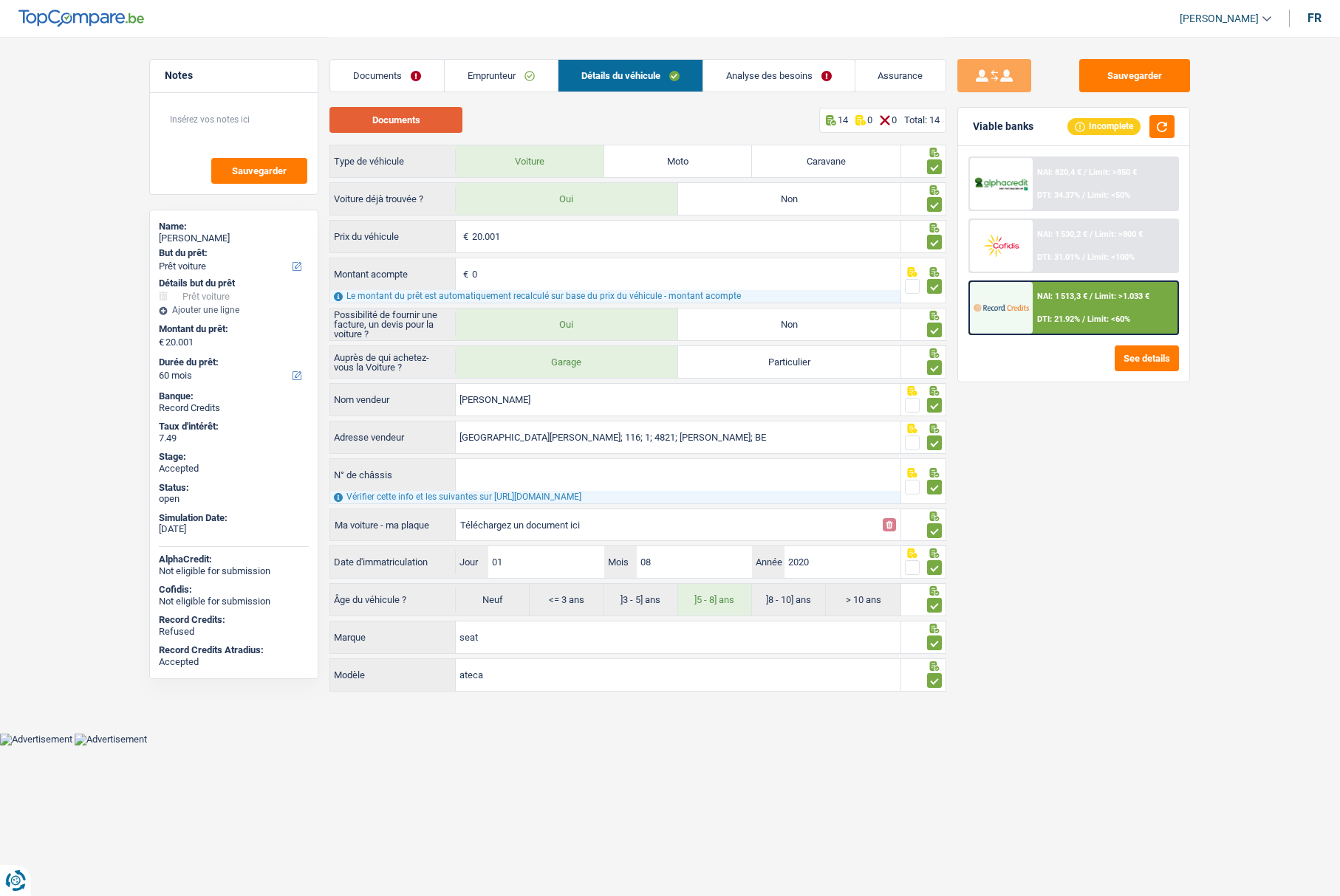
click at [403, 121] on button "Documents" at bounding box center [395, 120] width 133 height 26
click at [1235, 733] on body "Vous avez le contrôle de vos données Nous utilisons des cookies, tout comme nos…" at bounding box center [670, 372] width 1340 height 746
click at [421, 112] on button "Documents" at bounding box center [395, 120] width 133 height 26
click at [482, 73] on link "Emprunteur" at bounding box center [501, 75] width 113 height 32
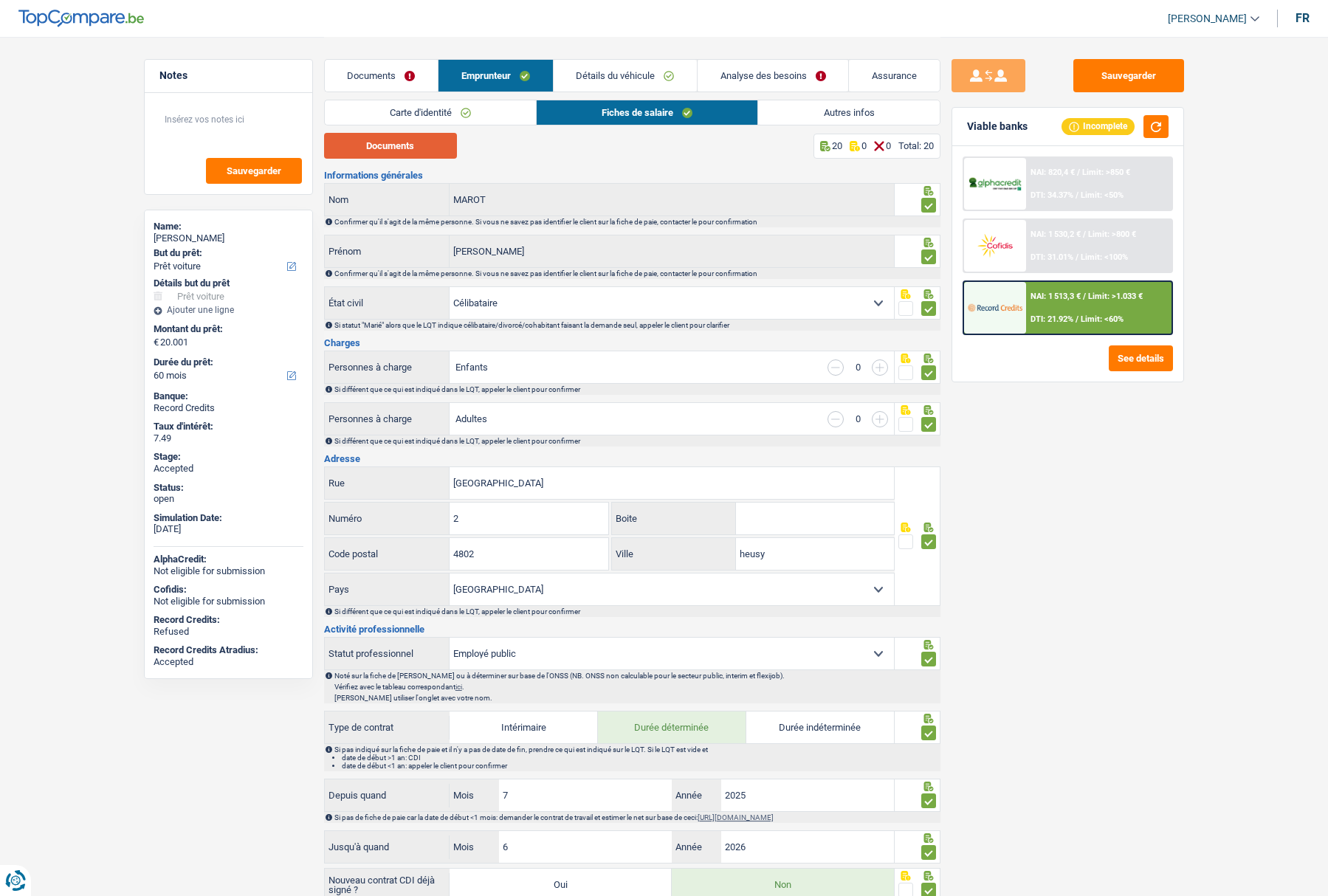
click at [412, 147] on button "Documents" at bounding box center [390, 146] width 133 height 26
click at [985, 306] on img at bounding box center [995, 307] width 55 height 27
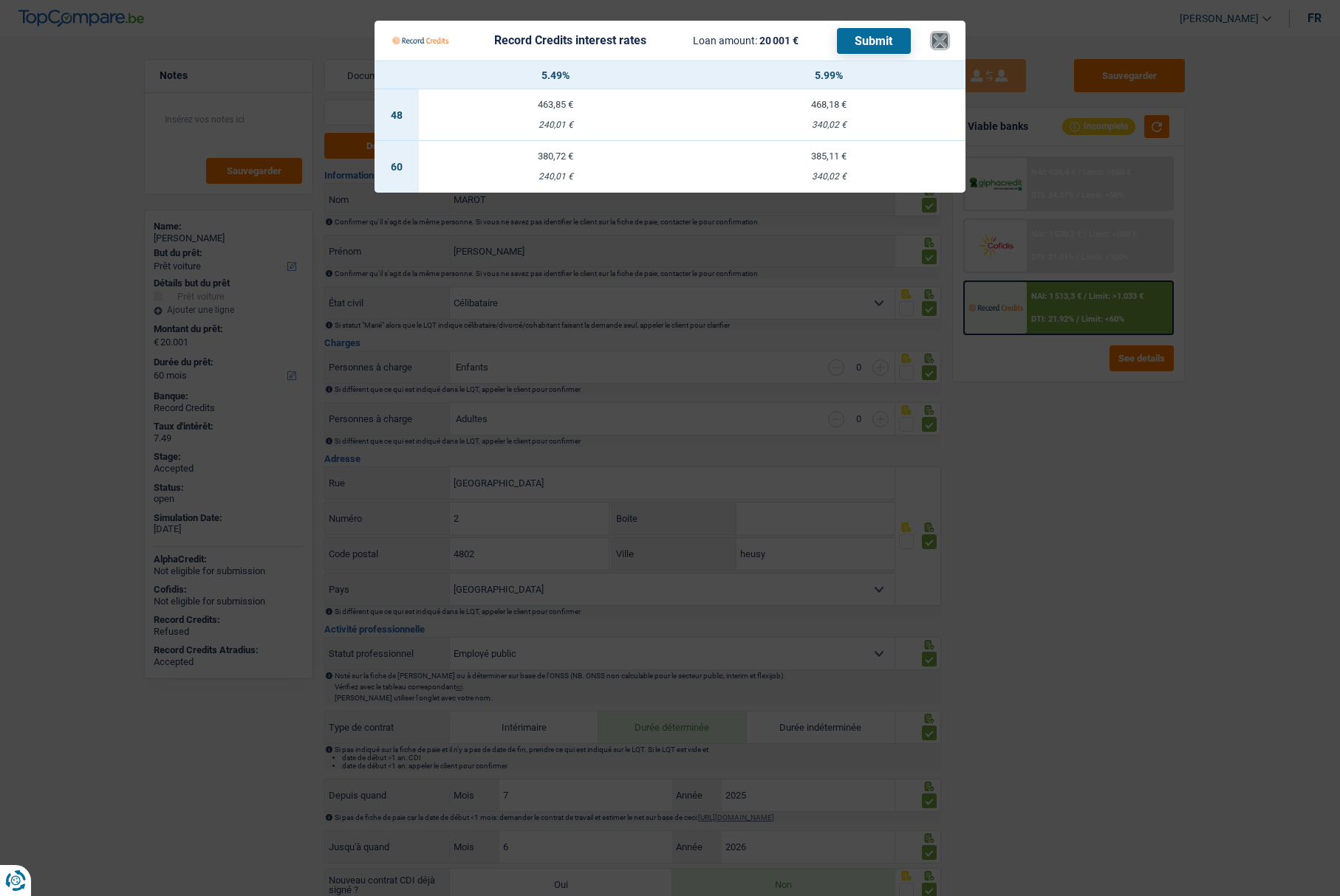
click at [942, 43] on button "×" at bounding box center [940, 41] width 16 height 15
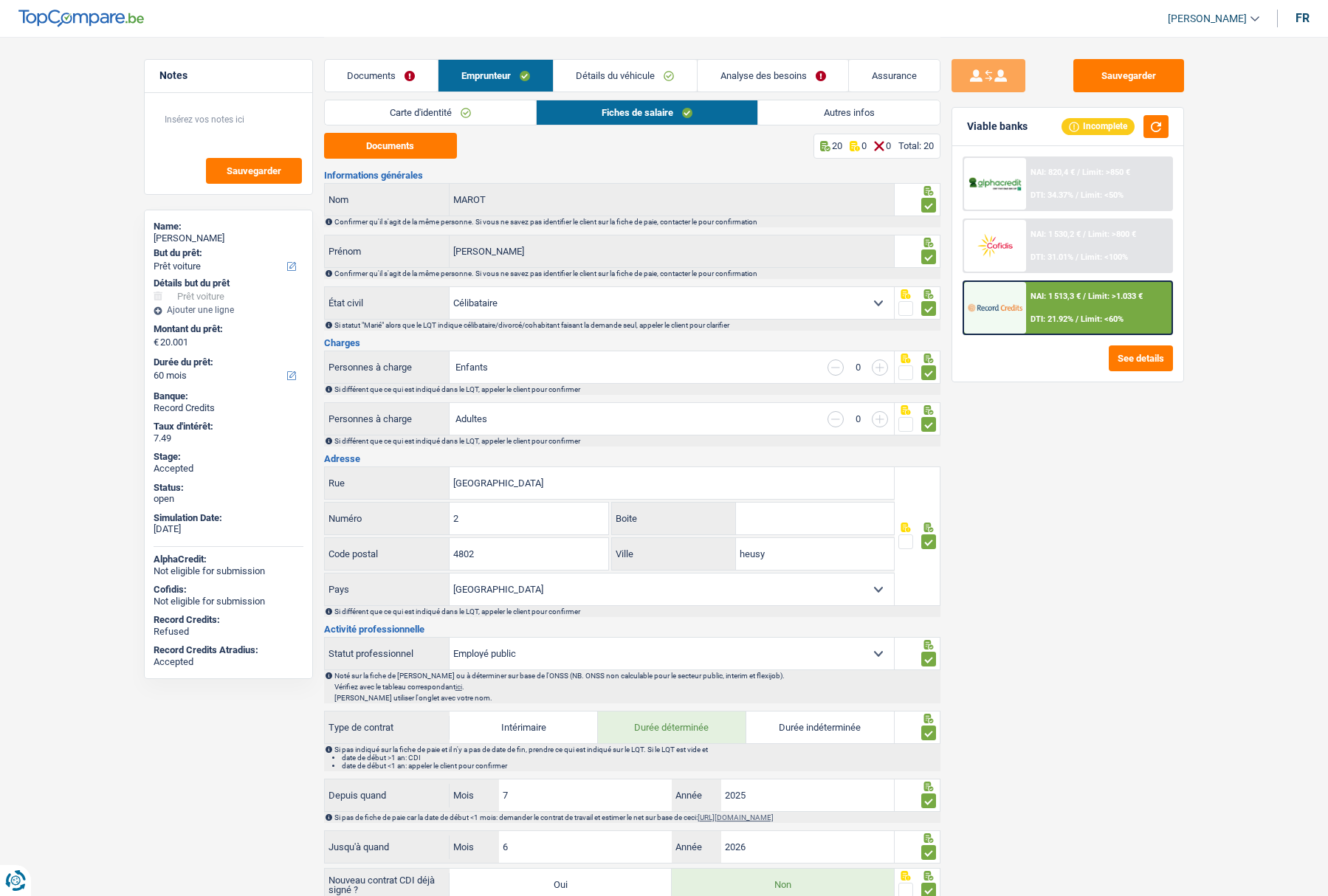
click at [766, 74] on link "Analyse des besoins" at bounding box center [773, 75] width 150 height 32
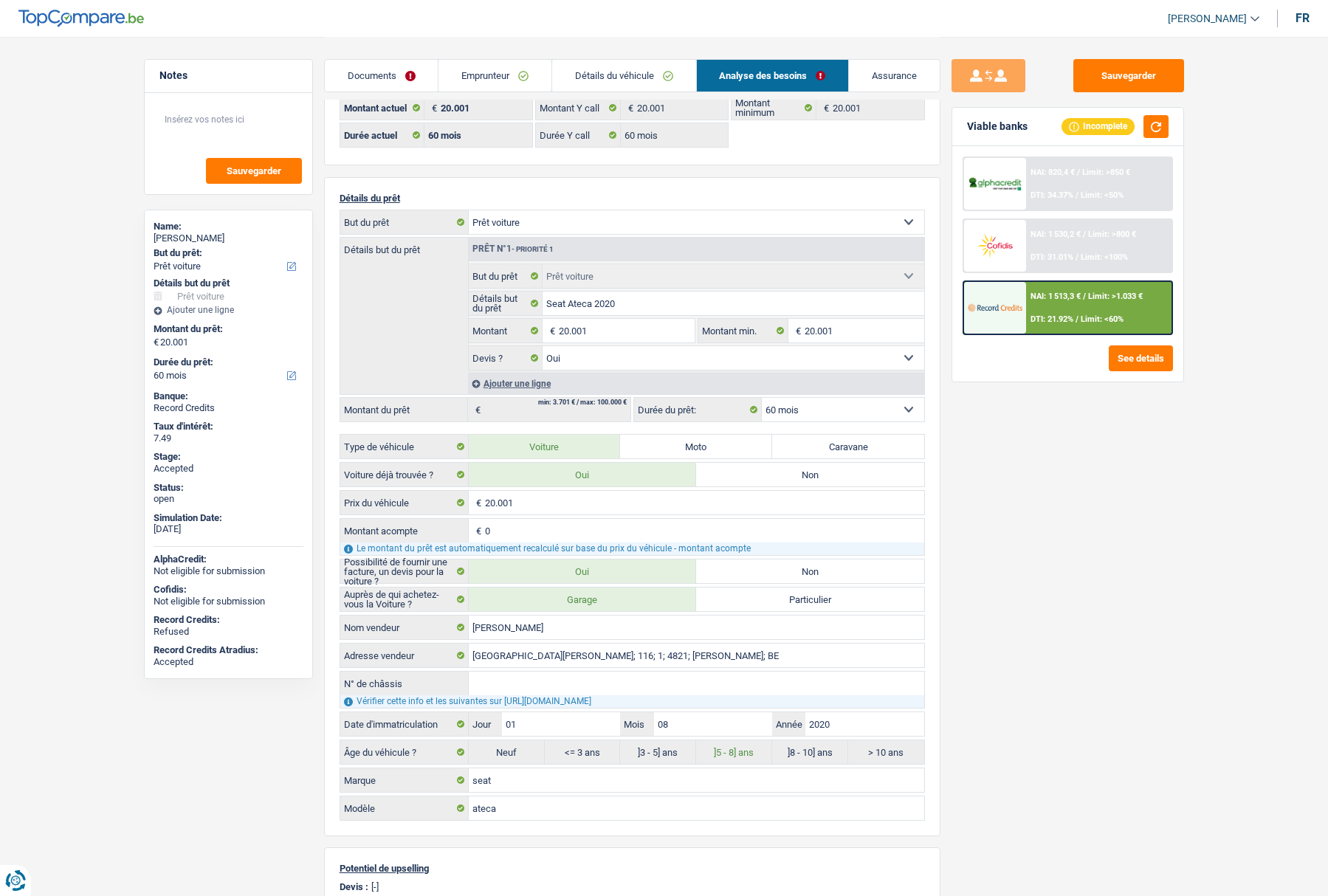
scroll to position [74, 0]
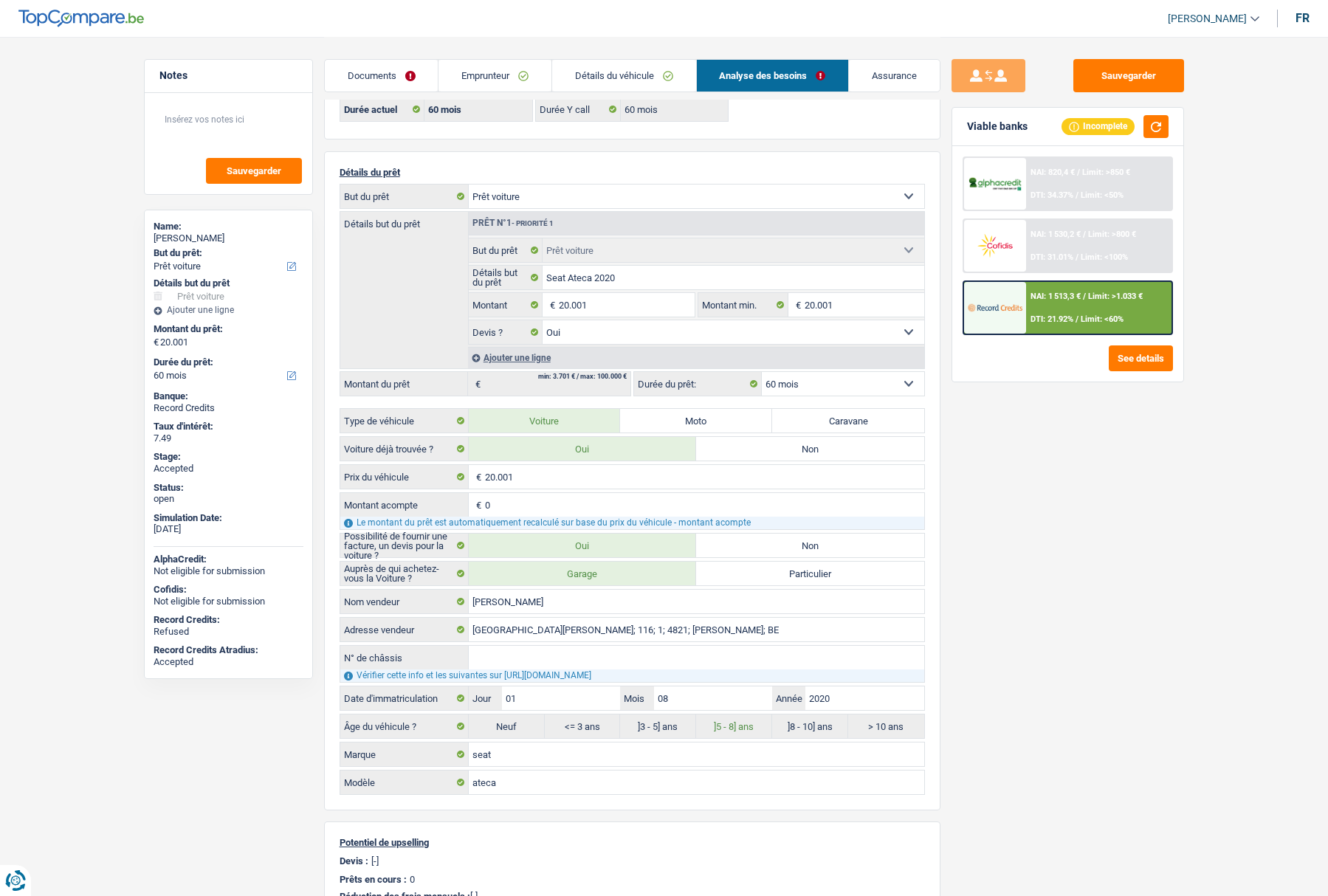
click at [819, 380] on select "12 mois 18 mois 24 mois 30 mois 36 mois 42 mois 48 mois 60 mois Sélectionner un…" at bounding box center [843, 384] width 163 height 24
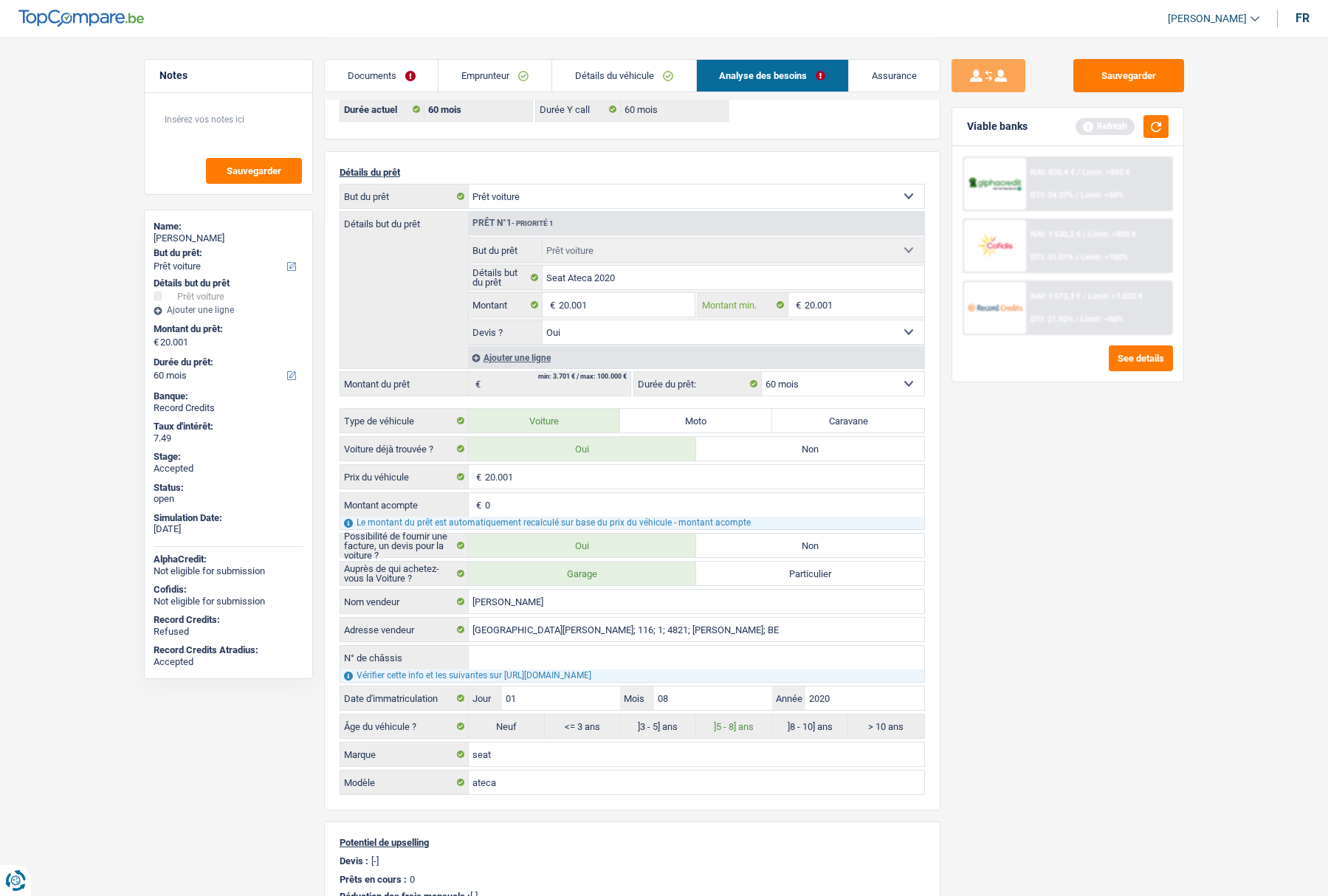
click at [858, 301] on input "20.001" at bounding box center [864, 305] width 119 height 24
click at [858, 301] on input "20.001" at bounding box center [864, 305] width 119 height 24
click at [1007, 461] on div "Sauvegarder Viable banks Refresh NAI: 820,4 € / Limit: >850 € DTI: 34.37% / Lim…" at bounding box center [1068, 466] width 255 height 814
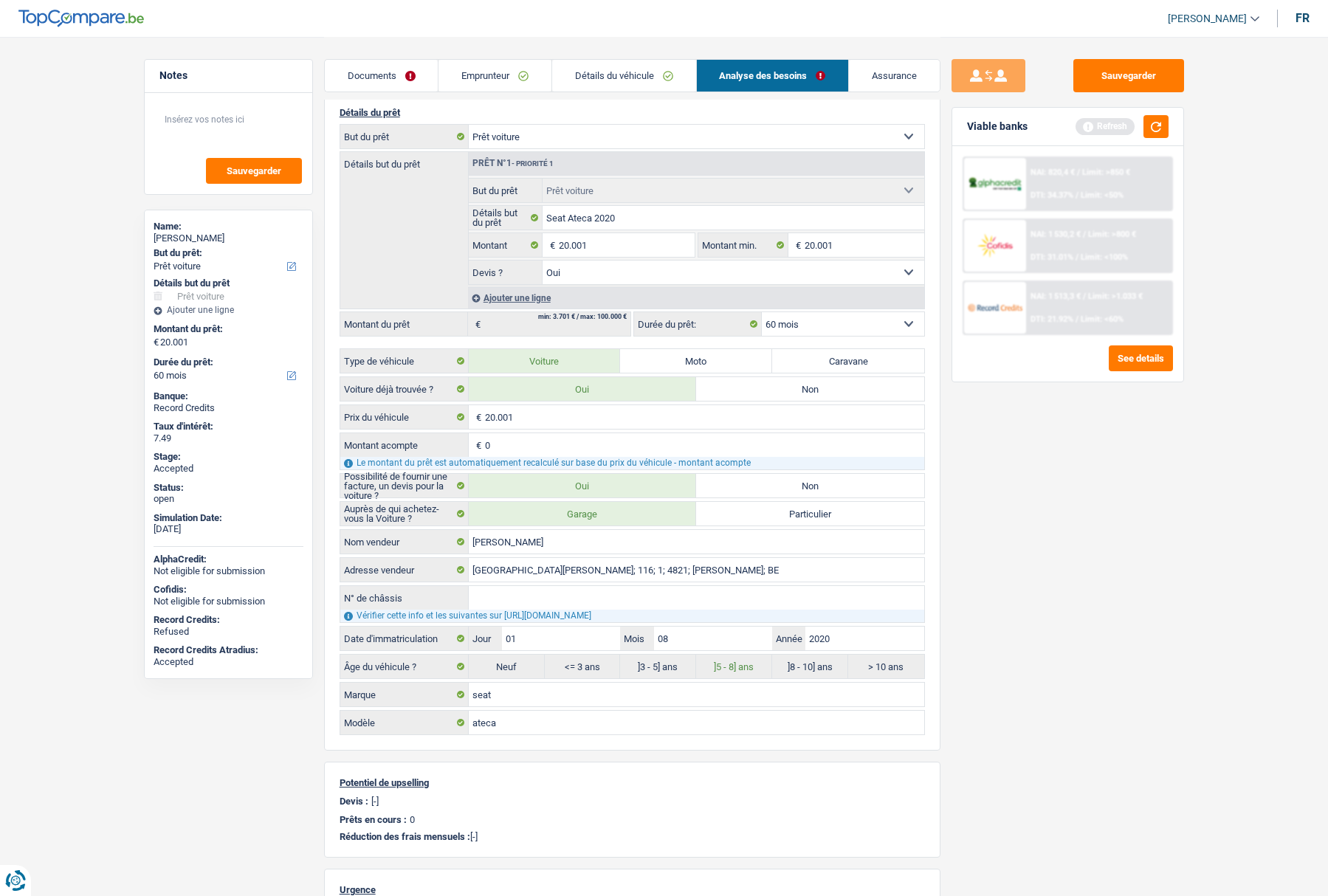
scroll to position [0, 0]
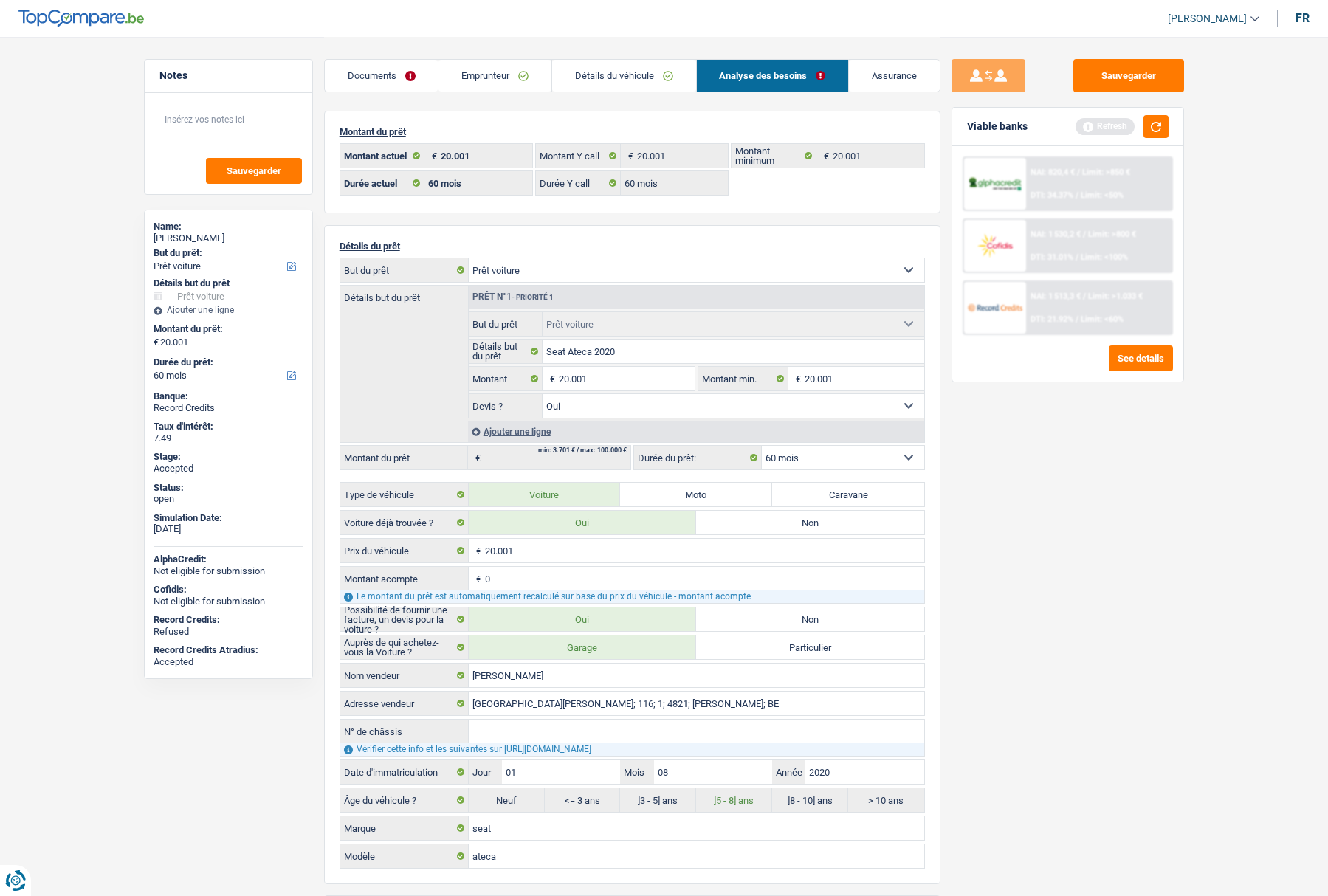
click at [759, 69] on link "Analyse des besoins" at bounding box center [773, 75] width 152 height 32
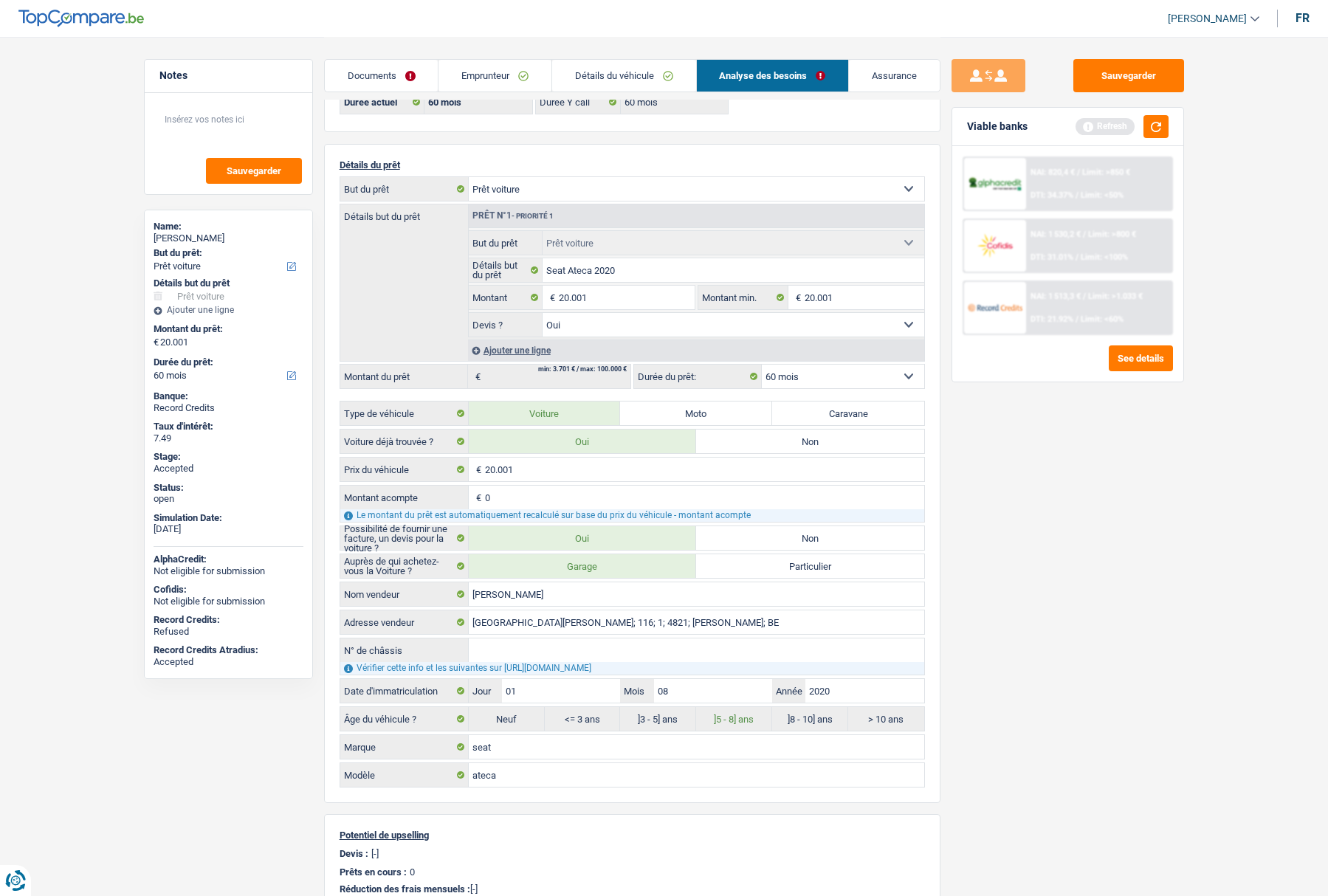
scroll to position [74, 0]
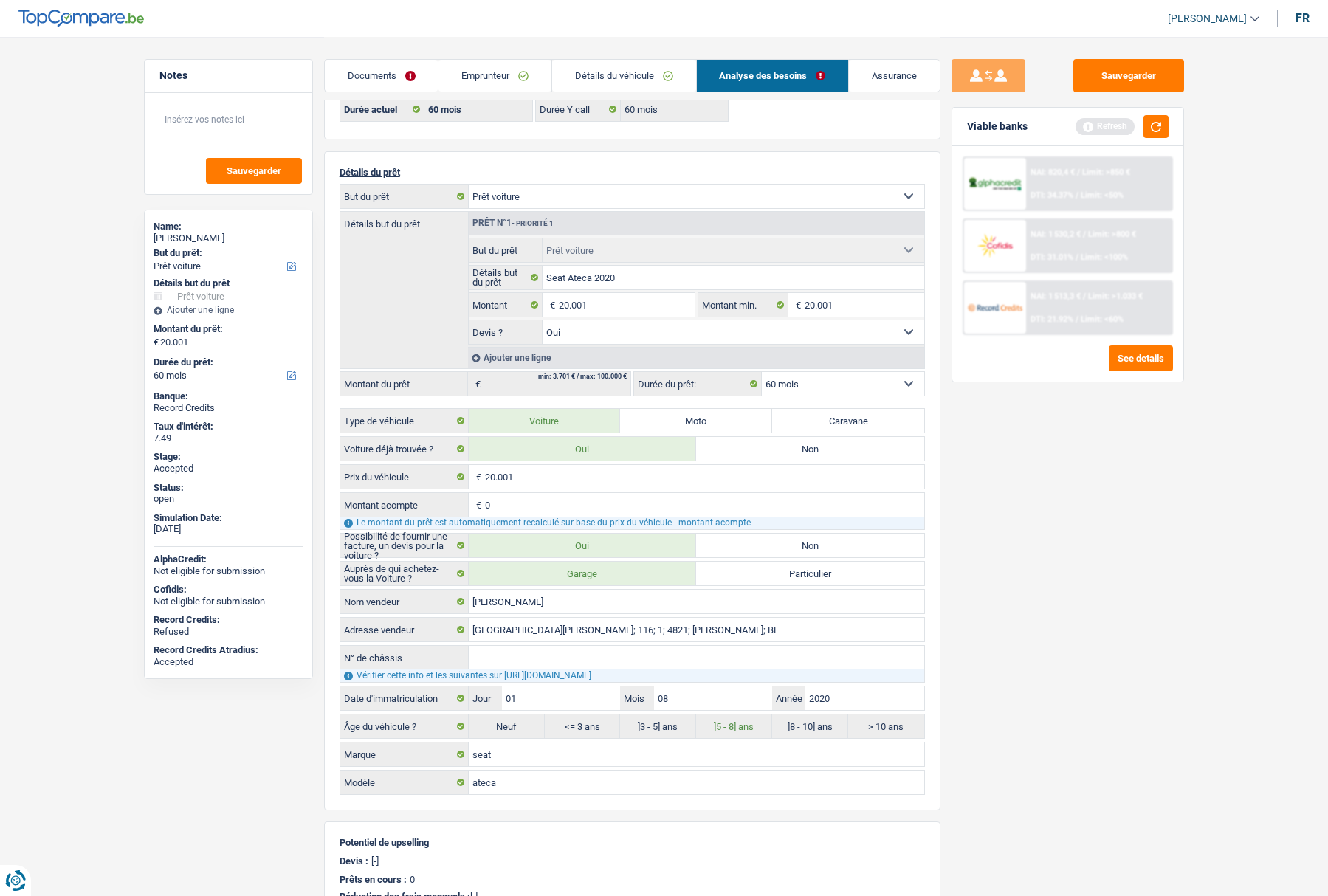
click at [534, 192] on select "Confort maison: meubles, textile, peinture, électroménager, outillage non-profe…" at bounding box center [697, 196] width 456 height 24
click at [534, 190] on select "Confort maison: meubles, textile, peinture, électroménager, outillage non-profe…" at bounding box center [697, 196] width 456 height 24
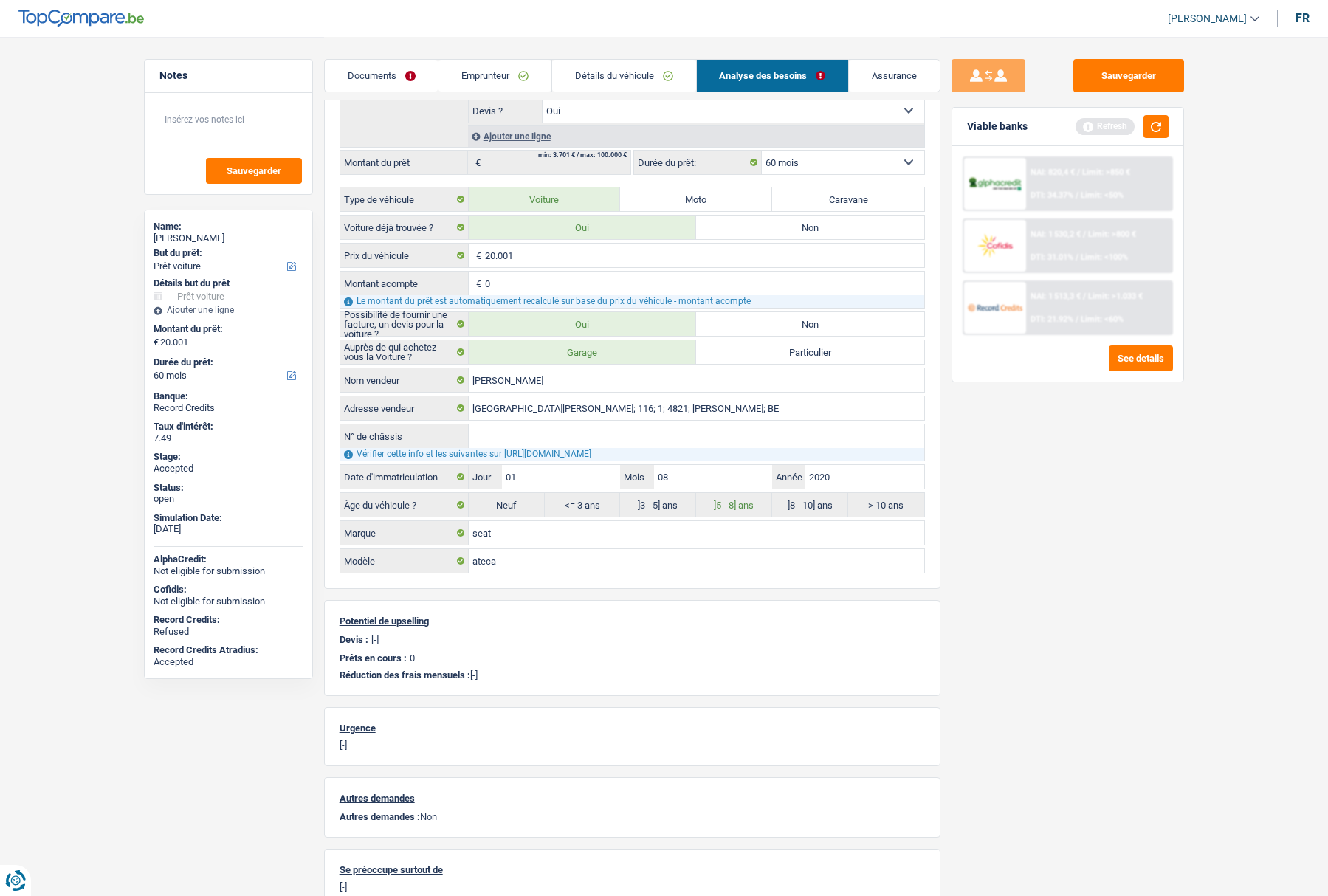
scroll to position [0, 0]
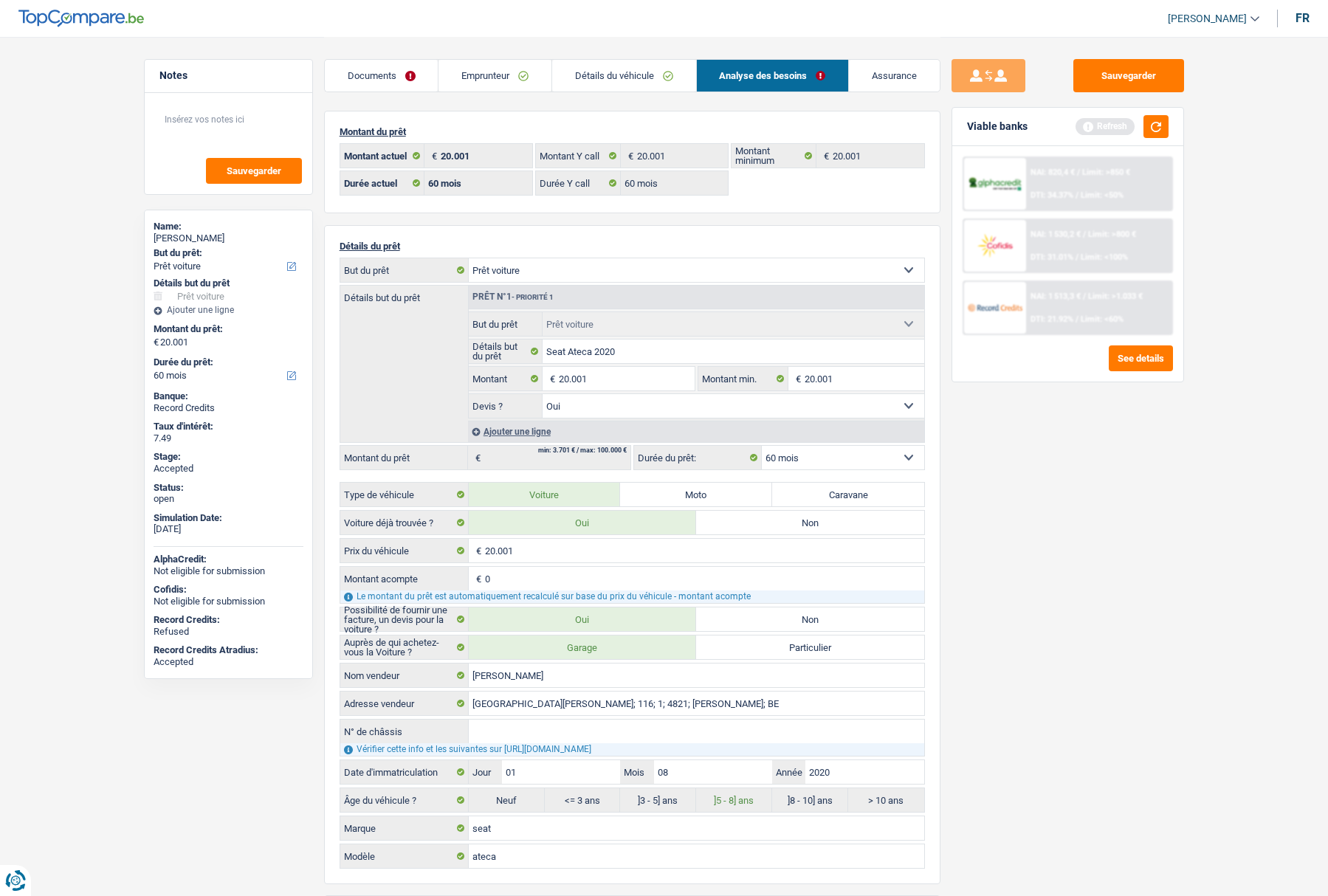
click at [505, 430] on div "Ajouter une ligne" at bounding box center [696, 431] width 457 height 21
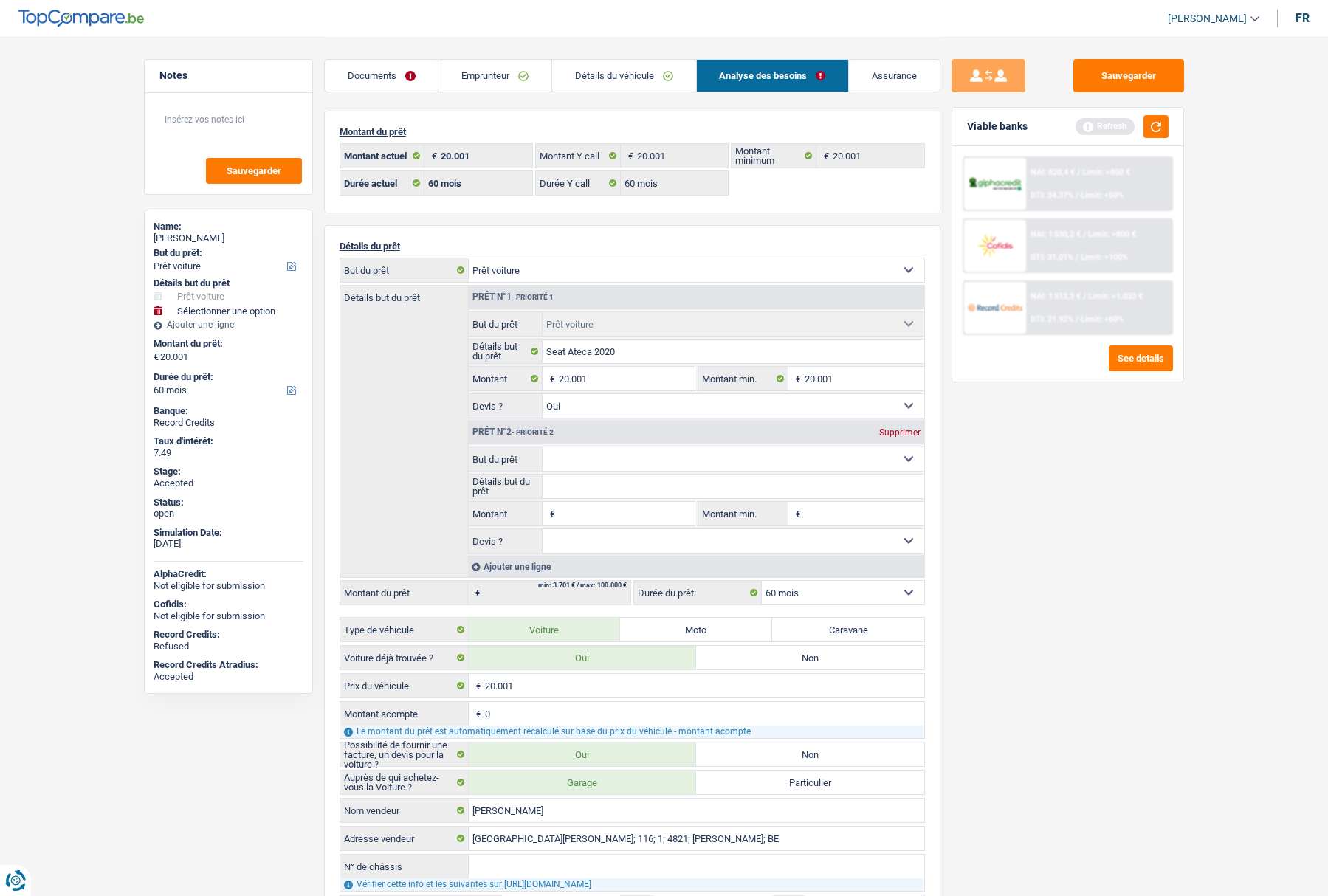
click at [573, 456] on select "Confort maison: meubles, textile, peinture, électroménager, outillage non-profe…" at bounding box center [733, 459] width 381 height 24
select select "tech"
click at [542, 448] on select "Confort maison: meubles, textile, peinture, électroménager, outillage non-profe…" at bounding box center [733, 459] width 381 height 24
select select "tech"
click at [575, 506] on input "Montant" at bounding box center [626, 514] width 135 height 24
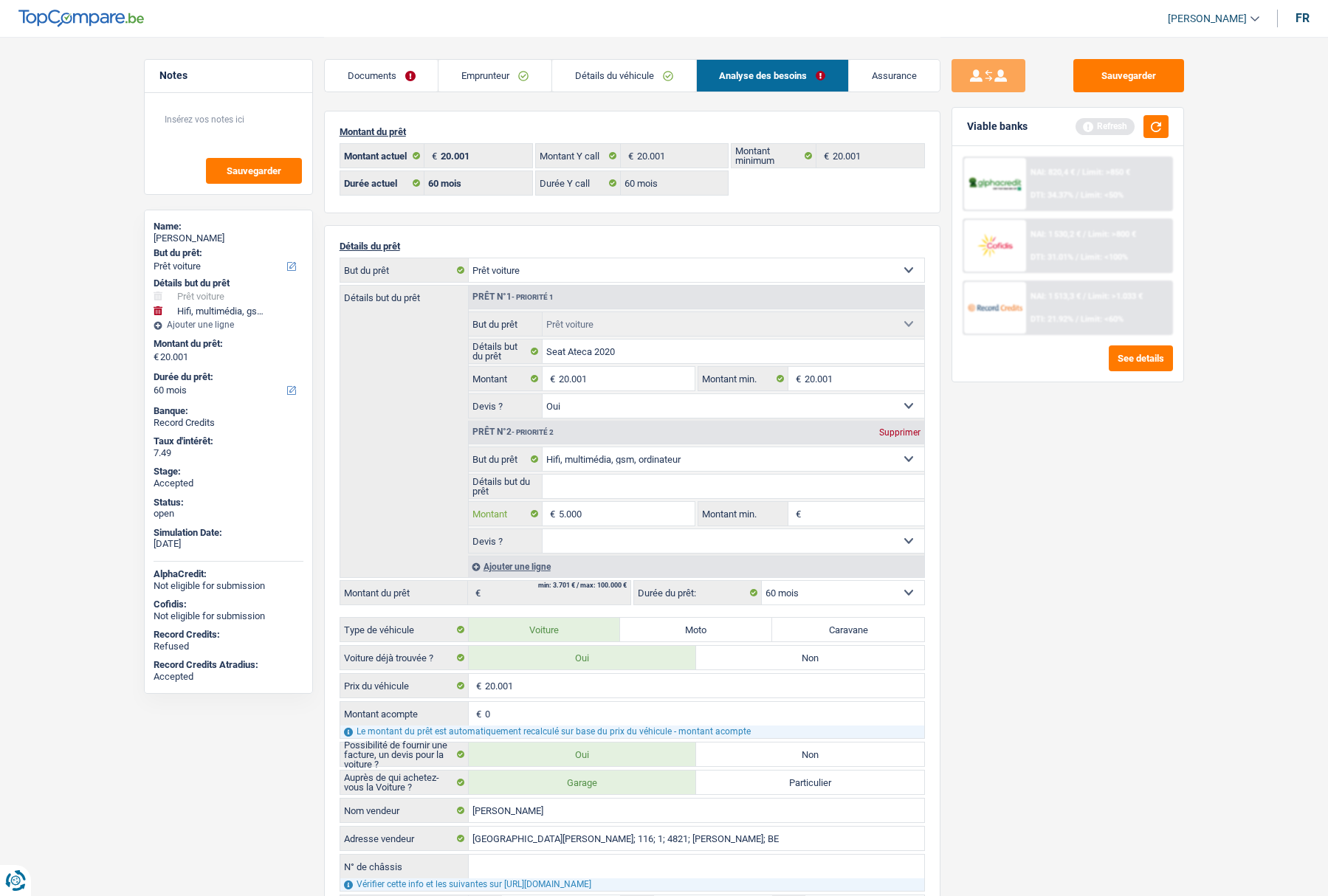
type input "5.000"
type input "25.001"
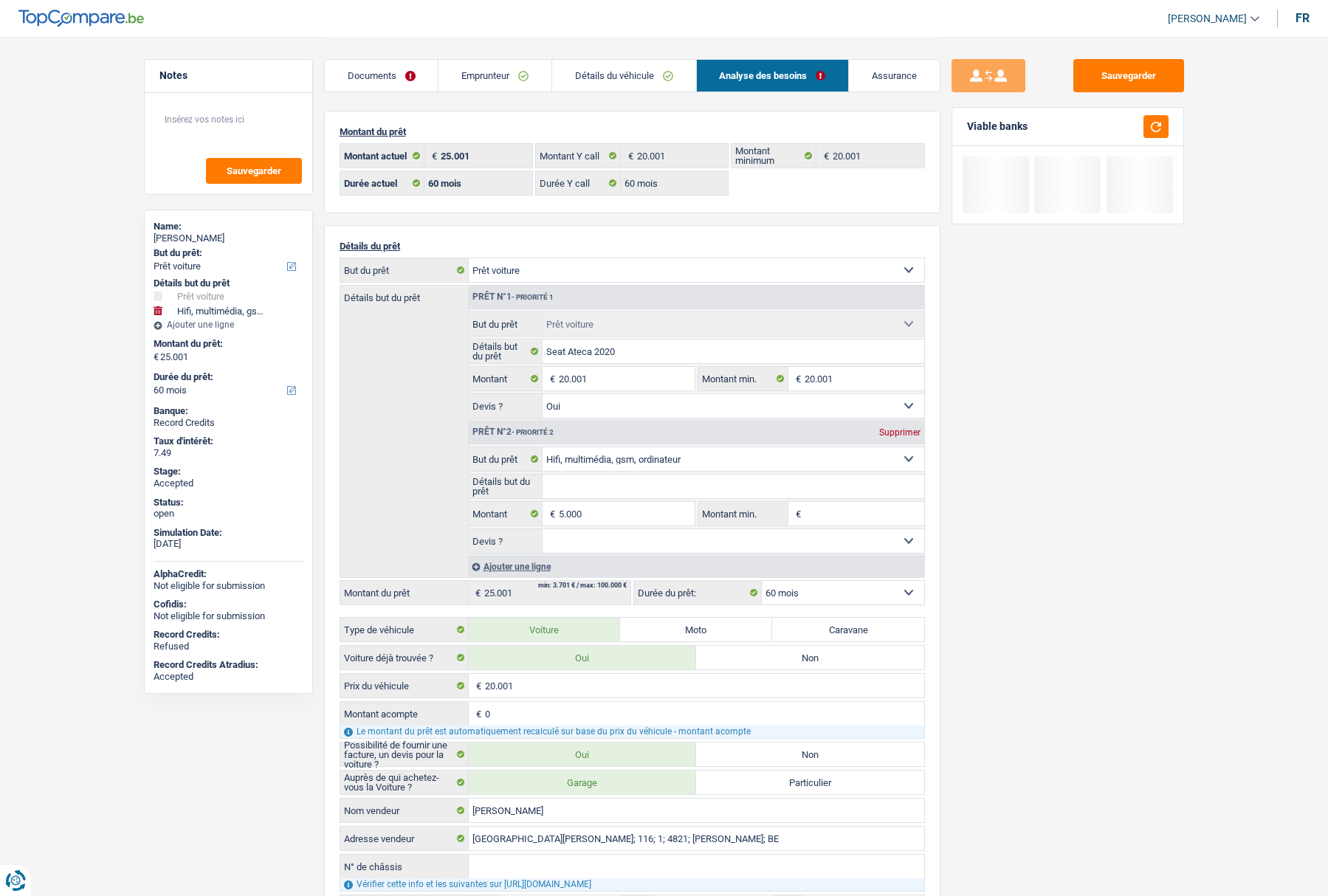
click at [1037, 558] on div "Sauvegarder Viable banks" at bounding box center [1068, 466] width 255 height 814
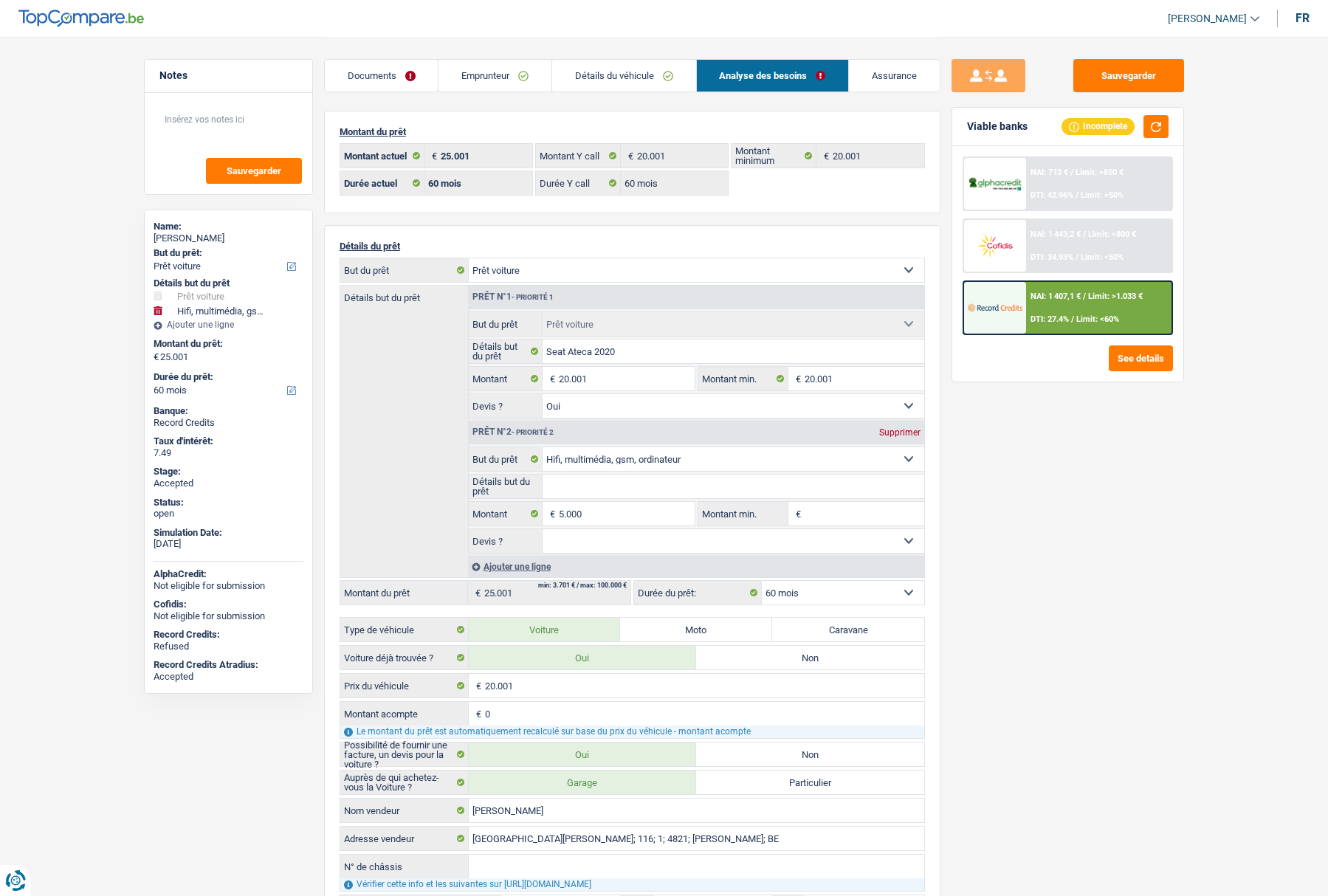
click at [869, 595] on select "12 mois 18 mois 24 mois 30 mois 36 mois 42 mois 48 mois 60 mois Sélectionner un…" at bounding box center [843, 592] width 163 height 24
click at [1041, 610] on div "Sauvegarder Viable banks Incomplete NAI: 713 € / Limit: >850 € DTI: 42.96% / Li…" at bounding box center [1068, 466] width 255 height 814
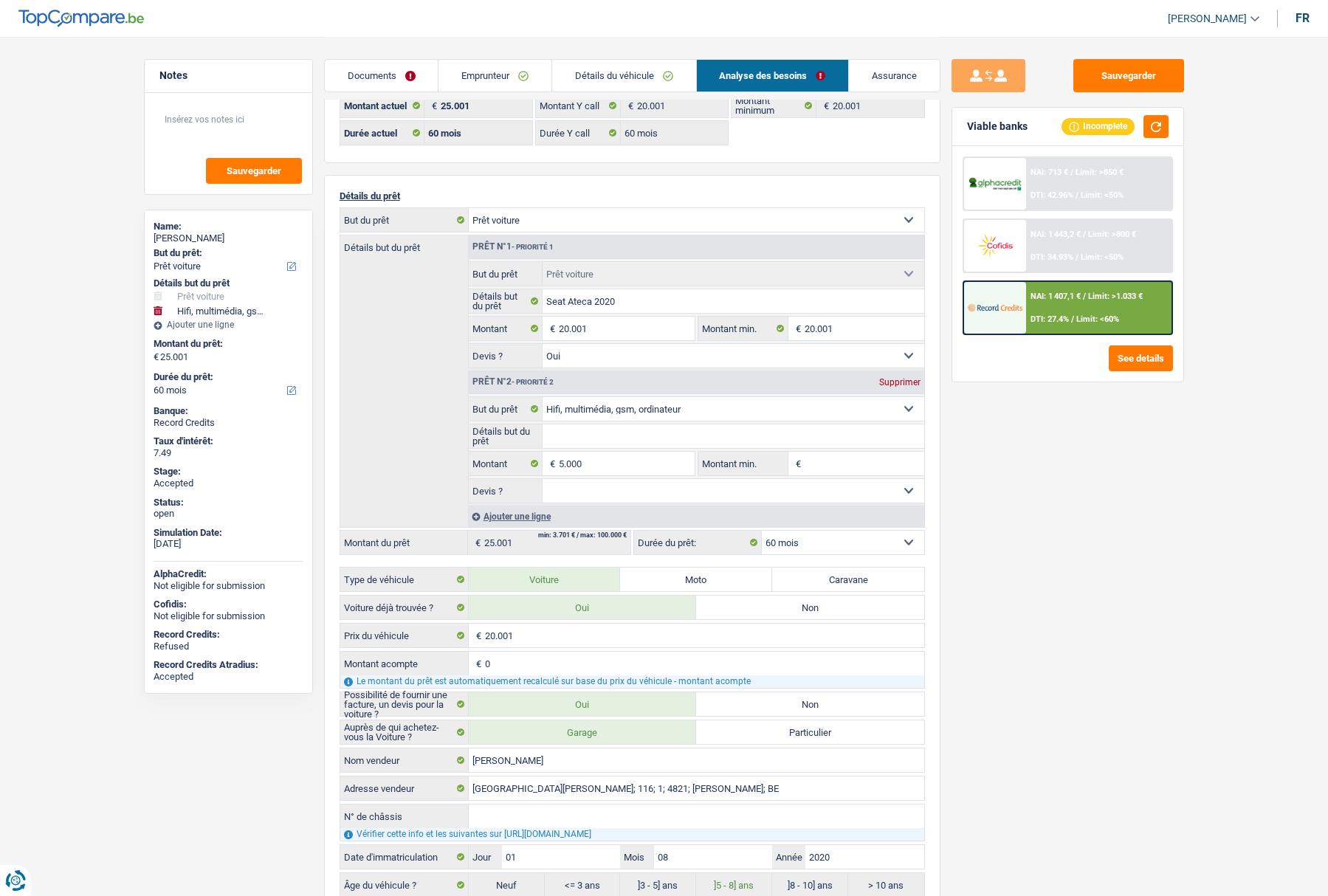
scroll to position [74, 0]
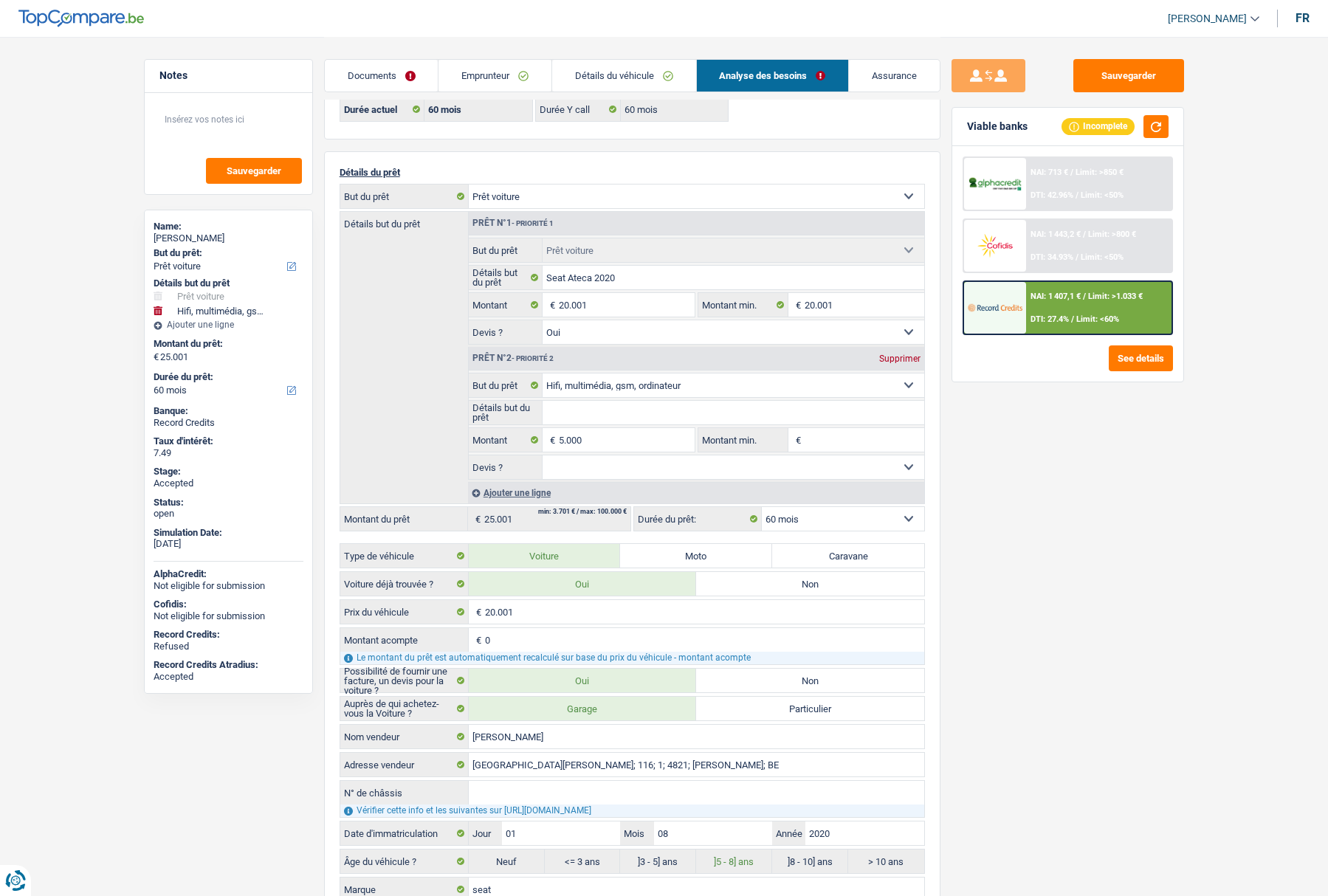
click at [734, 585] on label "Non" at bounding box center [810, 584] width 228 height 24
click at [734, 585] on input "Non" at bounding box center [810, 584] width 228 height 24
radio input "false"
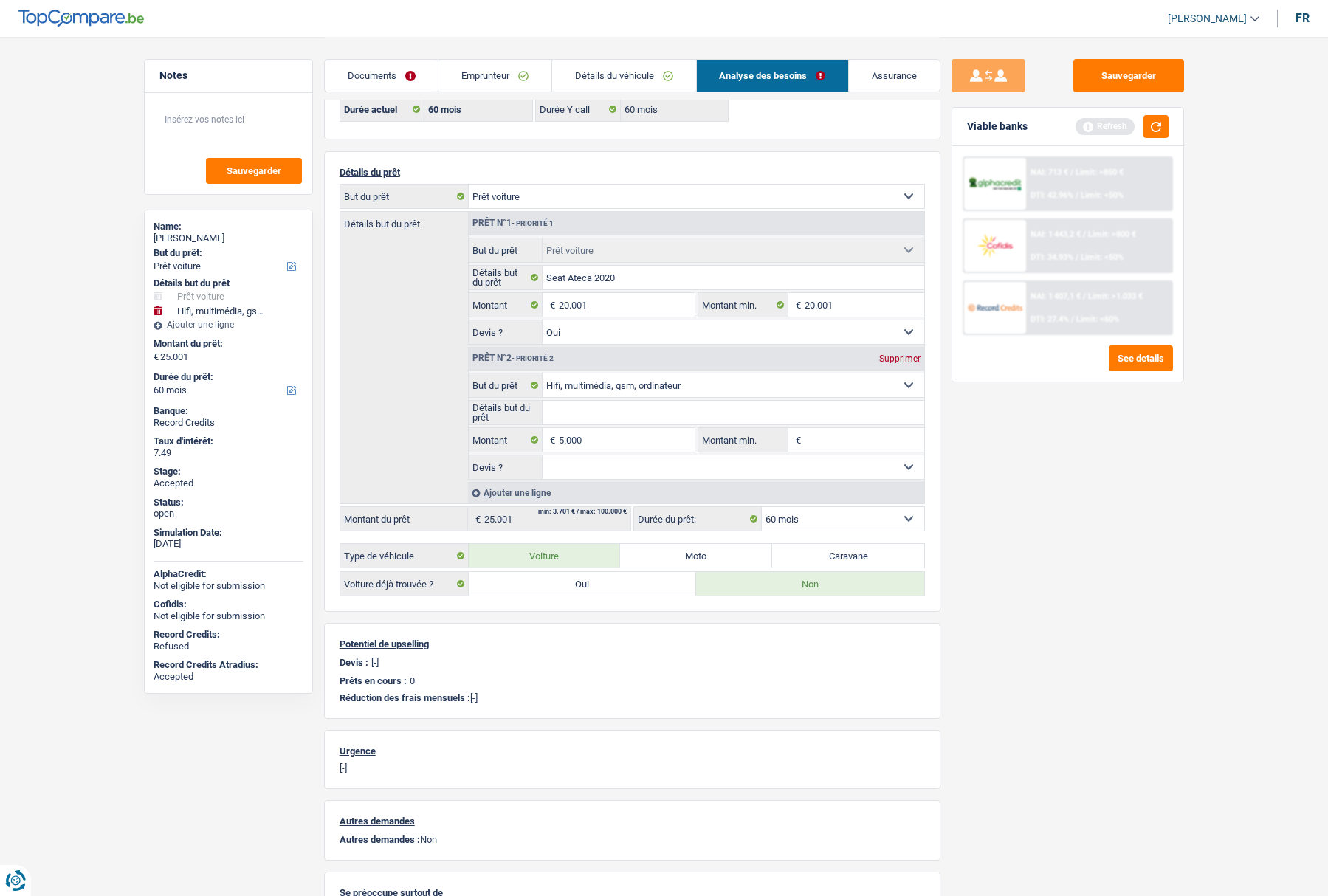
click at [827, 524] on select "12 mois 18 mois 24 mois 30 mois 36 mois 42 mois 48 mois 60 mois Sélectionner un…" at bounding box center [843, 519] width 163 height 24
click at [1162, 124] on button "button" at bounding box center [1156, 127] width 25 height 23
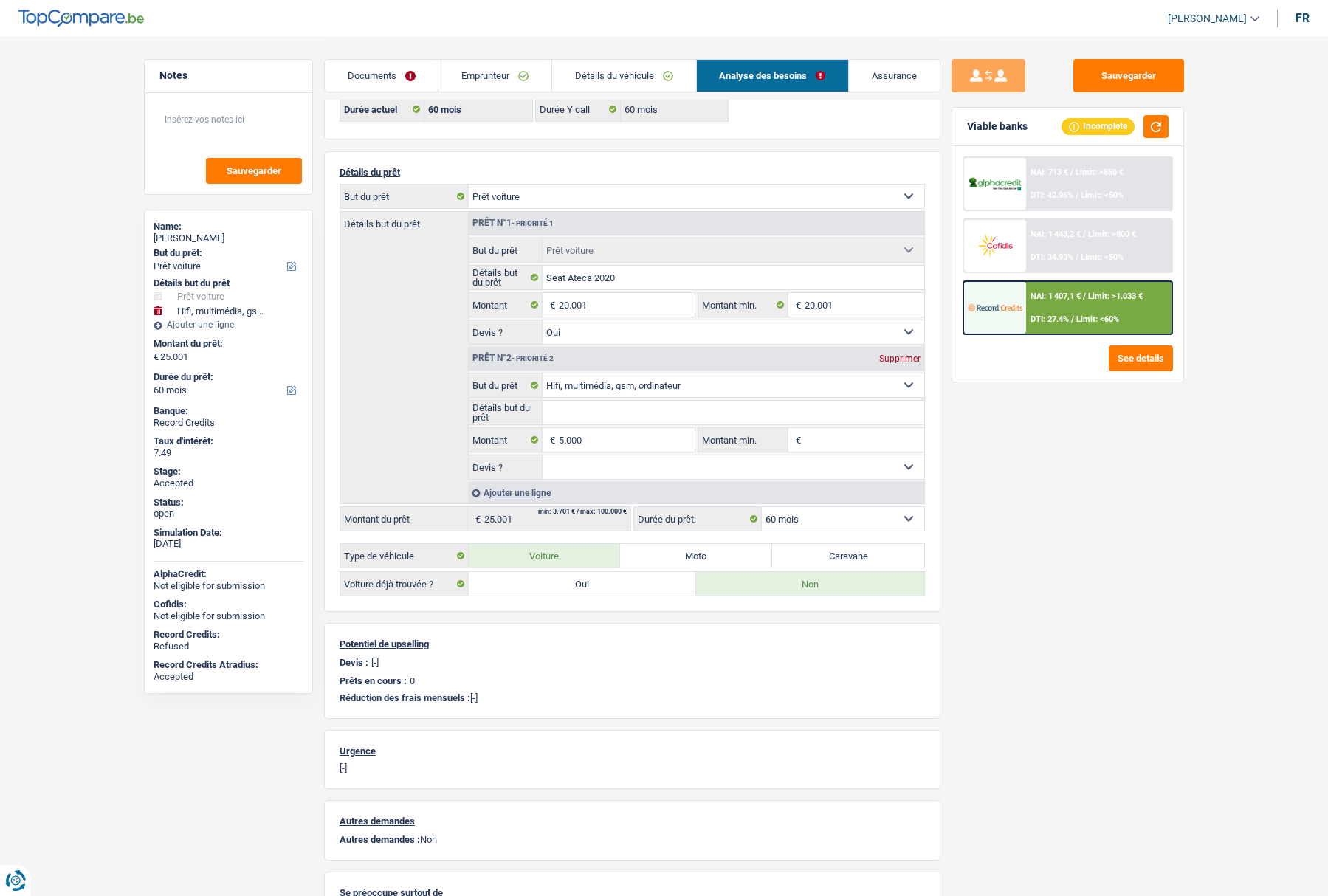
click at [1022, 307] on img at bounding box center [995, 307] width 55 height 27
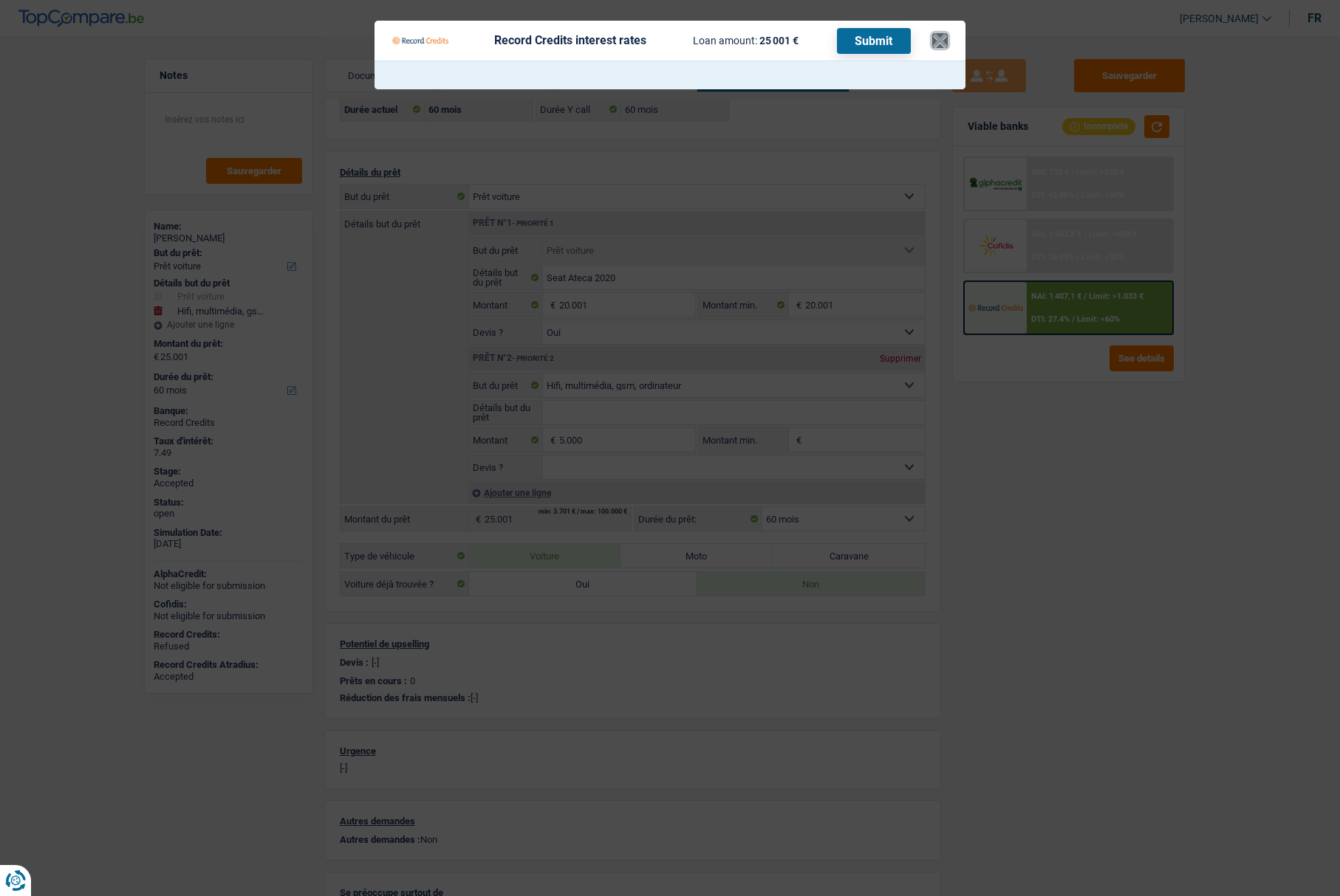
drag, startPoint x: 939, startPoint y: 36, endPoint x: 876, endPoint y: 112, distance: 98.7
click at [940, 36] on button "×" at bounding box center [940, 41] width 16 height 15
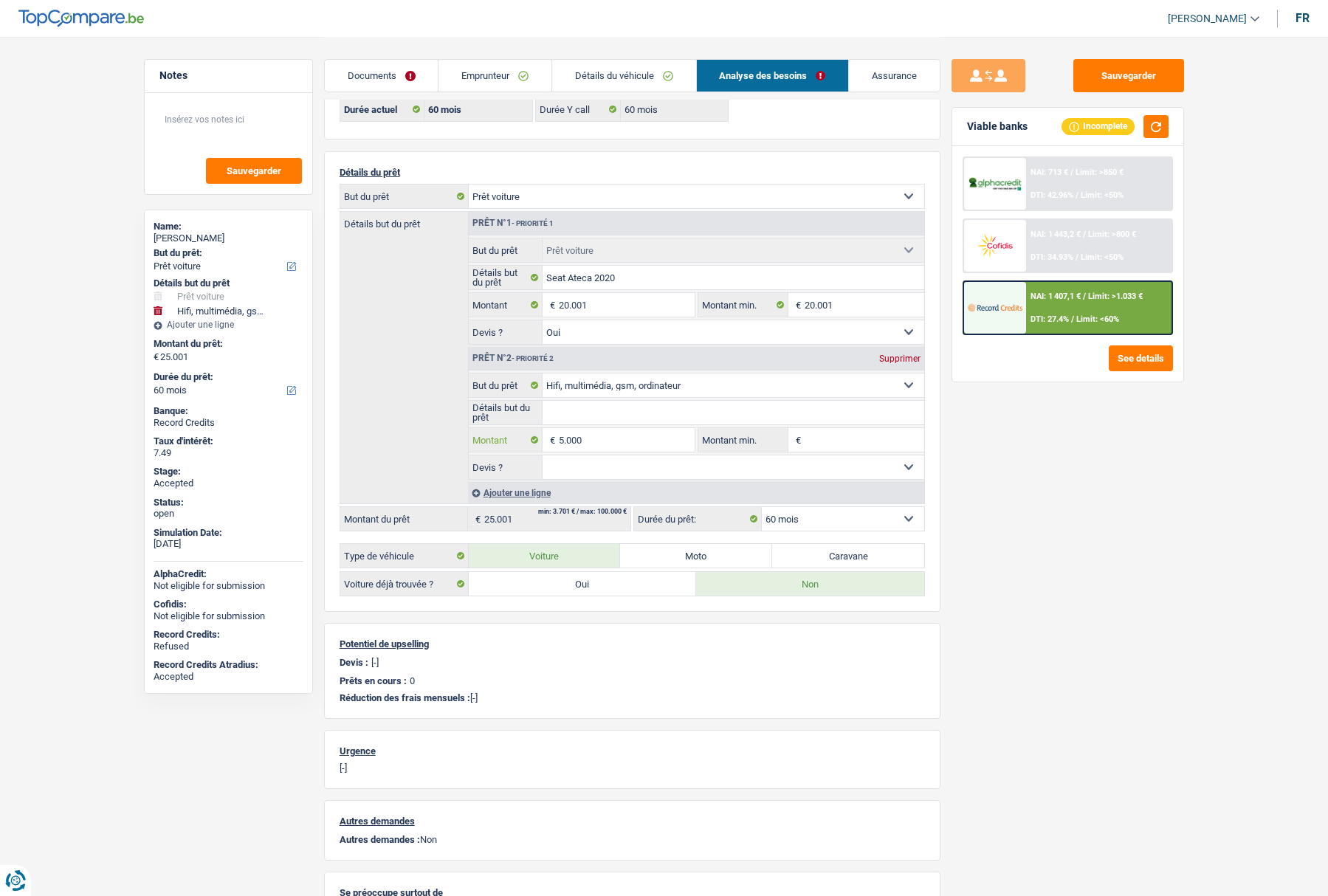
click at [588, 440] on input "5.000" at bounding box center [626, 439] width 135 height 24
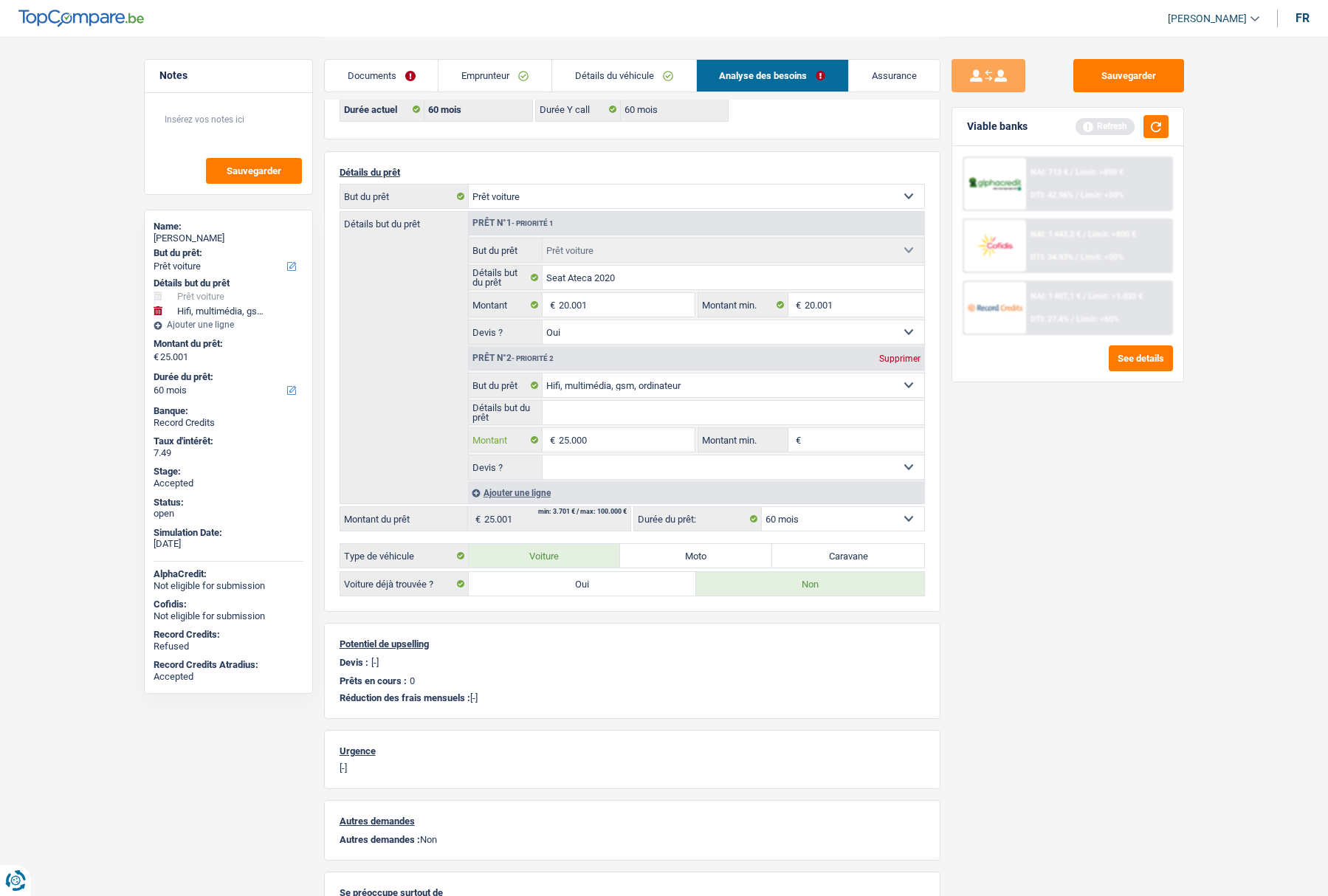
type input "25.000"
type input "45.001"
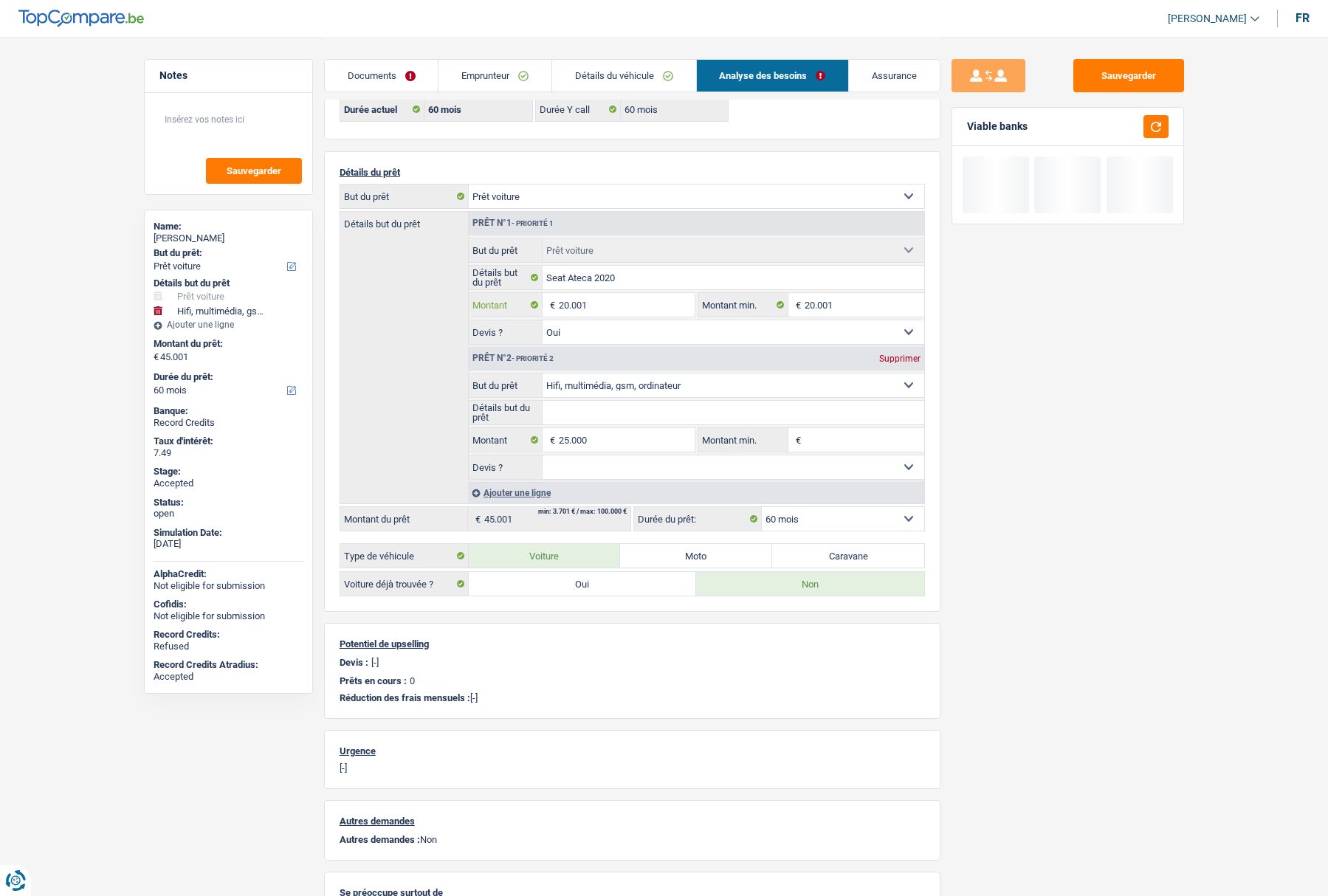
click at [652, 307] on input "20.001" at bounding box center [626, 305] width 135 height 24
type input "2"
type input "25.000"
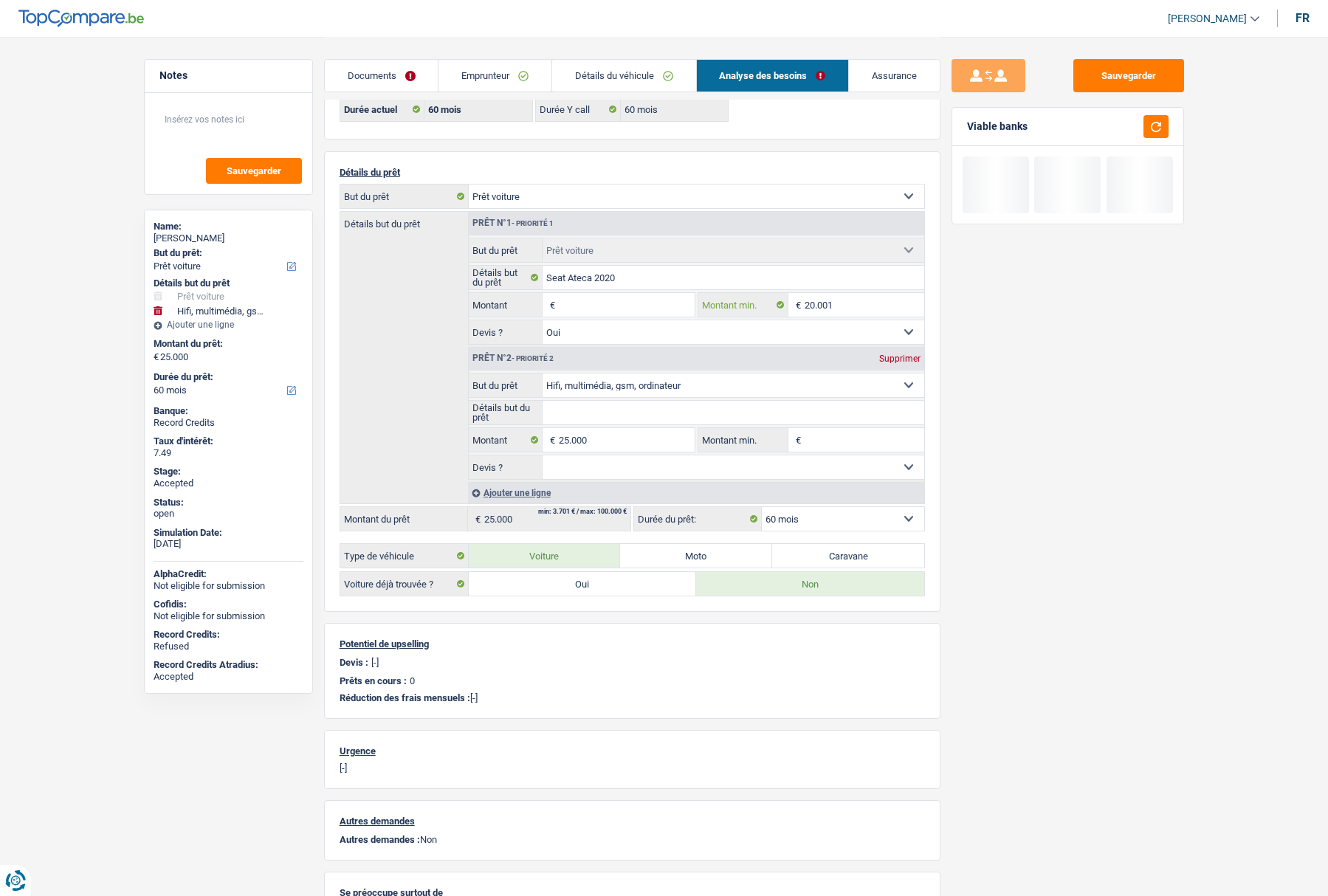
click at [846, 305] on input "20.001" at bounding box center [864, 305] width 119 height 24
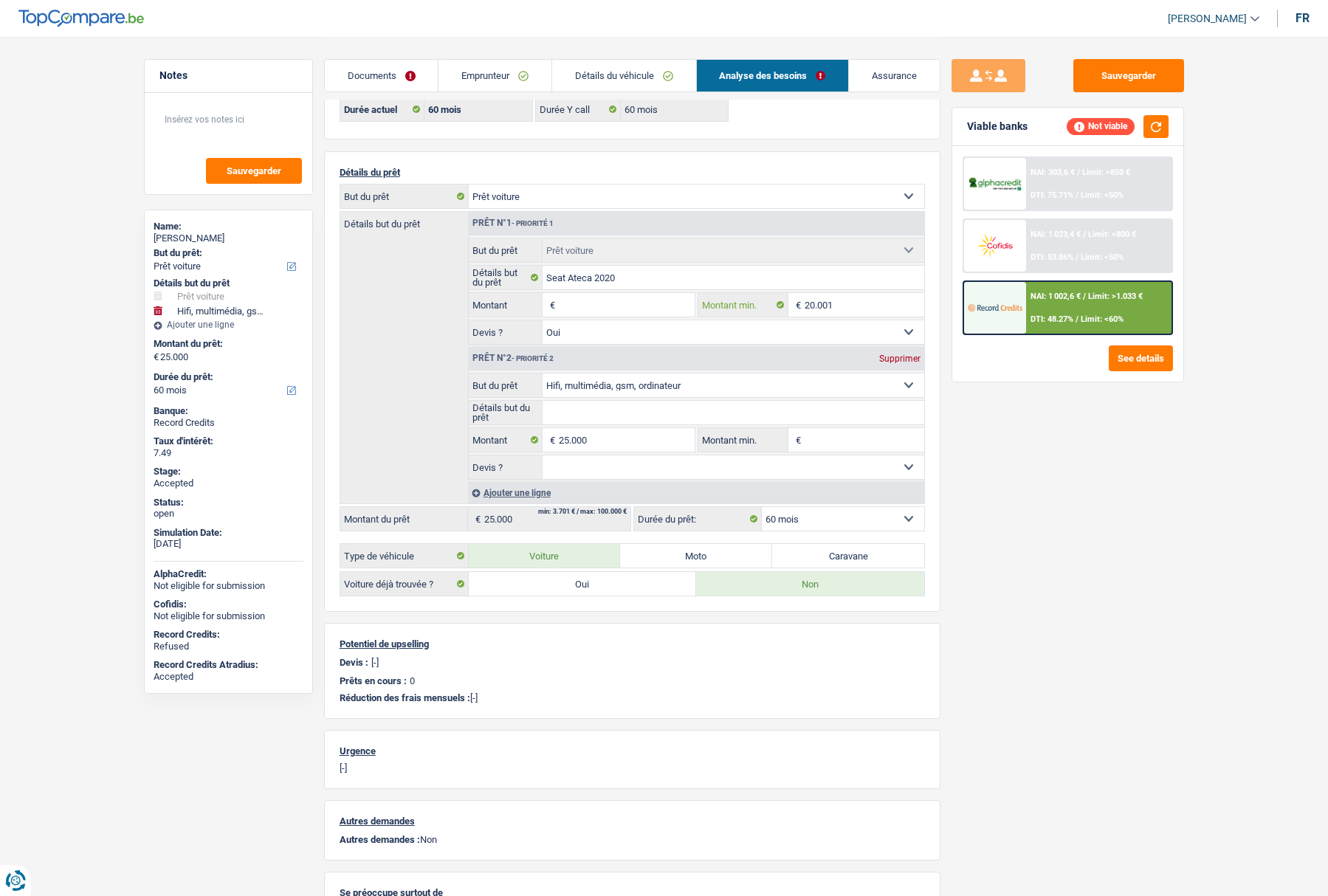
click at [846, 305] on input "20.001" at bounding box center [864, 305] width 119 height 24
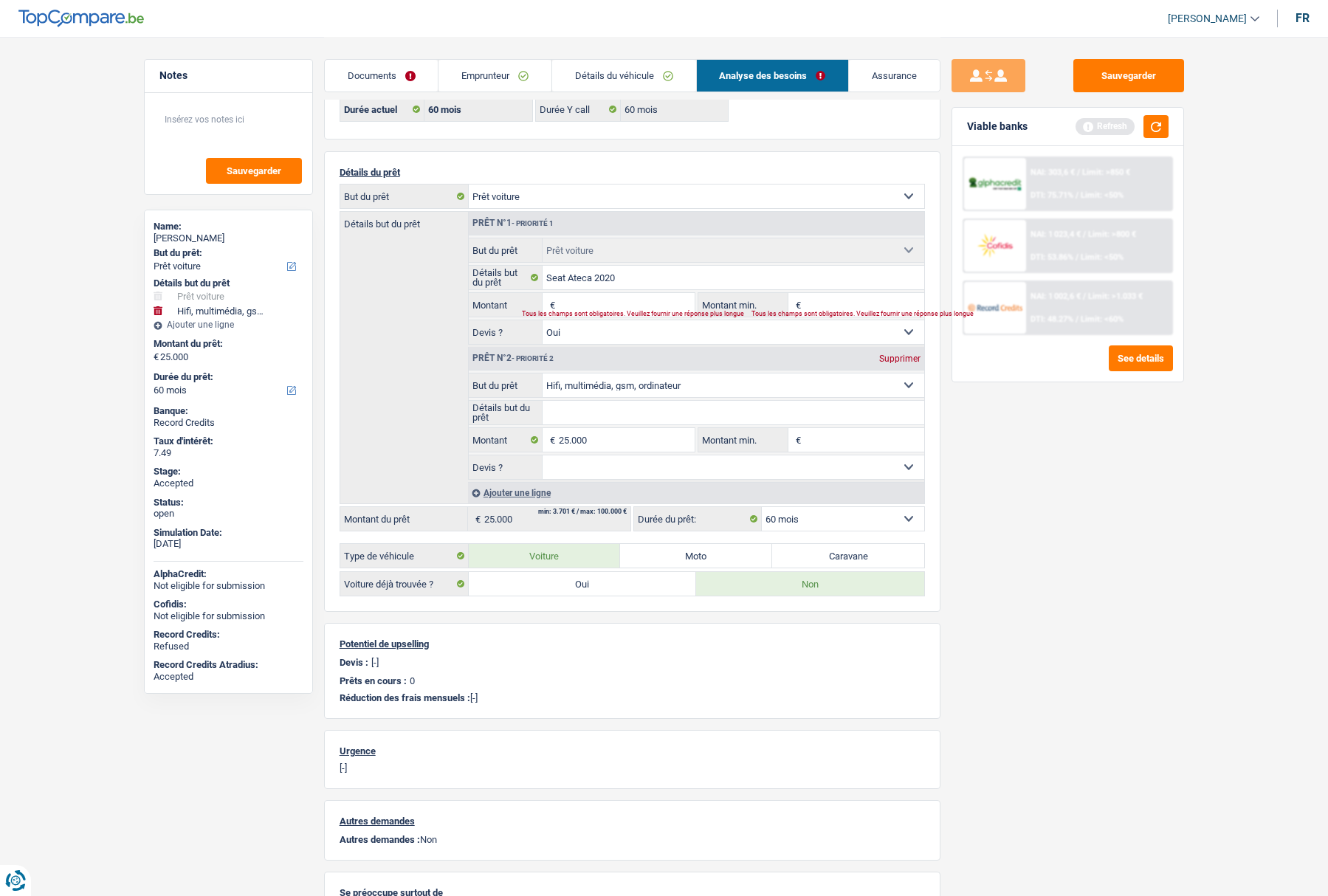
type input "0"
click at [850, 519] on select "12 mois 18 mois 24 mois 30 mois 36 mois 42 mois 48 mois 60 mois Sélectionner un…" at bounding box center [843, 519] width 163 height 24
click at [610, 311] on div "Tous les champs sont obligatoires. Veuillez fournir une réponse plus longue" at bounding box center [599, 314] width 154 height 6
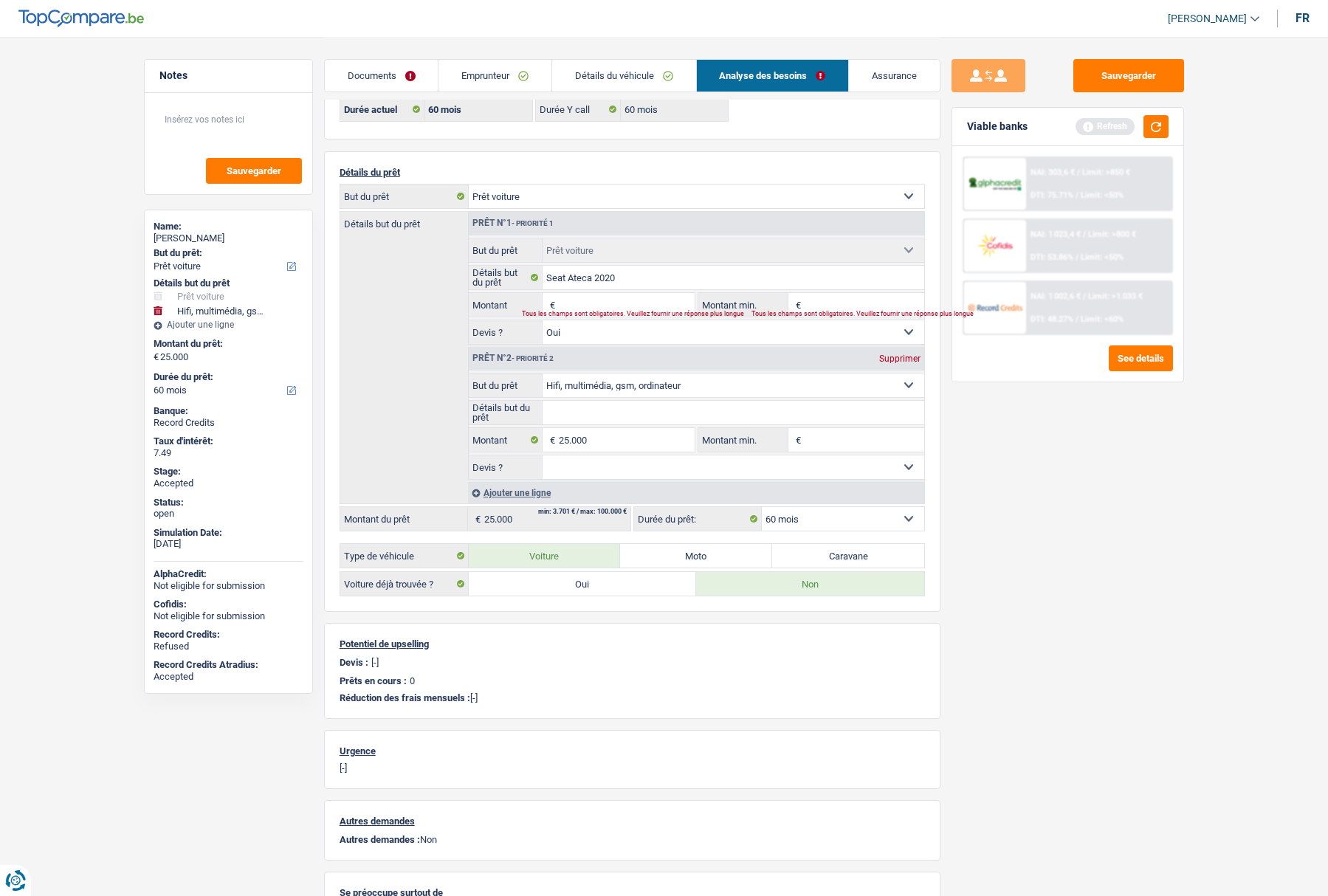
click at [604, 303] on input "Montant" at bounding box center [626, 305] width 135 height 24
type input "2"
type input "25.002"
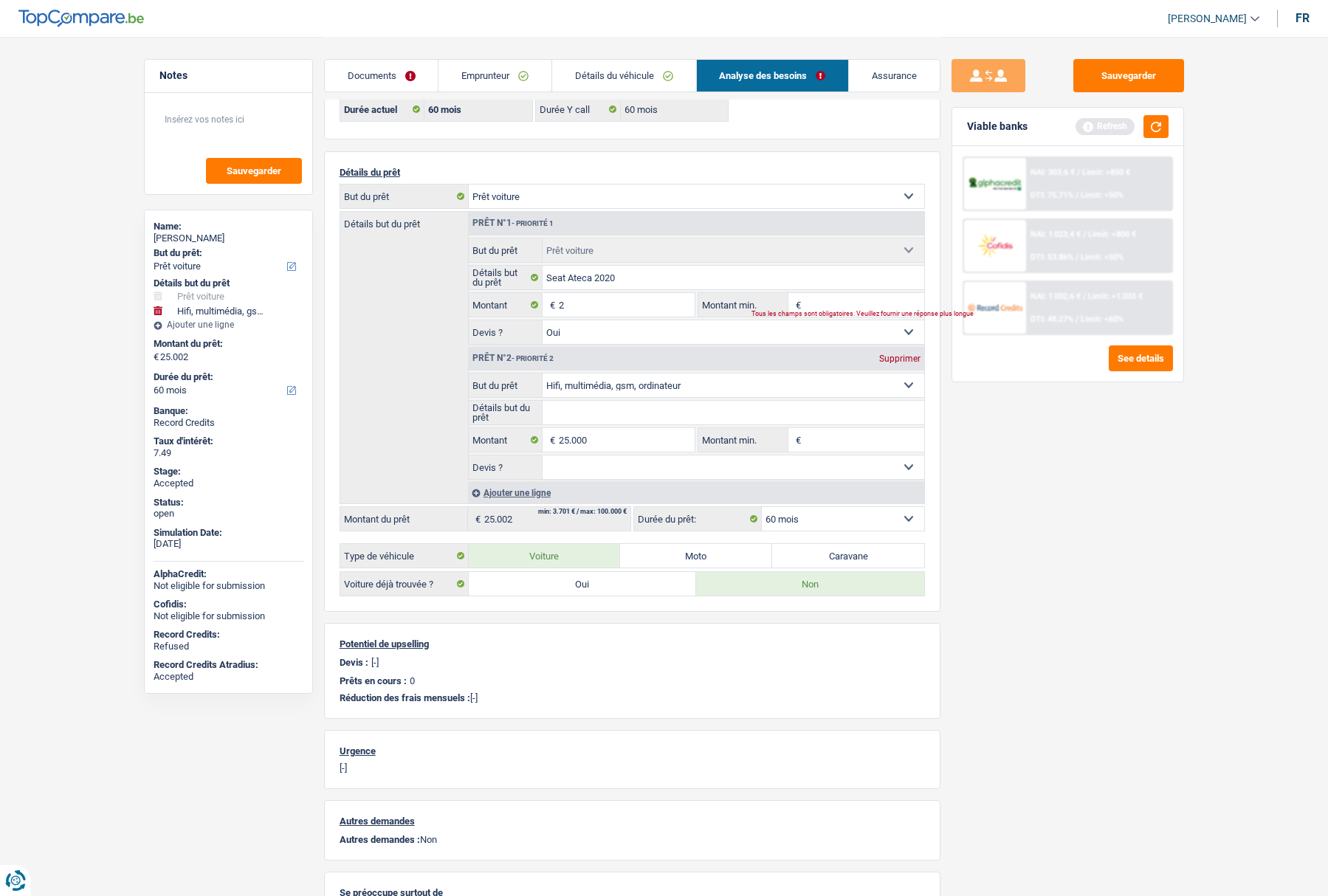
click at [844, 305] on input "Montant min." at bounding box center [864, 305] width 119 height 24
type input "2"
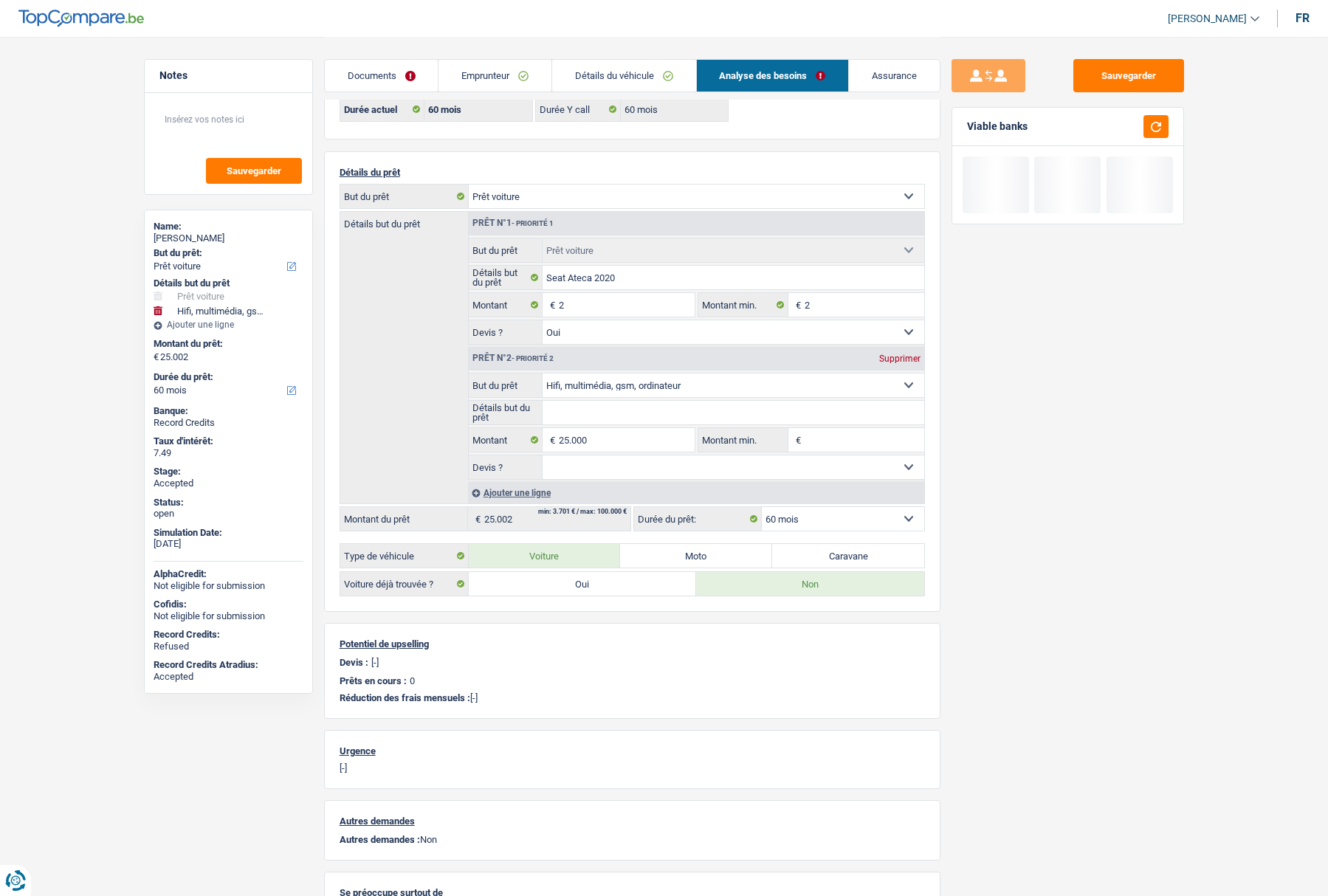
click at [976, 542] on div "Sauvegarder Viable banks" at bounding box center [1068, 466] width 255 height 814
click at [853, 518] on select "12 mois 18 mois 24 mois 30 mois 36 mois 42 mois 48 mois 60 mois Sélectionner un…" at bounding box center [843, 519] width 163 height 24
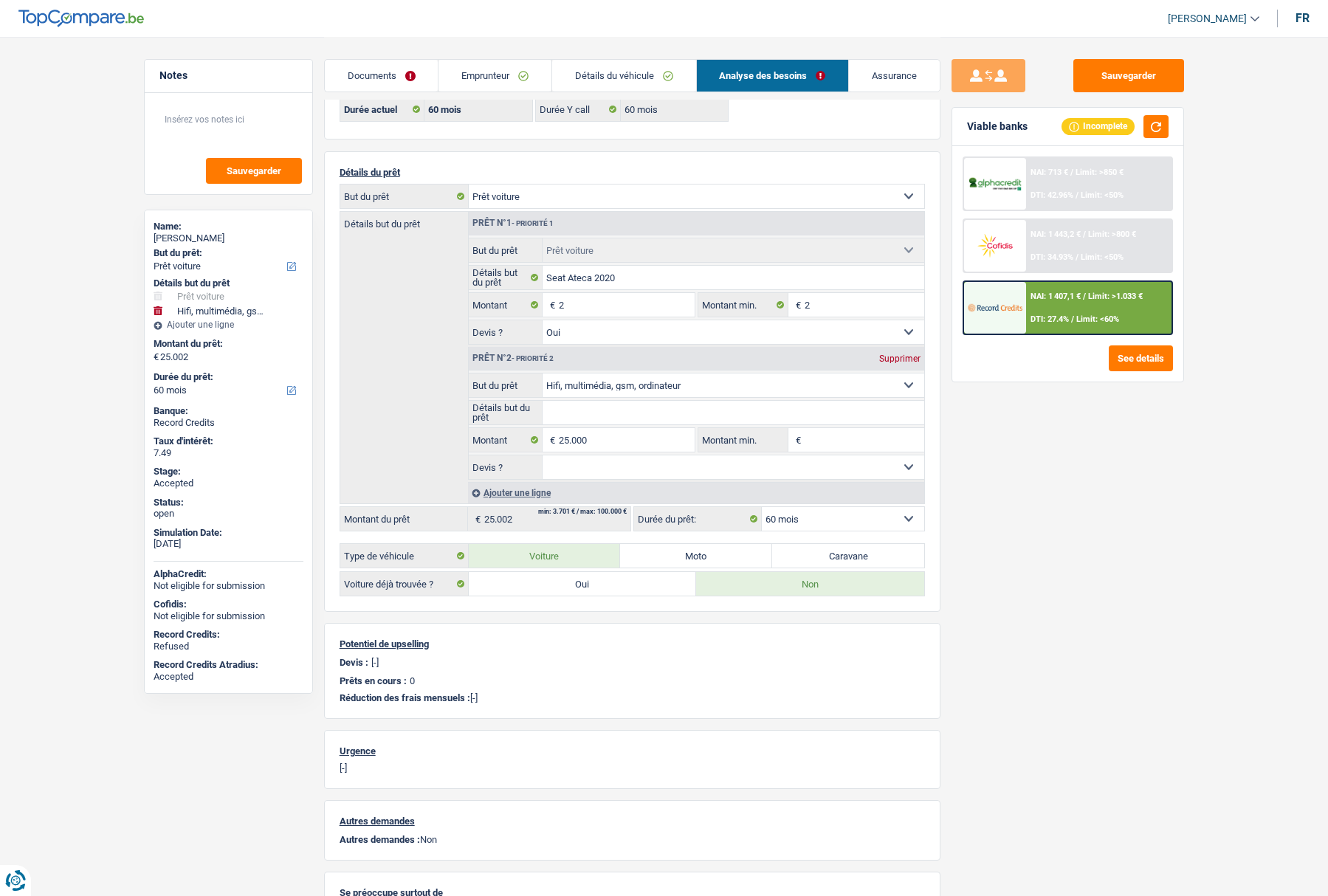
click at [853, 518] on select "12 mois 18 mois 24 mois 30 mois 36 mois 42 mois 48 mois 60 mois Sélectionner un…" at bounding box center [843, 519] width 163 height 24
click at [604, 435] on input "25.000" at bounding box center [626, 439] width 135 height 24
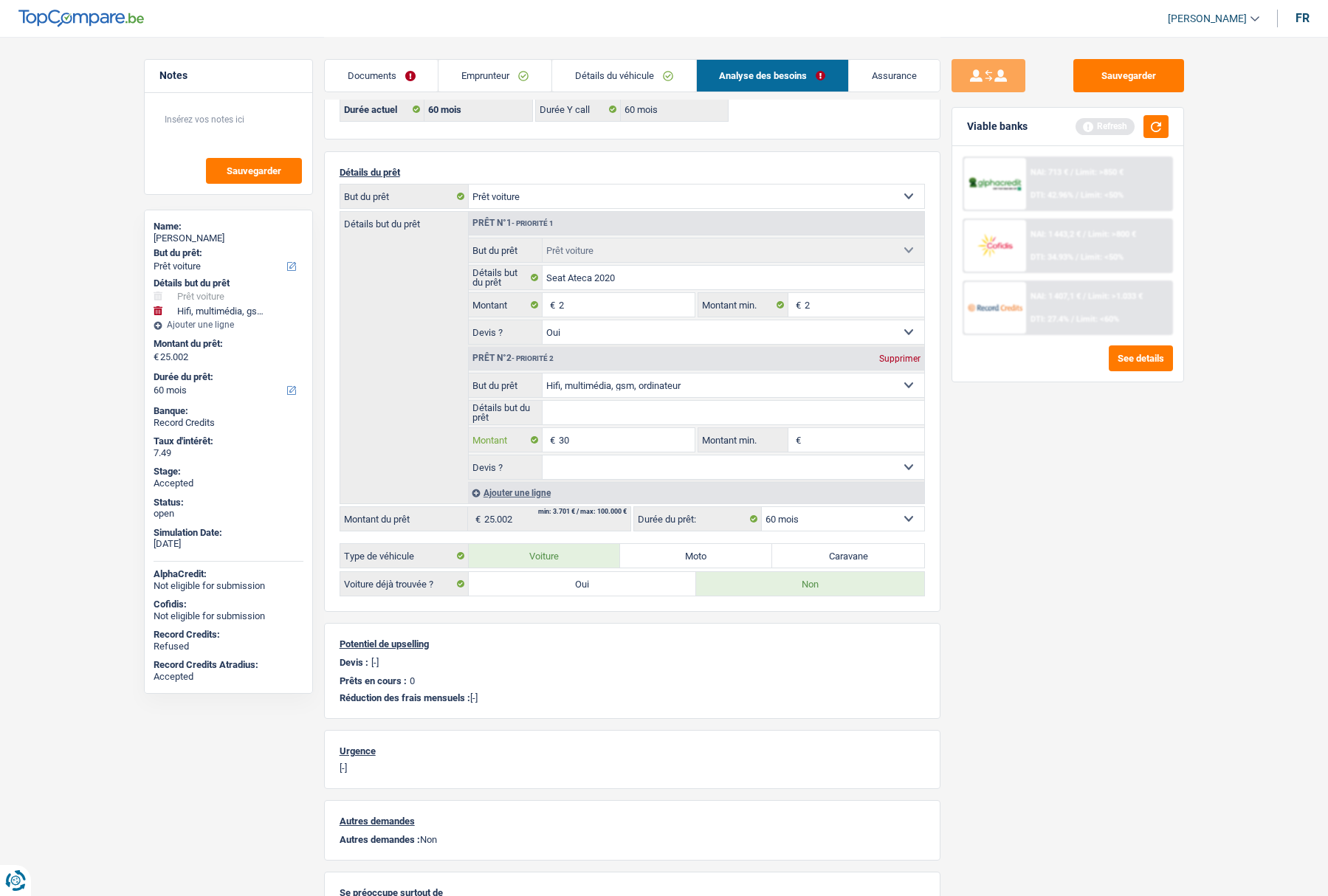
type input "3"
type input "25.001"
type input "25.003"
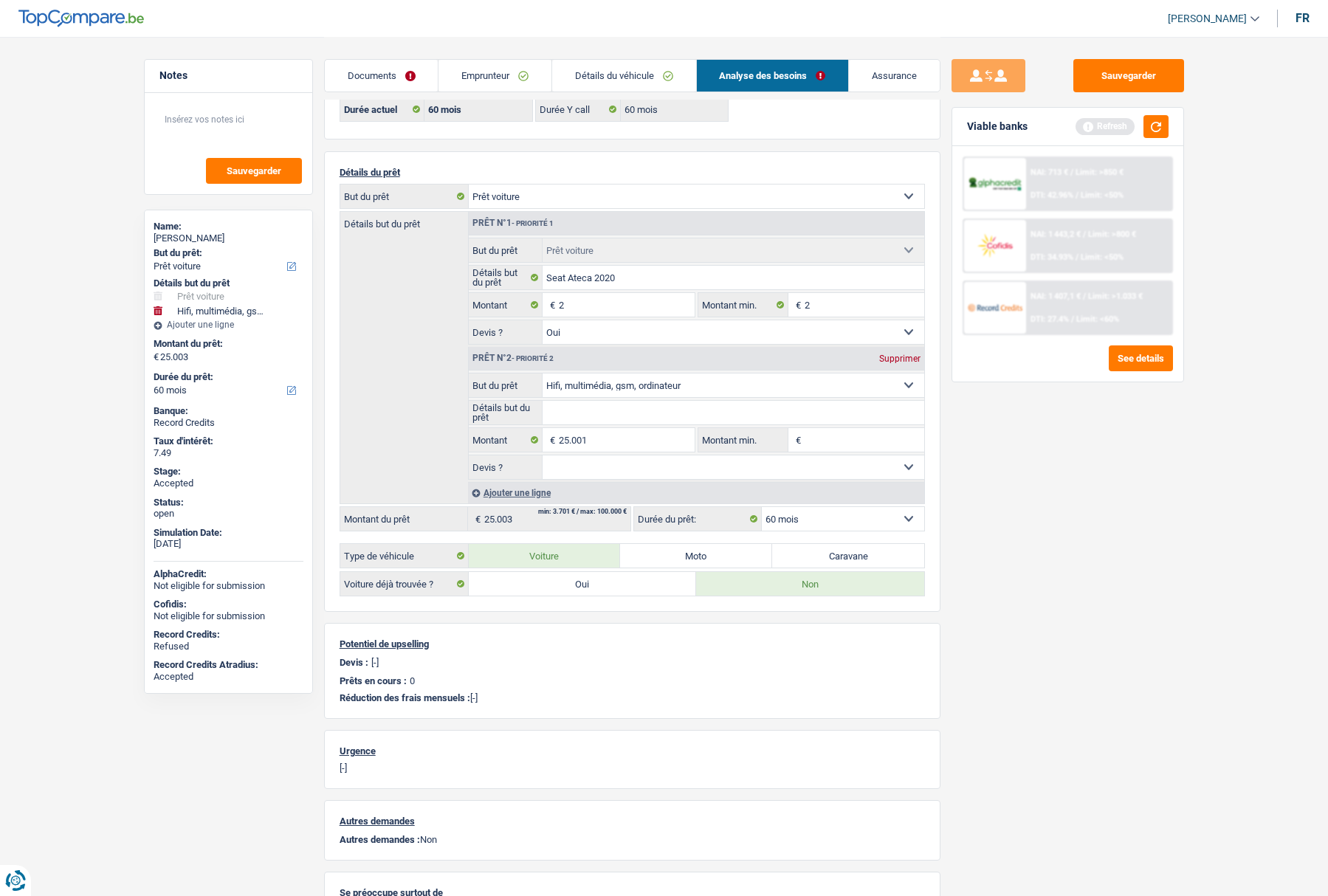
click at [1096, 519] on div "Sauvegarder Viable banks Refresh NAI: 713 € / Limit: >850 € DTI: 42.96% / Limit…" at bounding box center [1068, 466] width 255 height 814
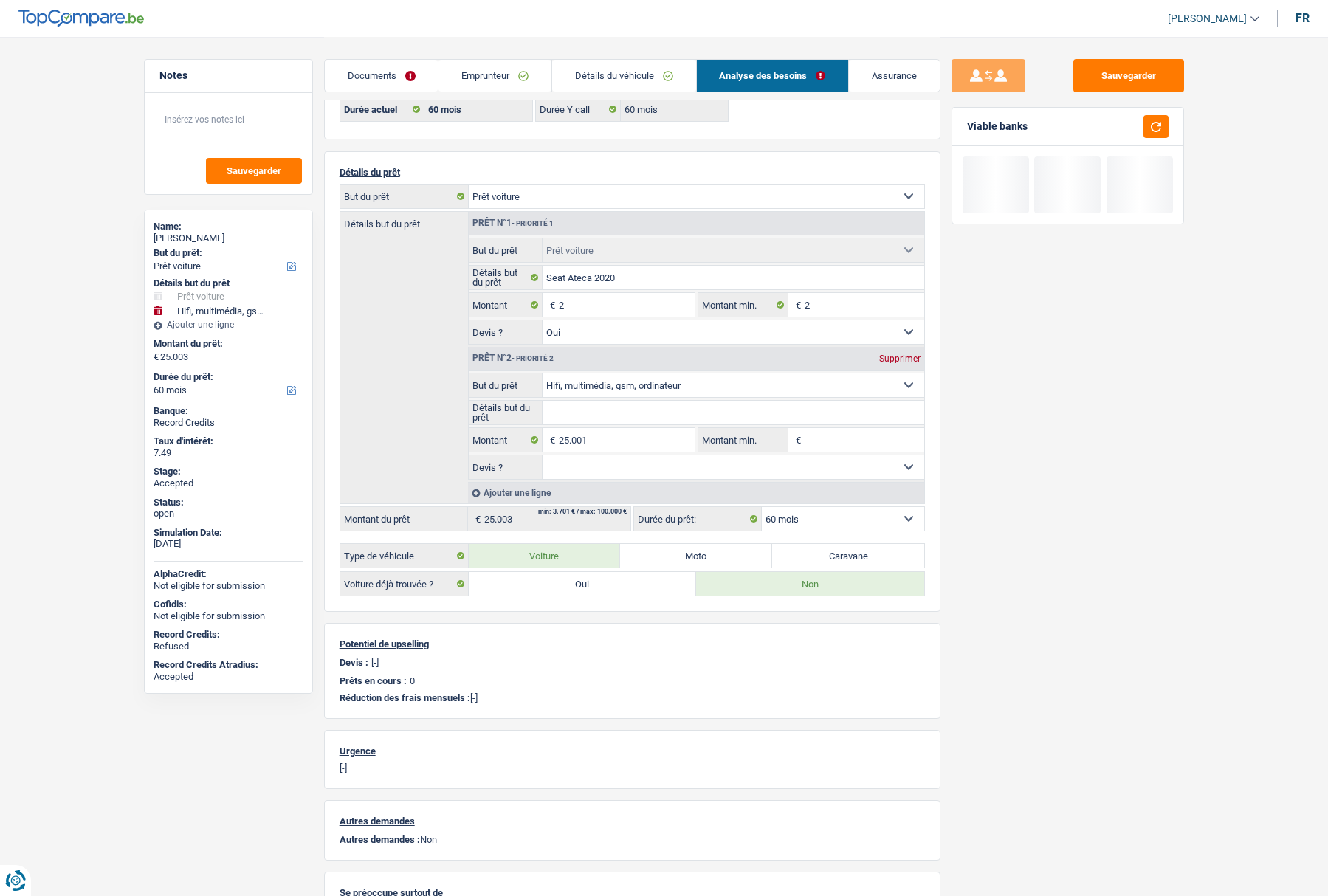
click at [835, 519] on select "12 mois 18 mois 24 mois 30 mois 36 mois 42 mois 48 mois 60 mois Sélectionner un…" at bounding box center [843, 519] width 163 height 24
drag, startPoint x: 835, startPoint y: 519, endPoint x: 820, endPoint y: 515, distance: 15.5
click at [835, 519] on select "12 mois 18 mois 24 mois 30 mois 36 mois 42 mois 48 mois 60 mois Sélectionner un…" at bounding box center [843, 519] width 163 height 24
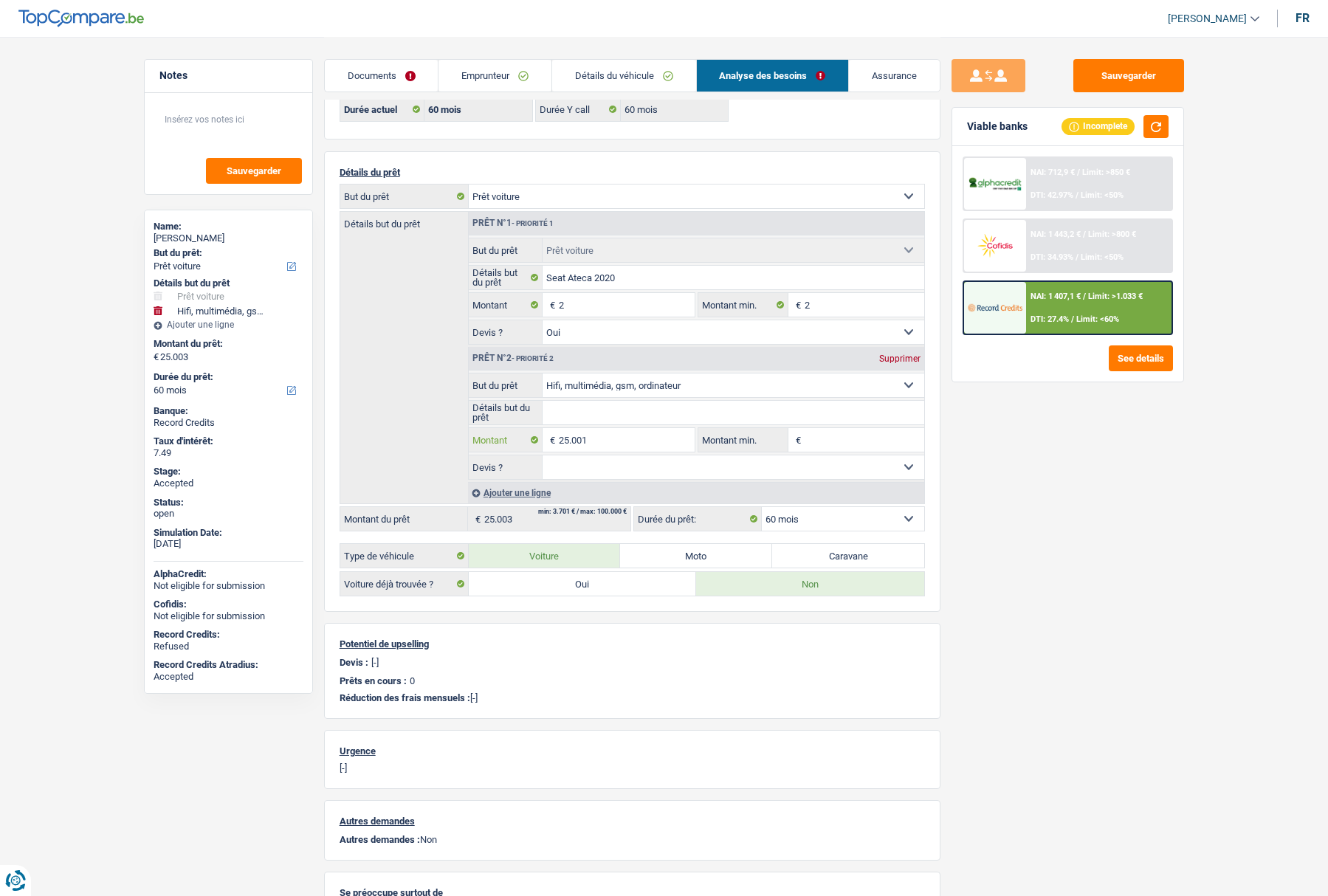
click at [603, 438] on input "25.001" at bounding box center [626, 439] width 135 height 24
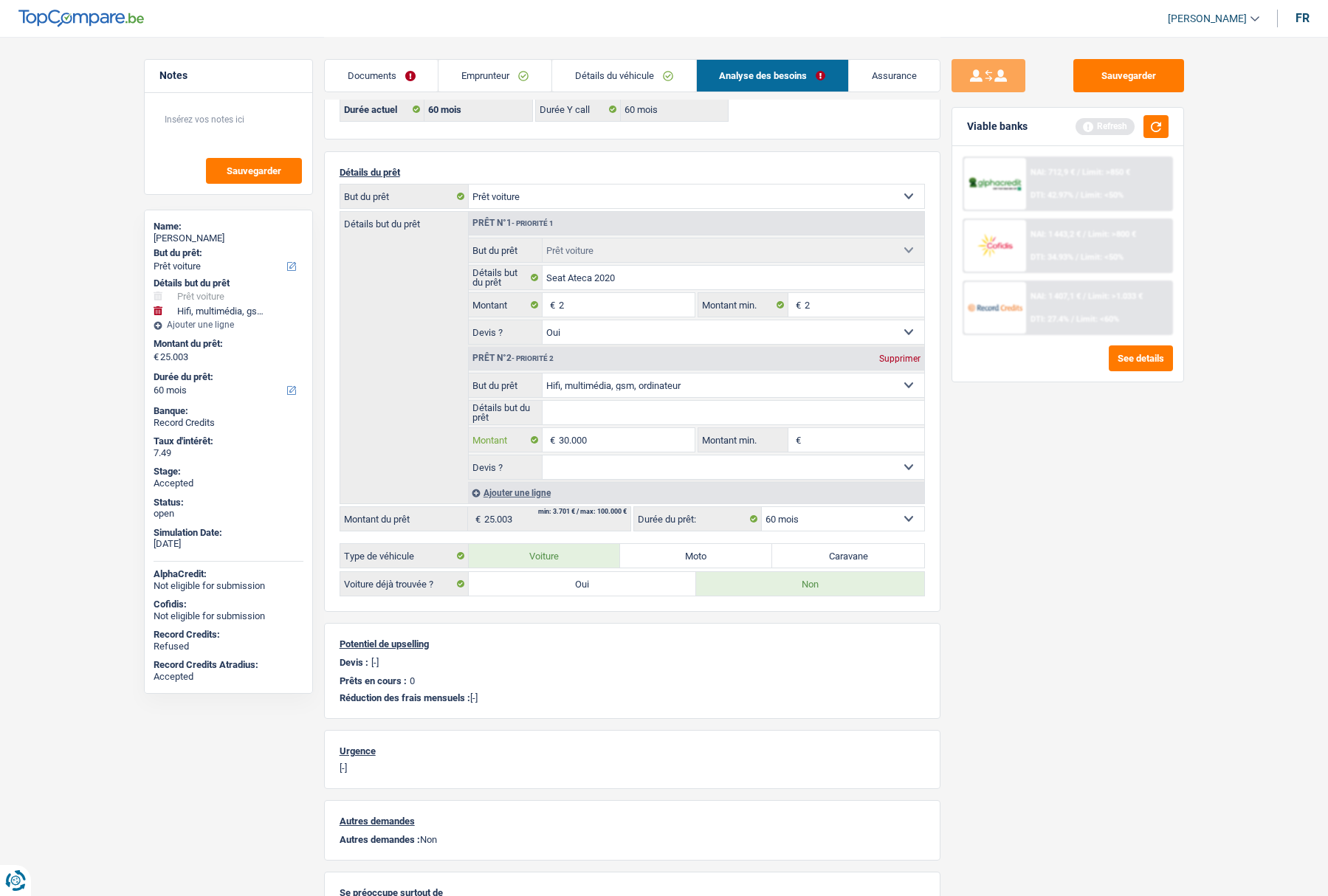
type input "30.000"
type input "30.002"
click at [1035, 522] on div "Sauvegarder Viable banks Refresh NAI: 712,9 € / Limit: >850 € DTI: 42.97% / Lim…" at bounding box center [1068, 466] width 255 height 814
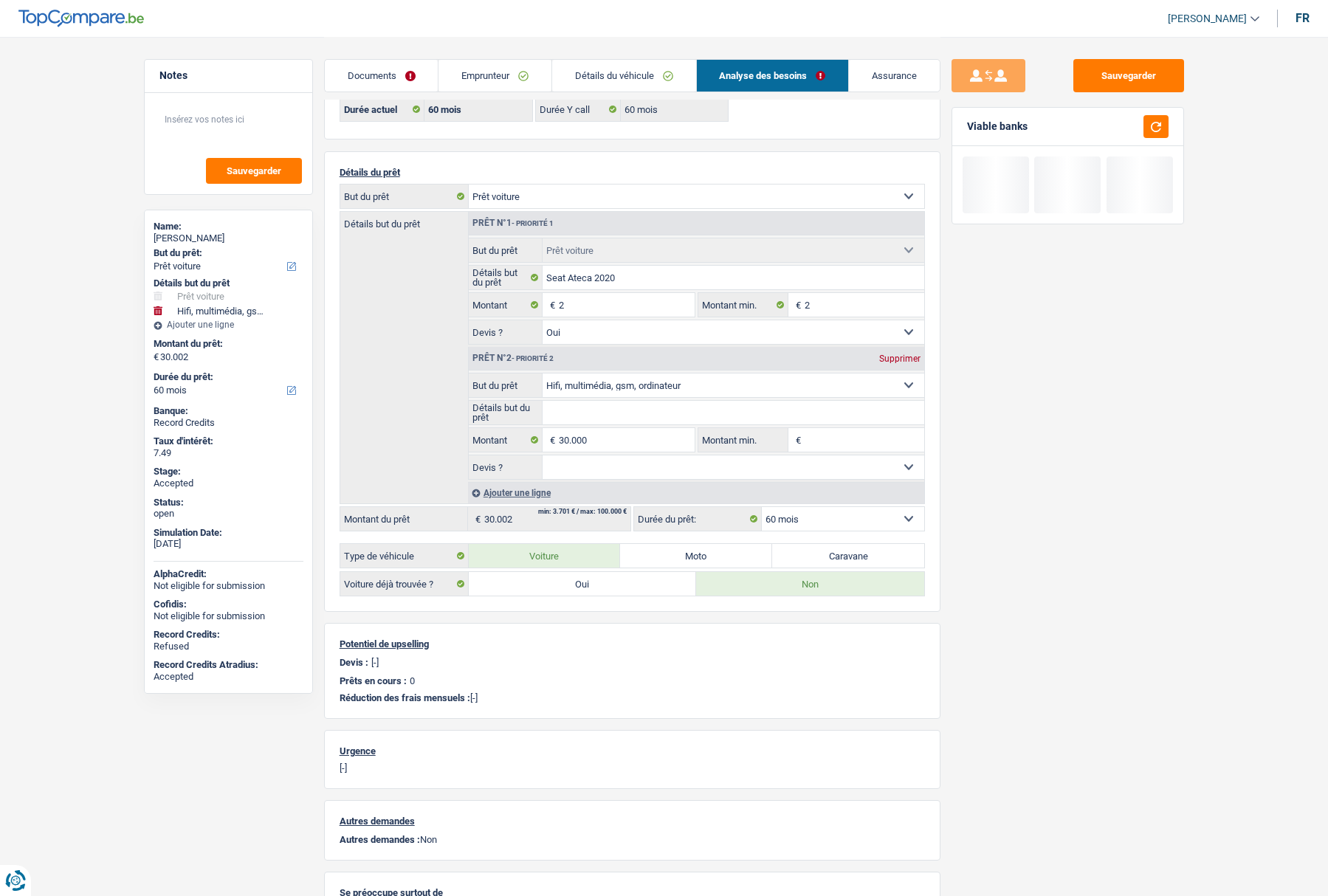
click at [793, 523] on select "12 mois 18 mois 24 mois 30 mois 36 mois 42 mois 48 mois 60 mois Sélectionner un…" at bounding box center [843, 519] width 163 height 24
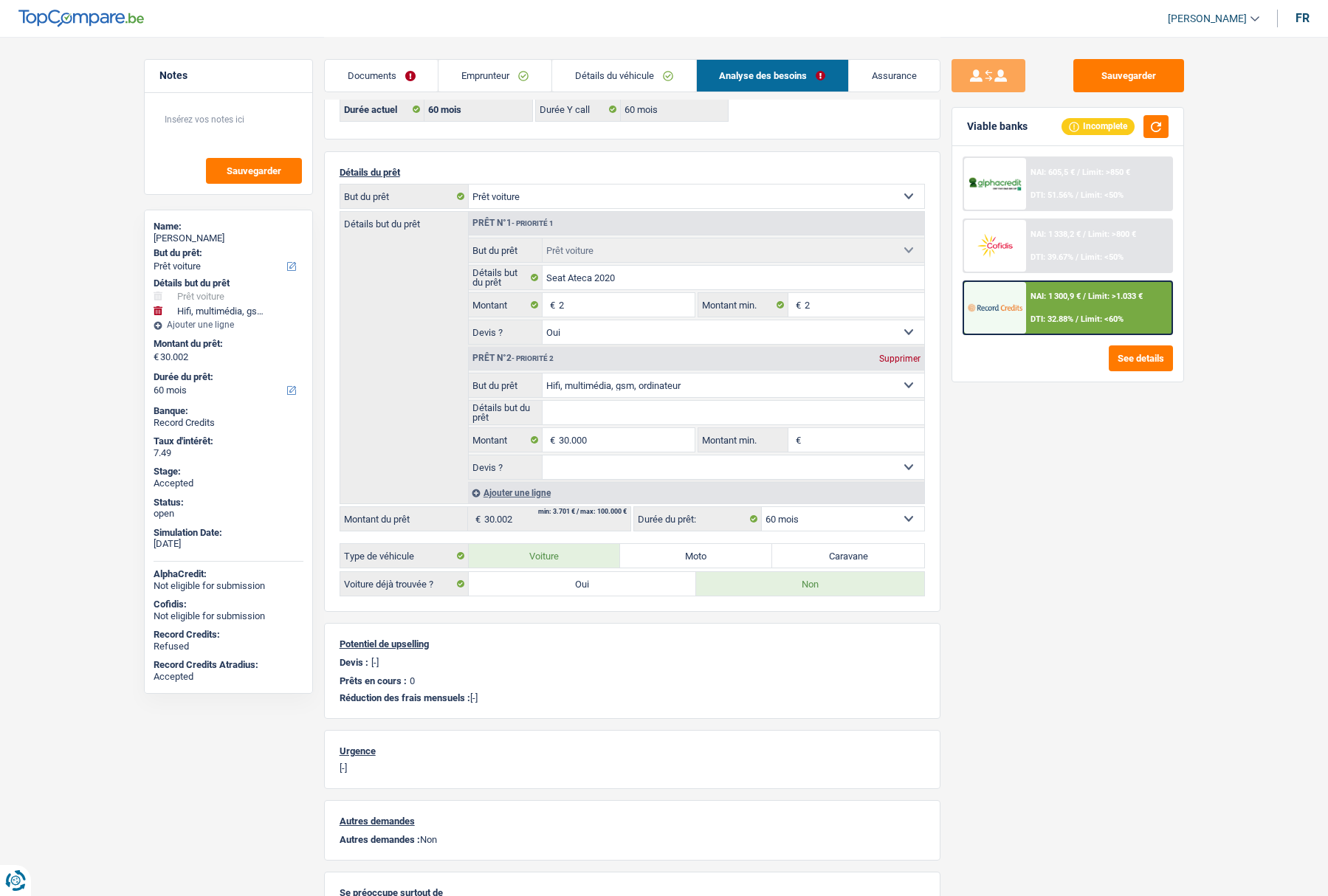
click at [1036, 312] on div "NAI: 1 300,9 € / Limit: >1.033 € DTI: 32.88% / Limit: <60%" at bounding box center [1099, 307] width 145 height 51
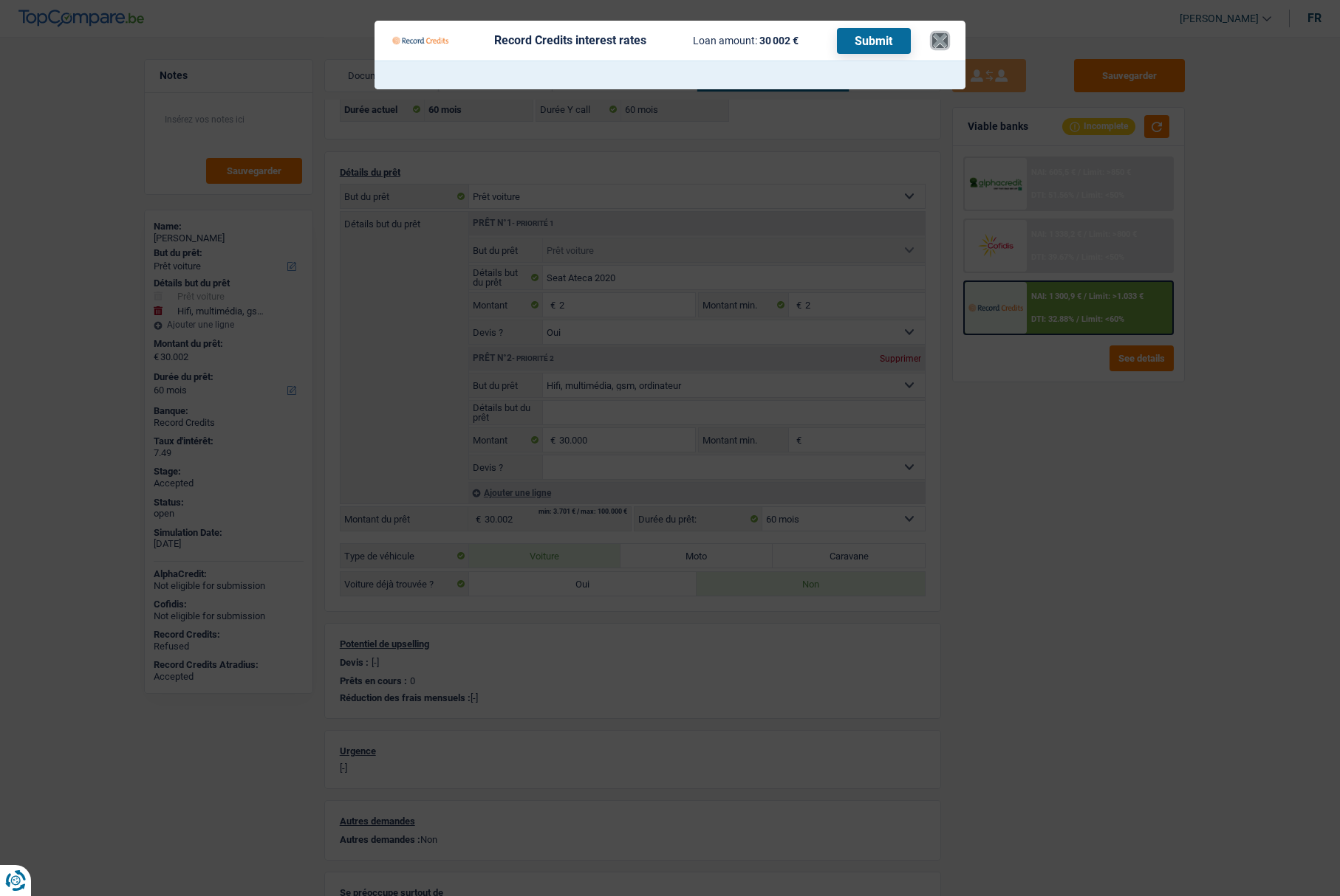
click at [936, 39] on button "×" at bounding box center [940, 41] width 16 height 15
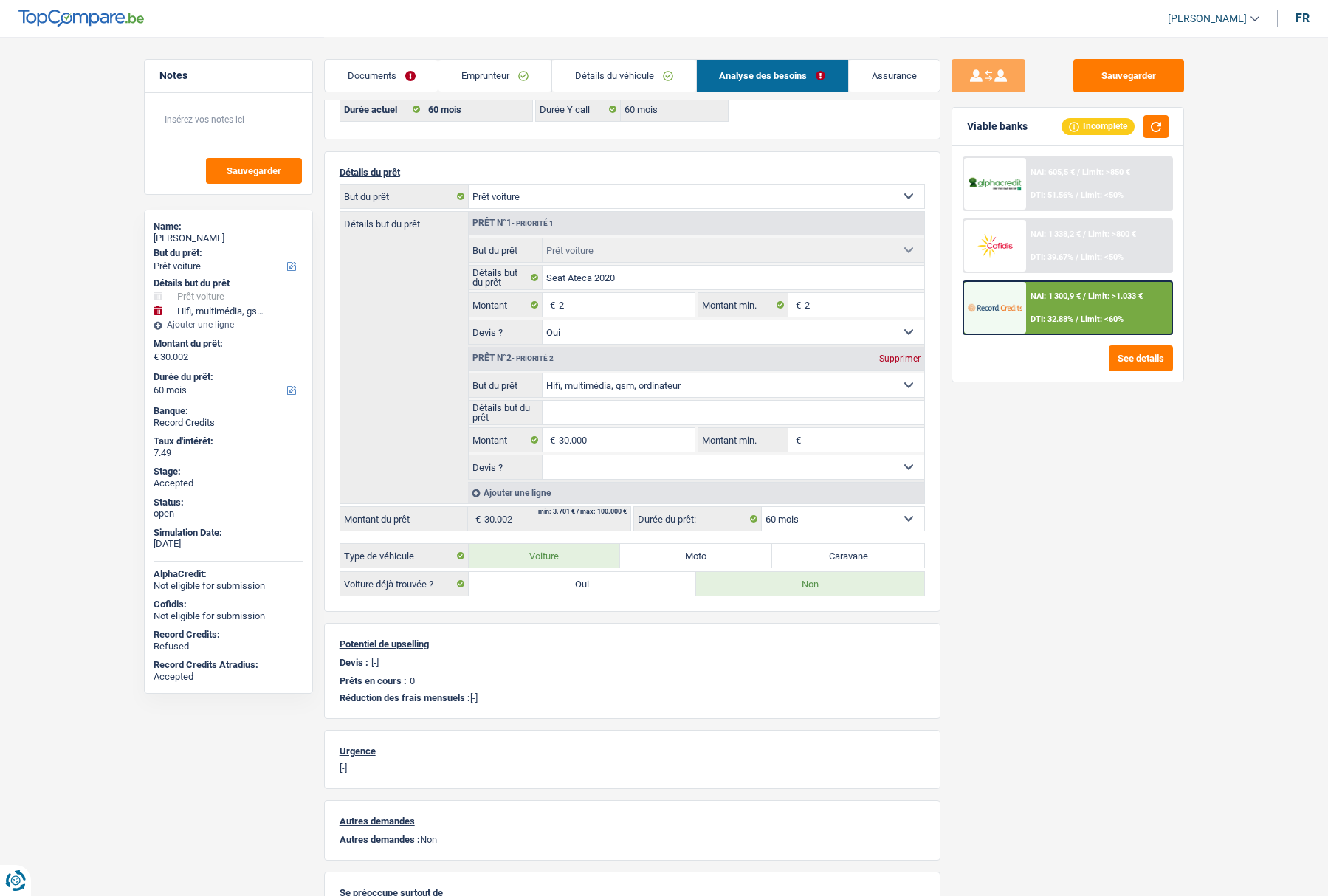
click at [519, 189] on select "Confort maison: meubles, textile, peinture, électroménager, outillage non-profe…" at bounding box center [697, 196] width 456 height 24
select select "household"
click at [469, 185] on select "Confort maison: meubles, textile, peinture, électroménager, outillage non-profe…" at bounding box center [697, 196] width 456 height 24
select select "household"
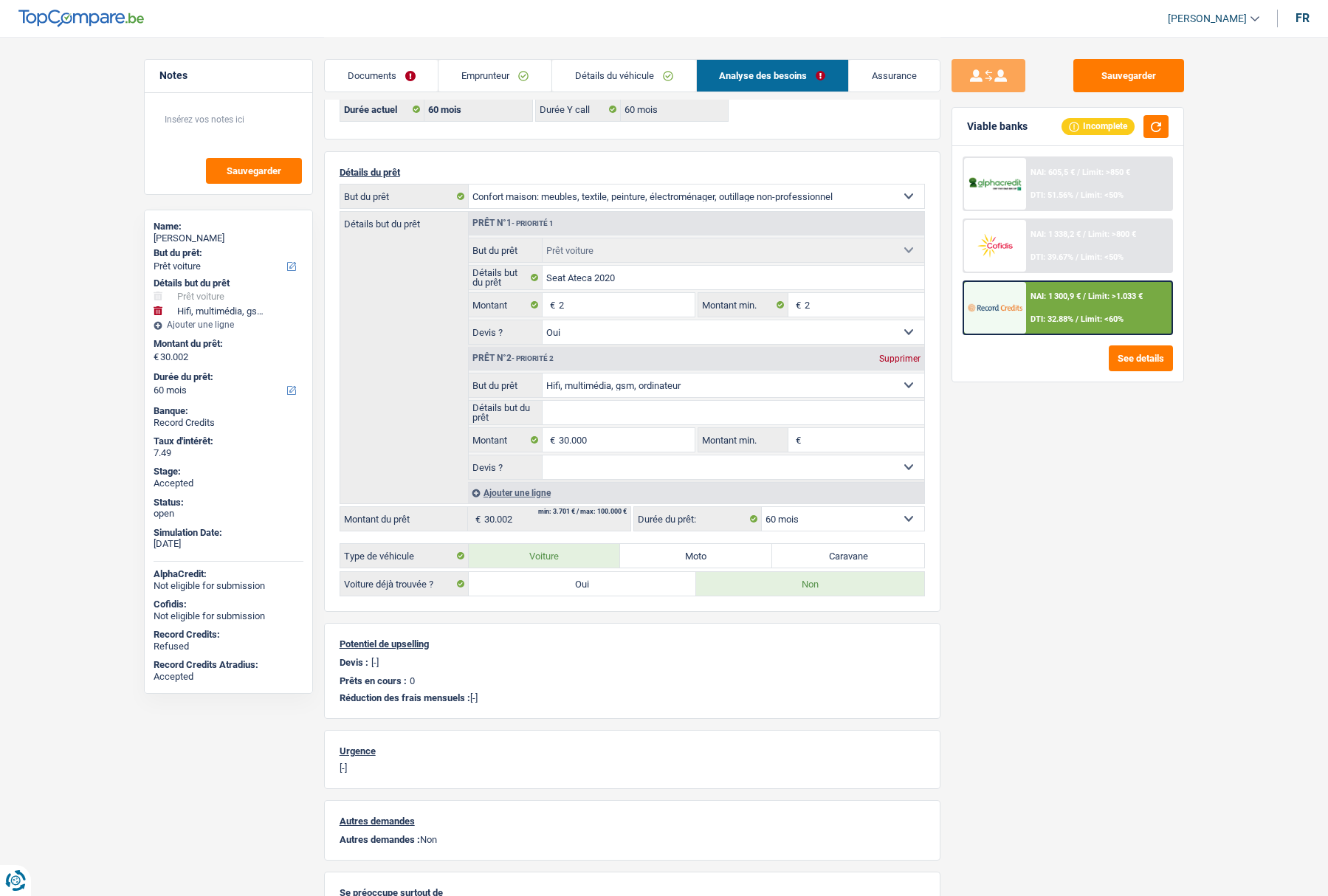
select select "120"
select select "household"
select select
select select "car"
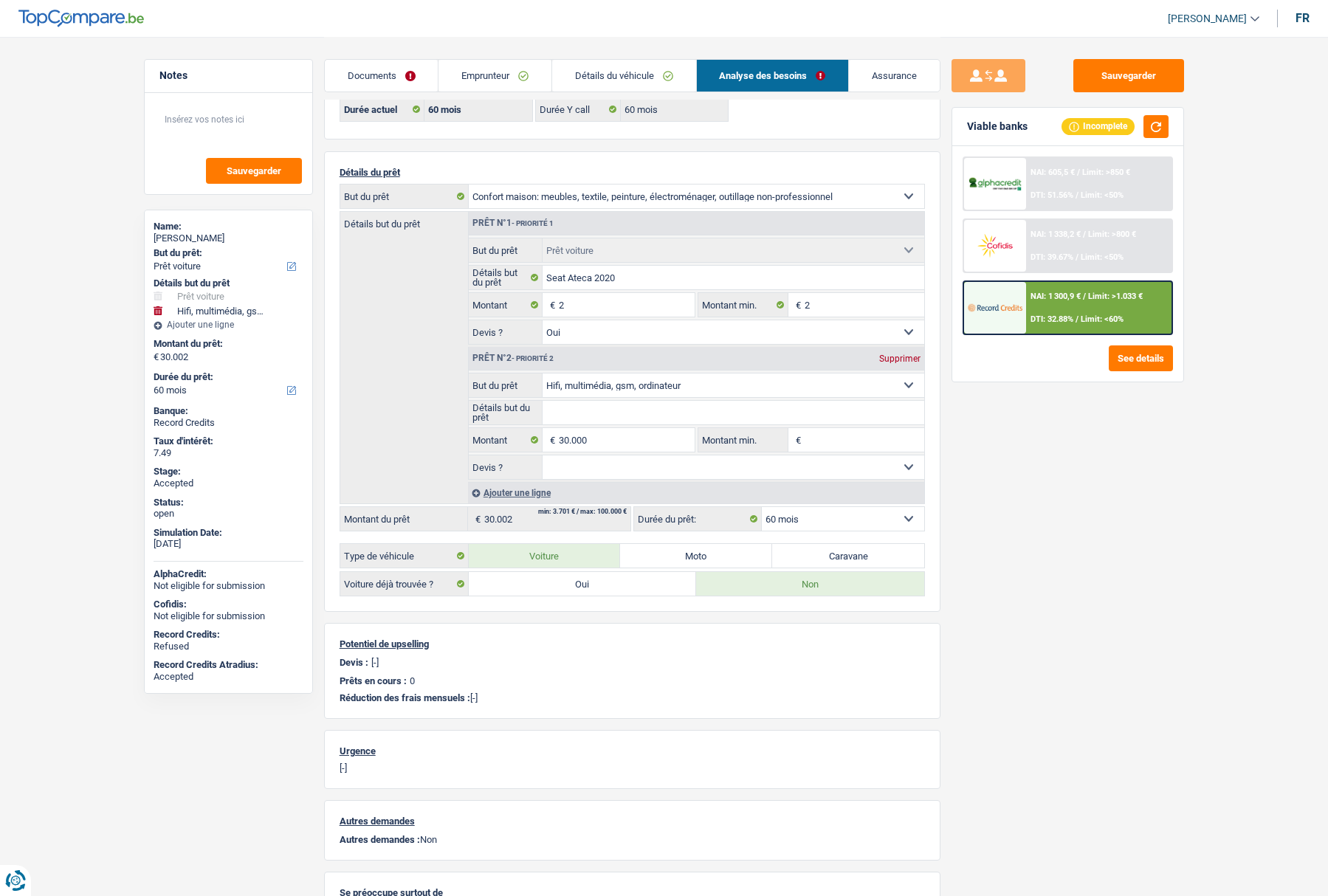
type input "Seat Ateca 2020"
type input "2"
select select "yes"
select select "120"
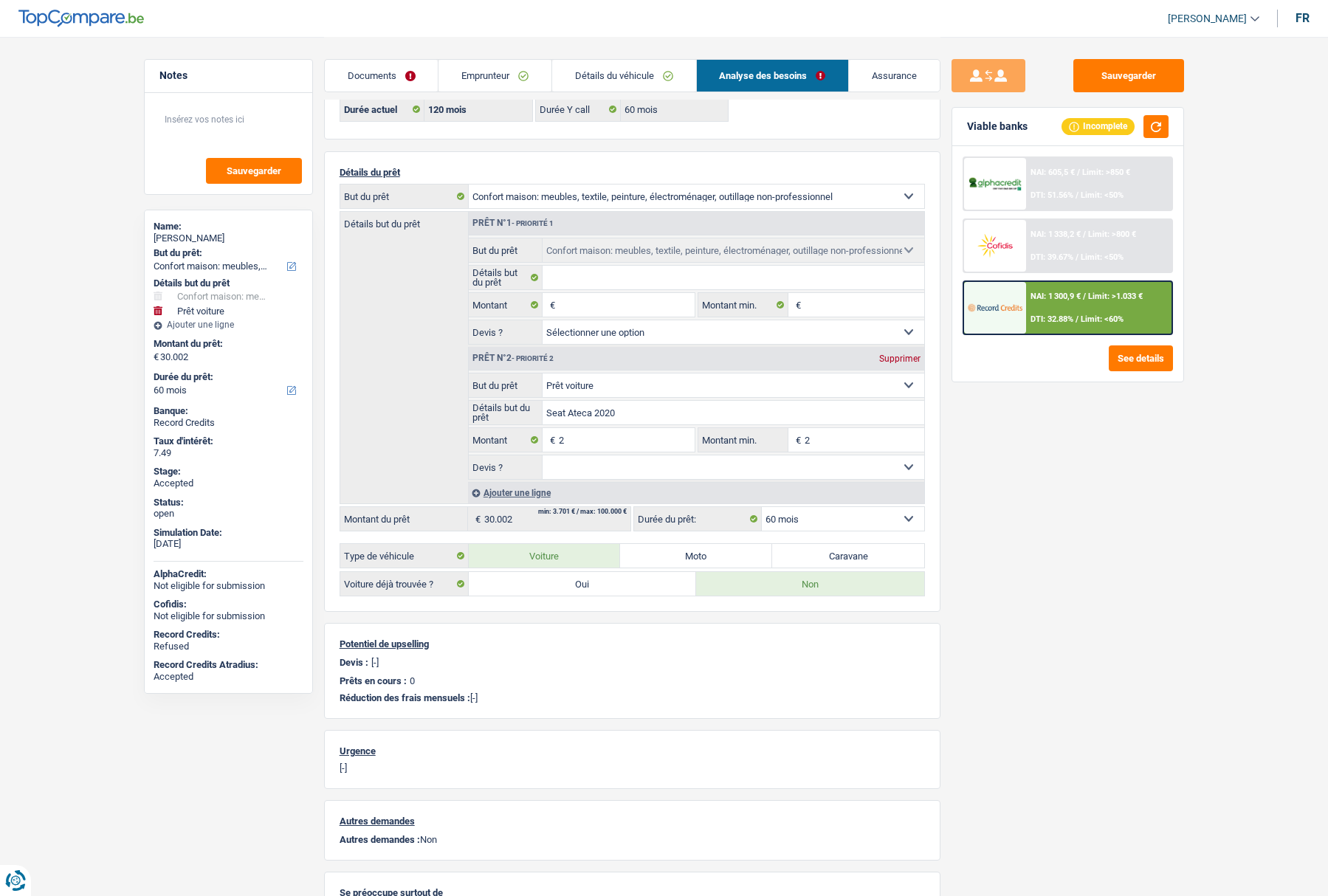
select select "120"
select select "tech"
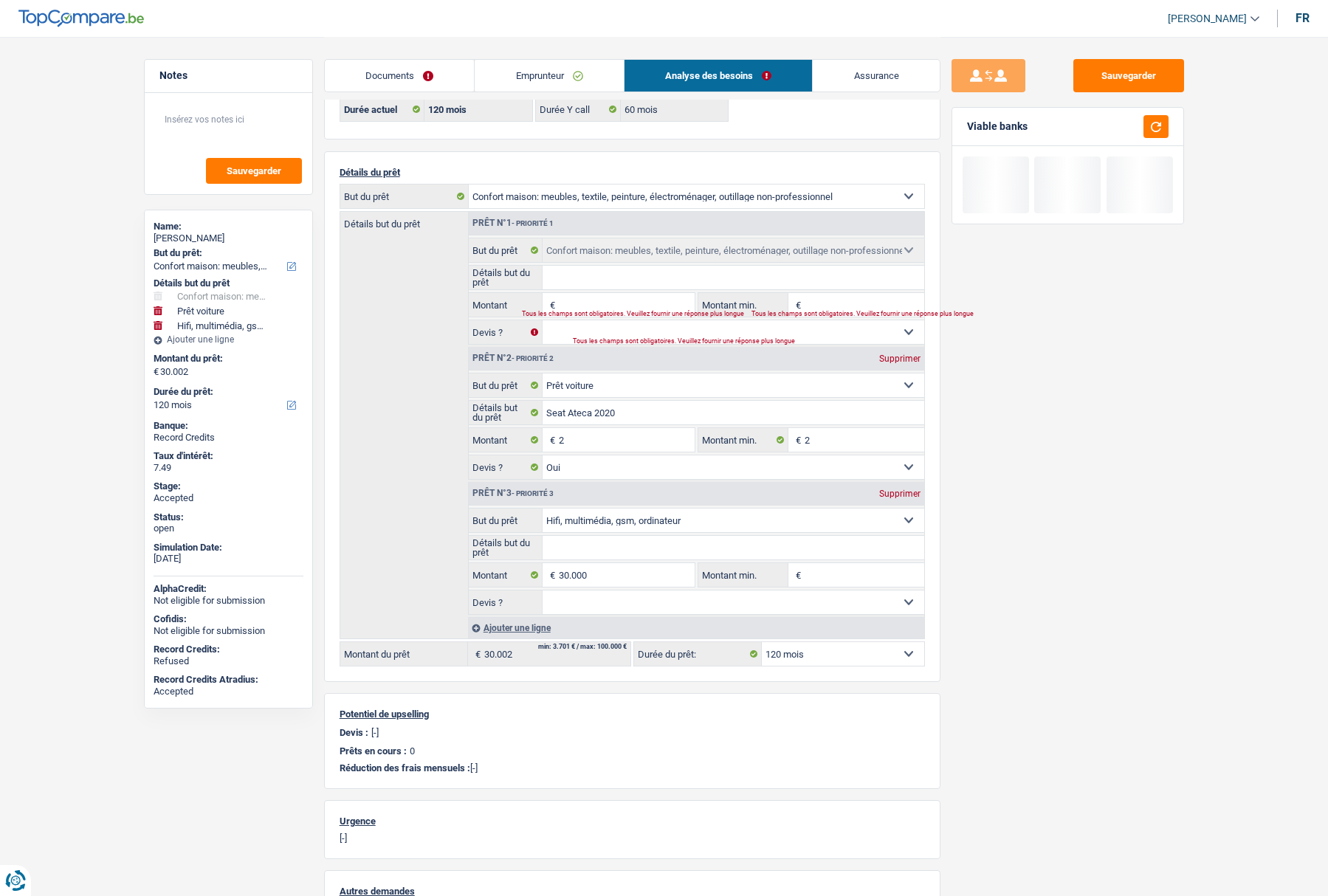
click at [562, 283] on input "Détails but du prêt" at bounding box center [733, 277] width 381 height 24
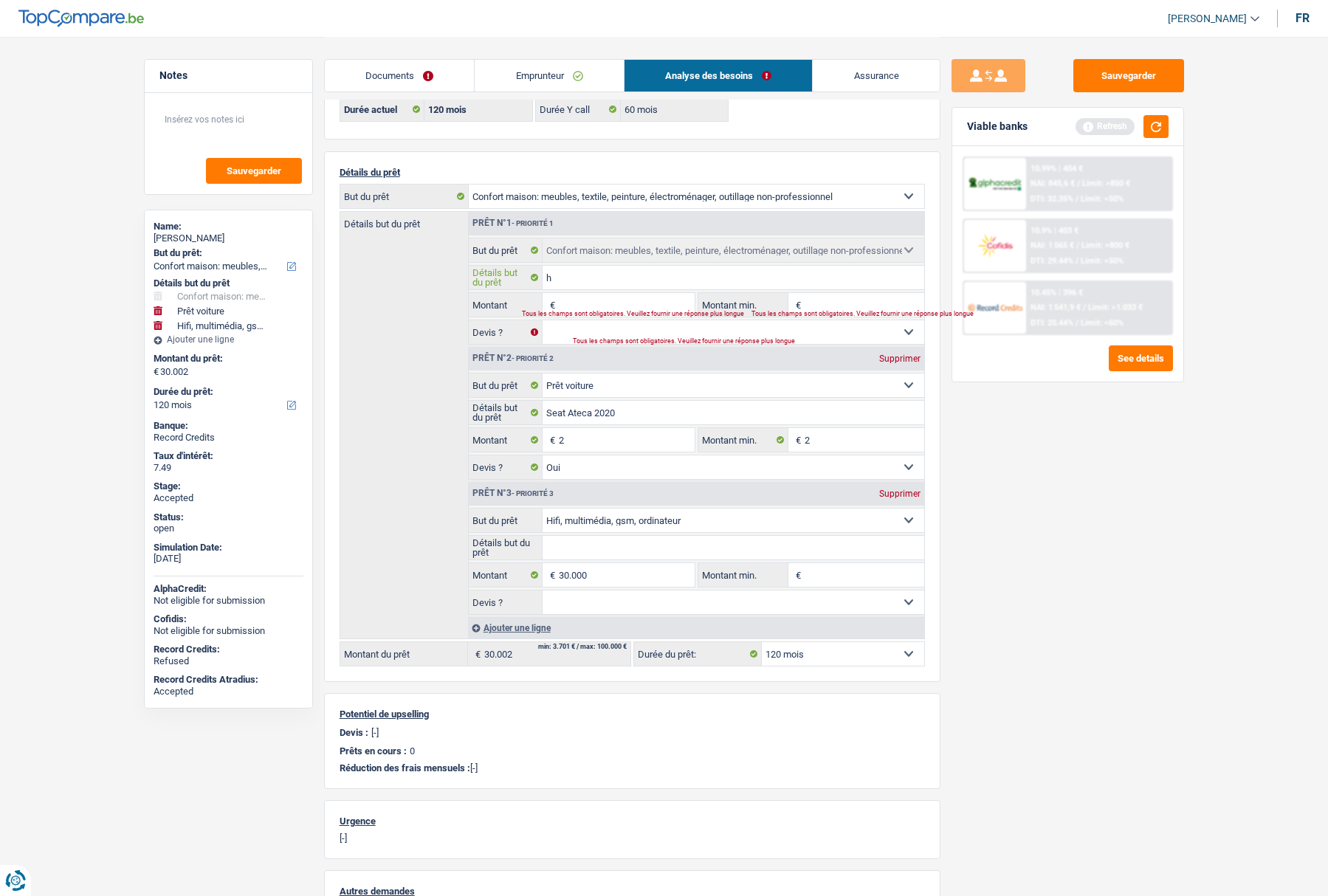
type input "h"
click at [571, 301] on input "Montant" at bounding box center [626, 305] width 135 height 24
type input "15.000"
type input "45.002"
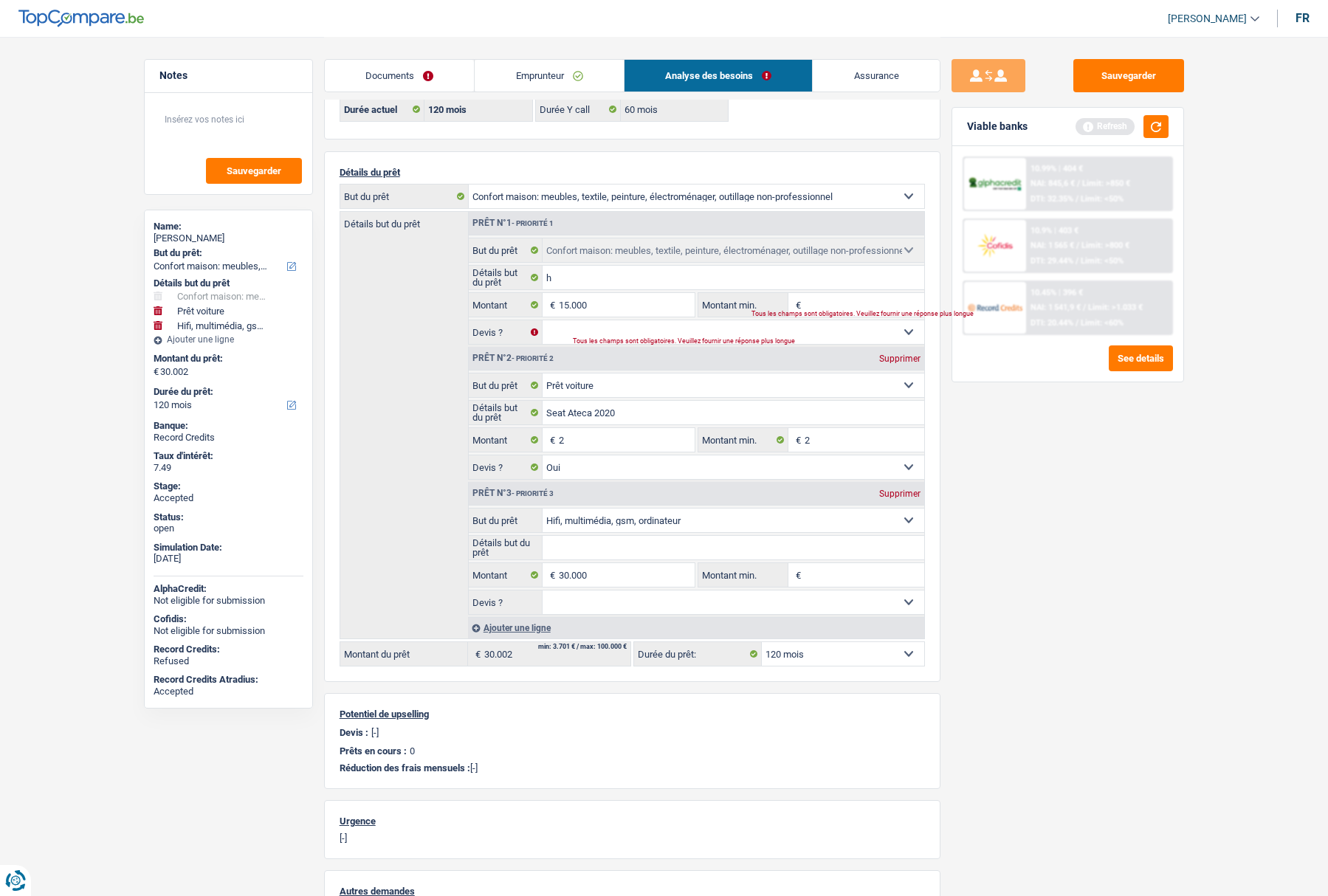
select select "144"
type input "45.002"
select select "144"
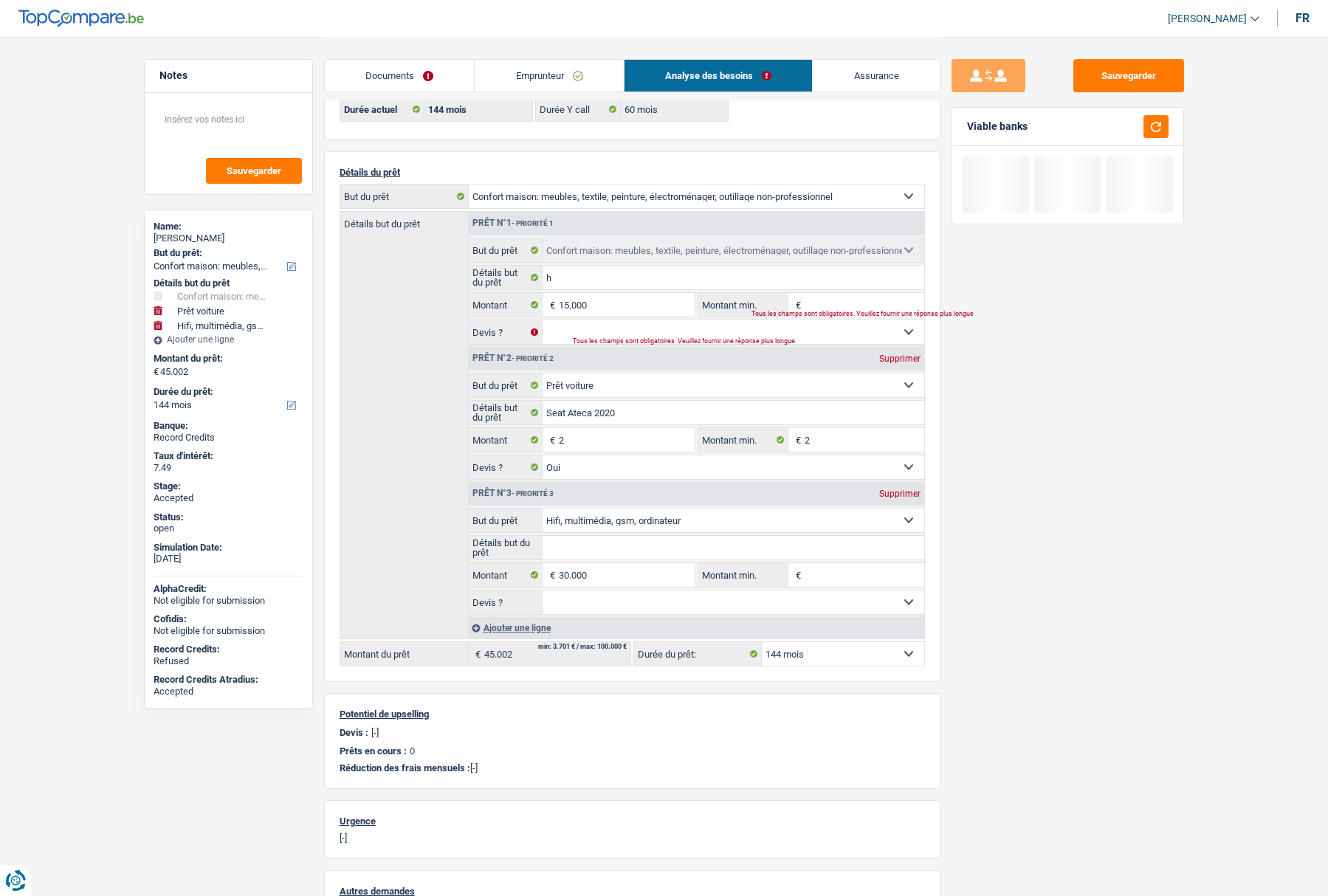
click at [812, 301] on input "Montant min." at bounding box center [864, 305] width 119 height 24
click at [597, 440] on input "2" at bounding box center [626, 439] width 135 height 24
click at [599, 573] on input "30.000" at bounding box center [626, 575] width 135 height 24
click at [600, 573] on input "30.000" at bounding box center [626, 575] width 135 height 24
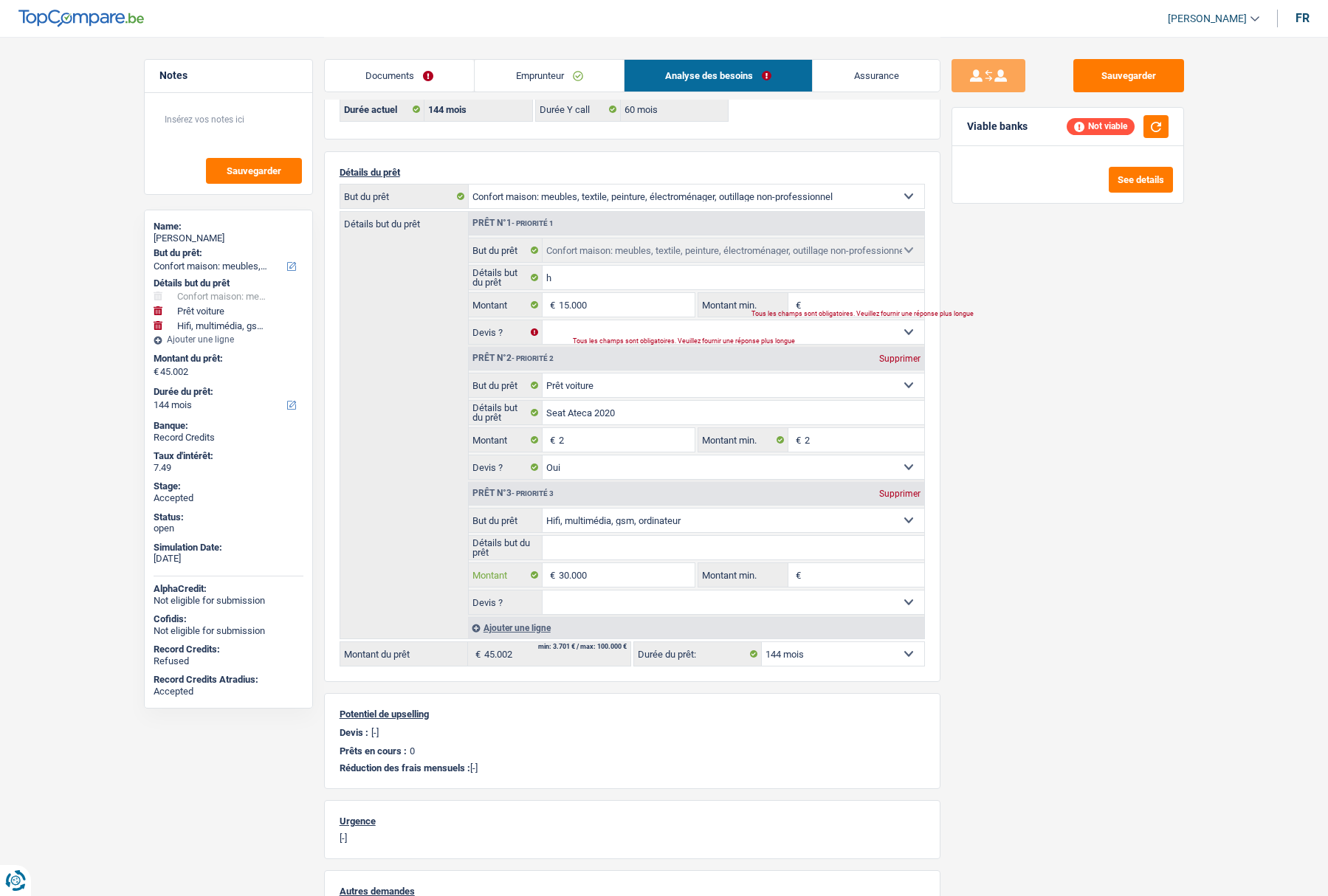
click at [600, 573] on input "30.000" at bounding box center [626, 575] width 135 height 24
type input "5.001"
type input "20.003"
select select "120"
type input "20.003"
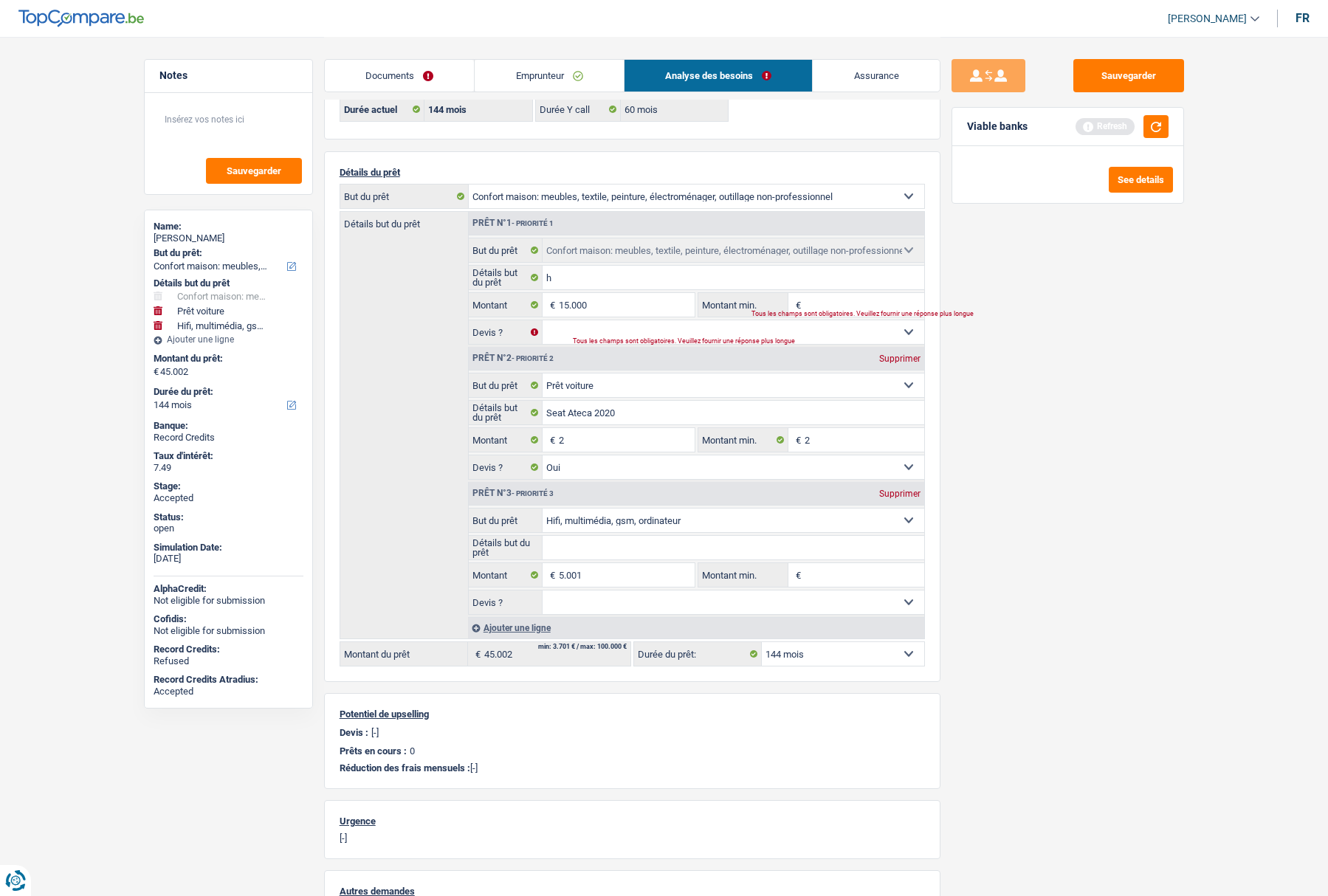
select select "120"
type input "20.003"
click at [1163, 550] on div "Sauvegarder Viable banks" at bounding box center [1068, 466] width 255 height 814
click at [829, 653] on select "12 mois 18 mois 24 mois 30 mois 36 mois 42 mois 48 mois 60 mois 72 mois 84 mois…" at bounding box center [843, 654] width 163 height 24
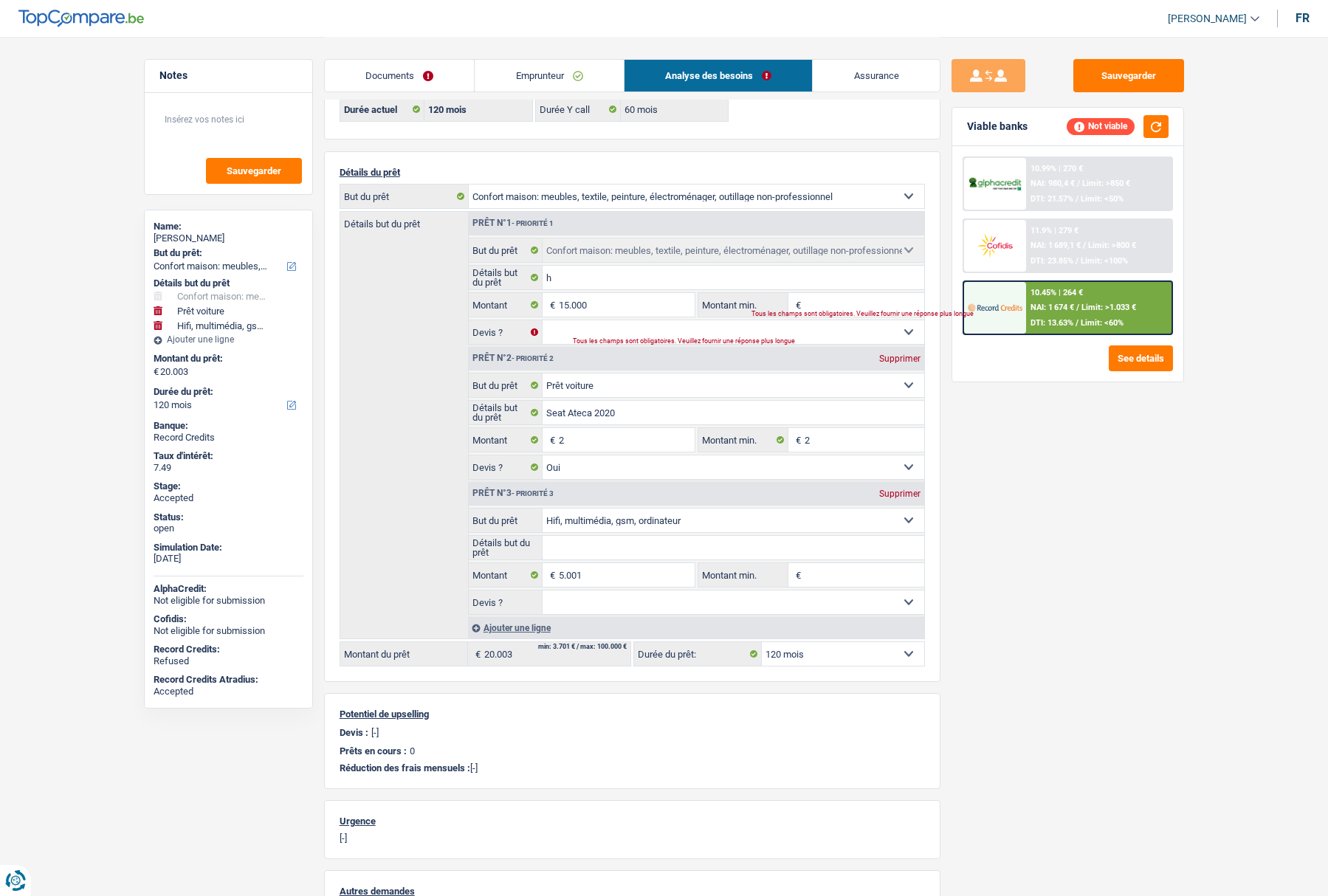
select select "84"
click at [762, 643] on select "12 mois 18 mois 24 mois 30 mois 36 mois 42 mois 48 mois 60 mois 72 mois 84 mois…" at bounding box center [843, 654] width 163 height 24
select select "84"
click at [1001, 296] on img at bounding box center [995, 307] width 55 height 27
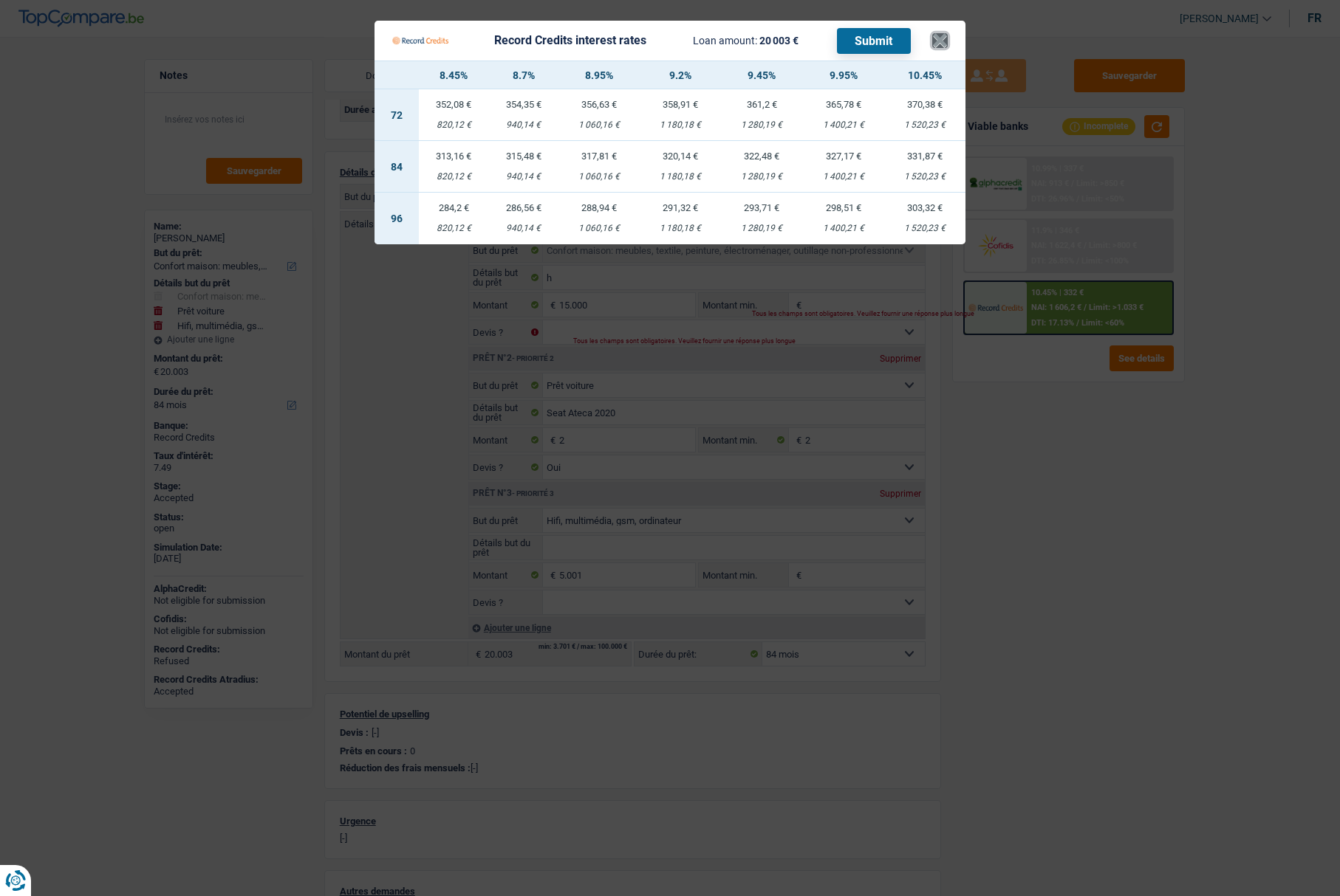
click at [939, 48] on button "×" at bounding box center [940, 41] width 16 height 15
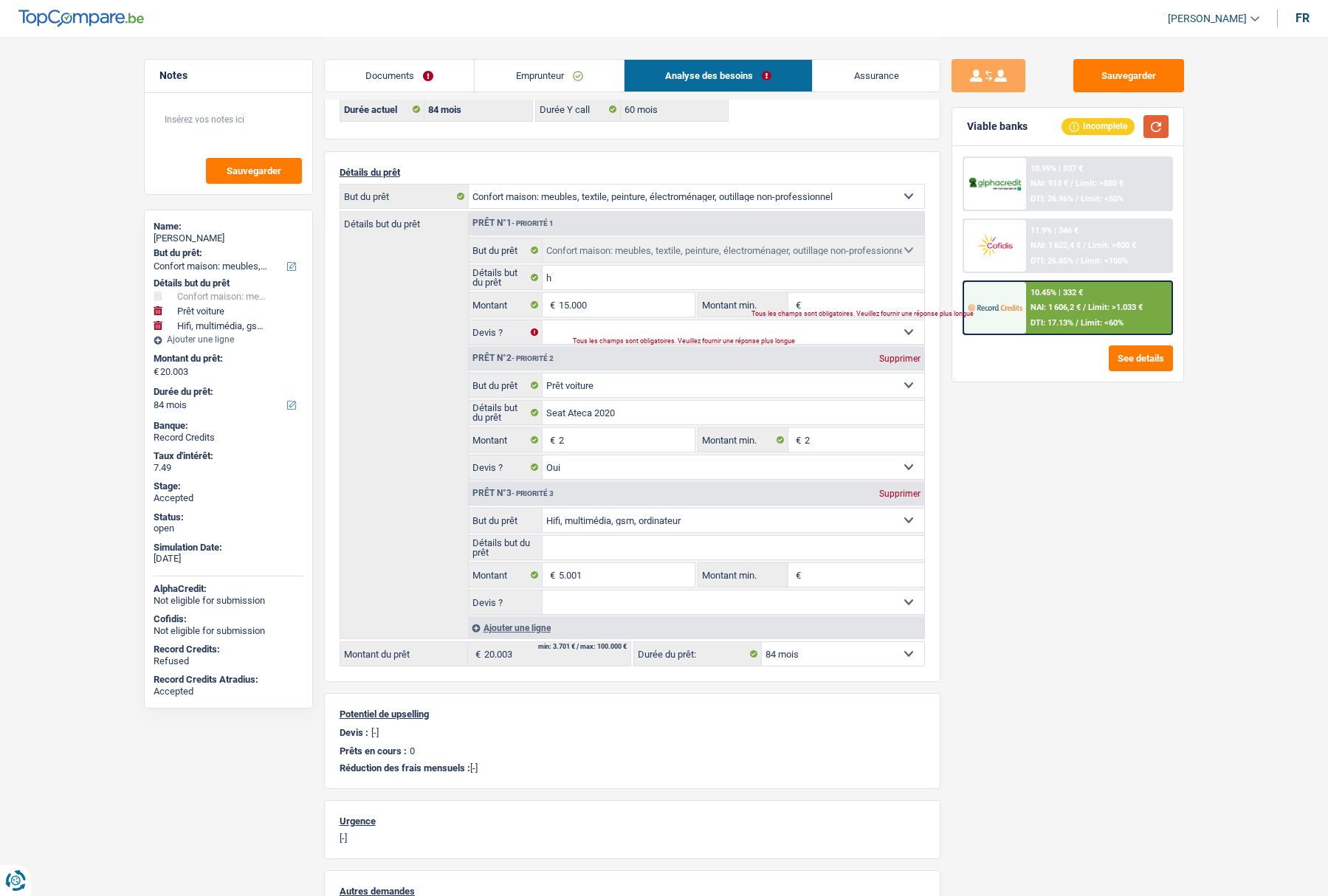
click at [1152, 133] on button "button" at bounding box center [1156, 127] width 25 height 23
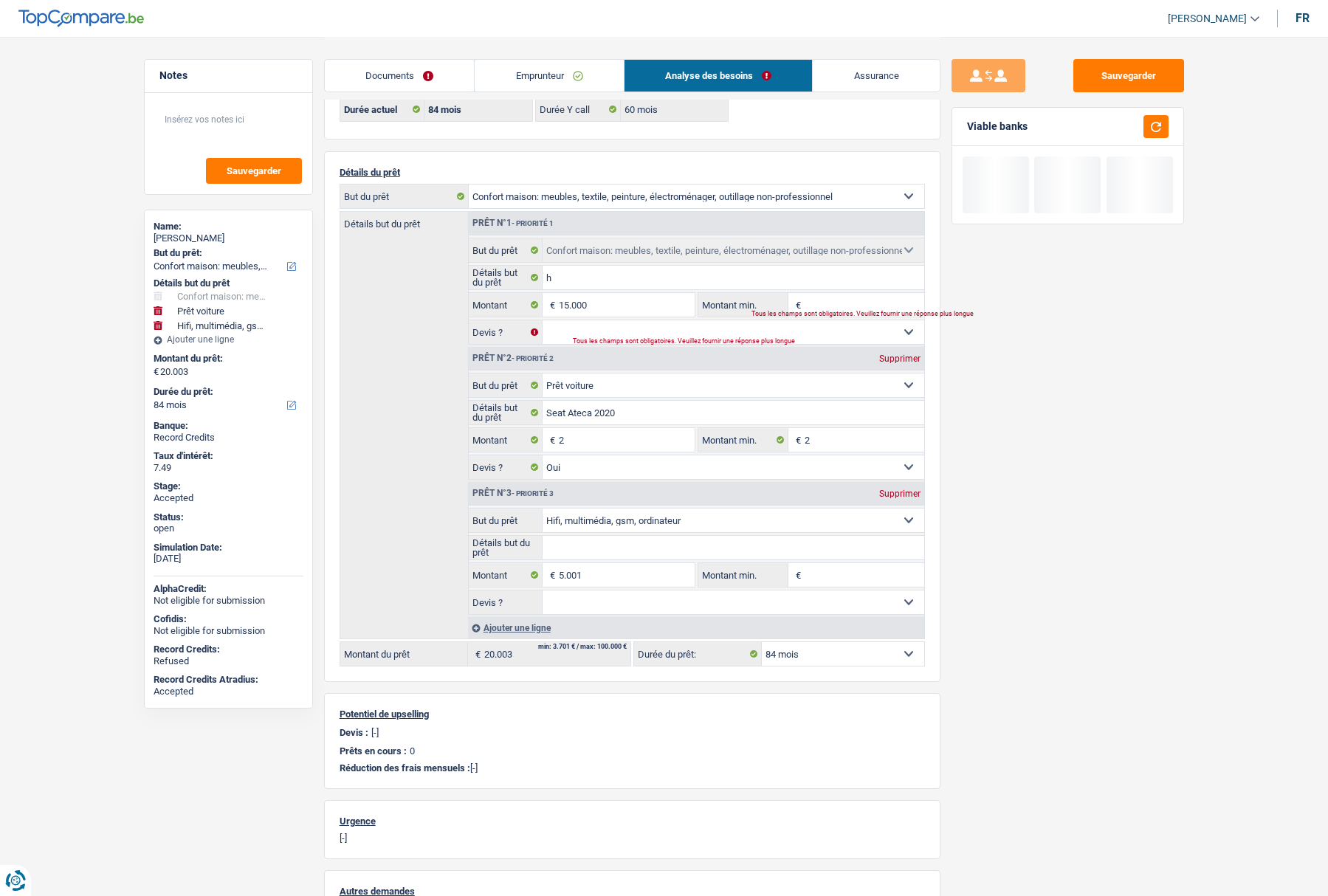
click at [554, 196] on select "Confort maison: meubles, textile, peinture, électroménager, outillage non-profe…" at bounding box center [697, 196] width 456 height 24
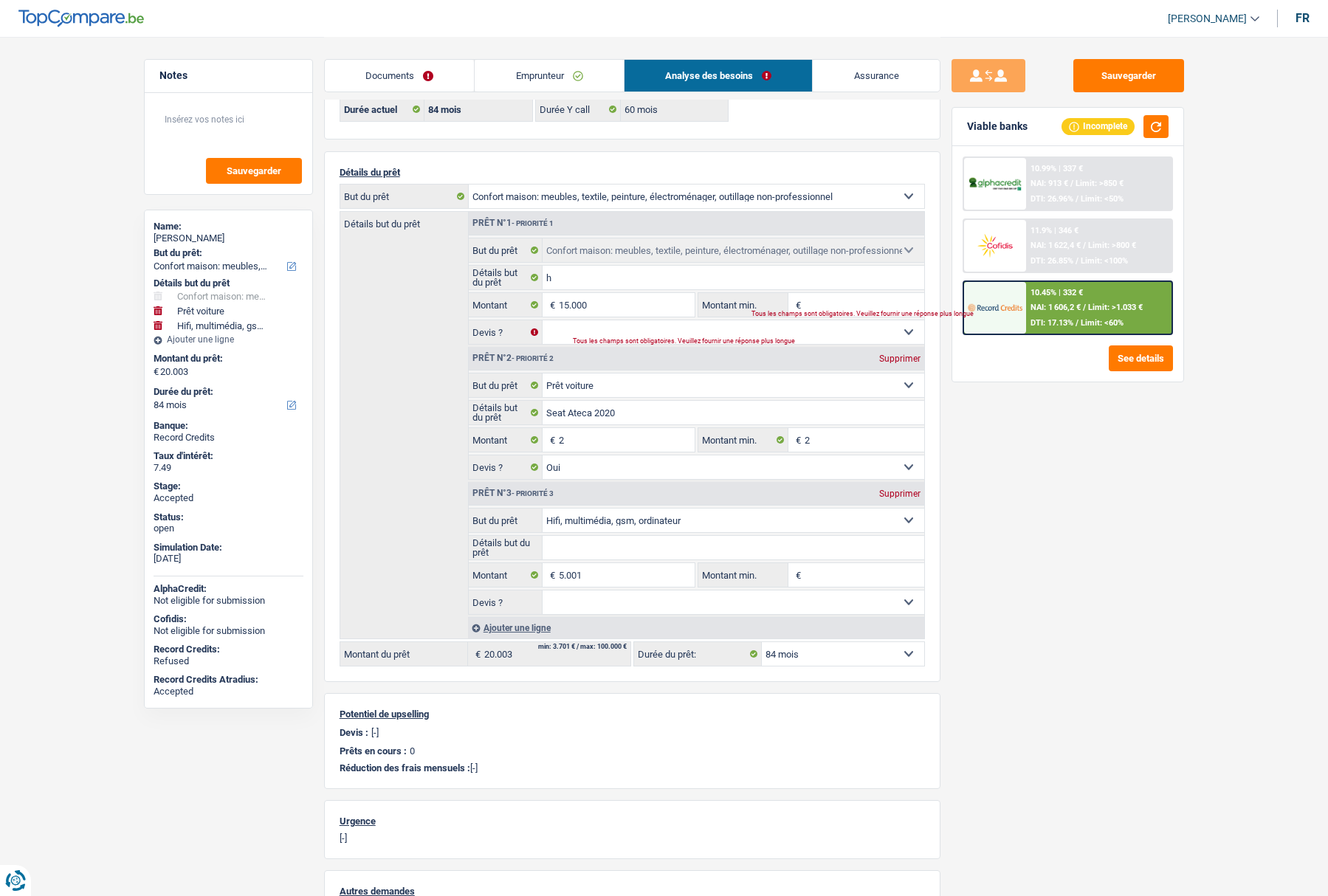
click at [554, 196] on select "Confort maison: meubles, textile, peinture, électroménager, outillage non-profe…" at bounding box center [697, 196] width 456 height 24
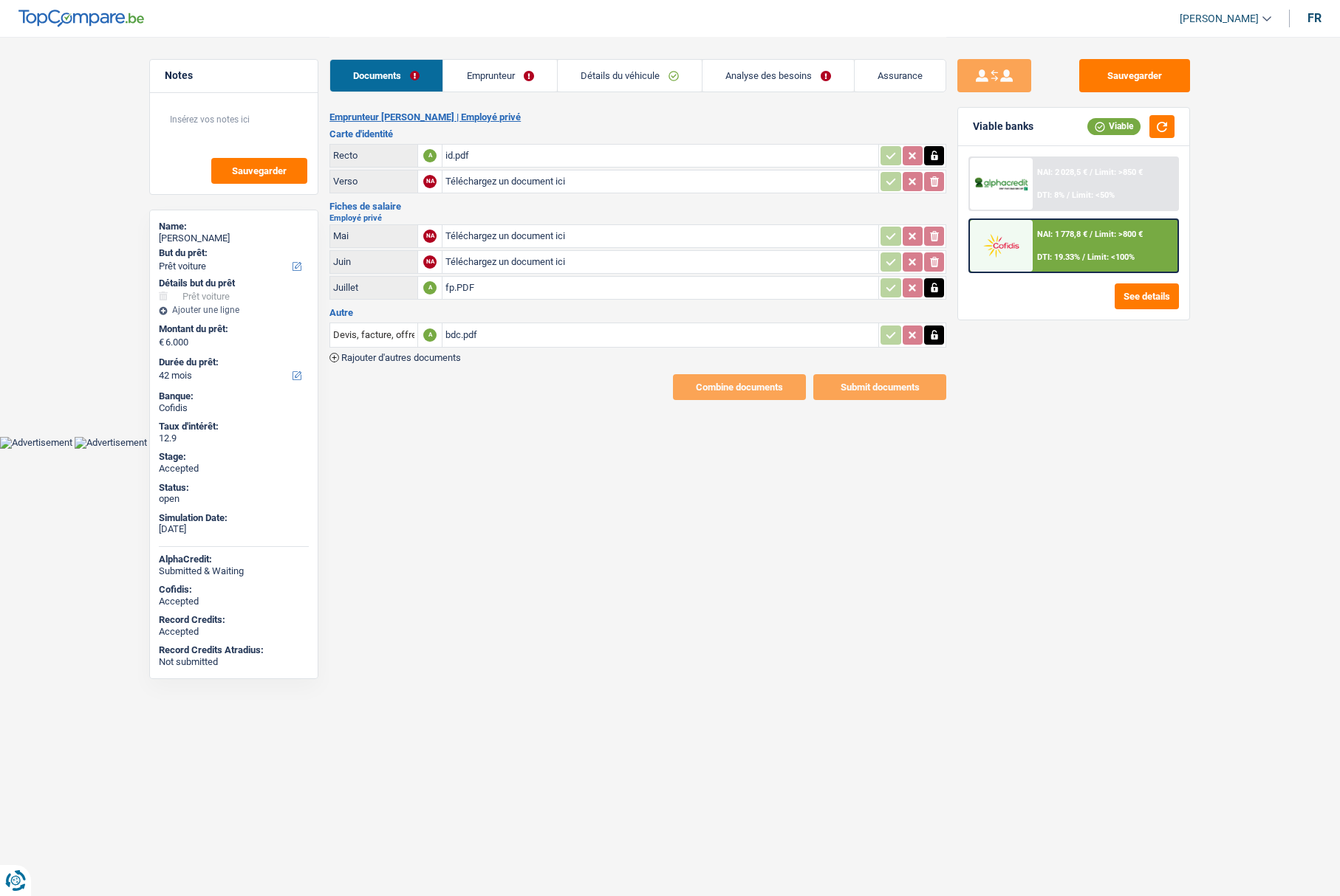
select select "car"
select select "42"
